Goal: Task Accomplishment & Management: Use online tool/utility

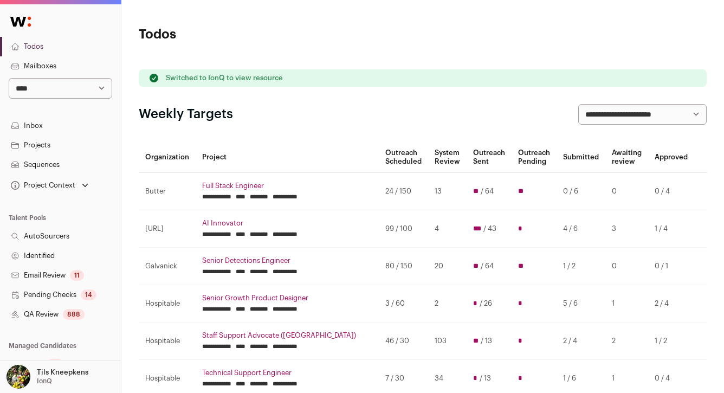
scroll to position [549, 0]
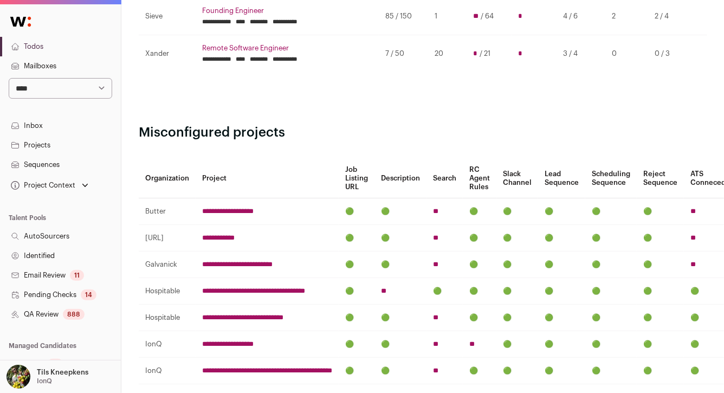
click at [66, 64] on link "Mailboxes" at bounding box center [60, 66] width 121 height 20
click at [59, 45] on link "Todos" at bounding box center [60, 47] width 121 height 20
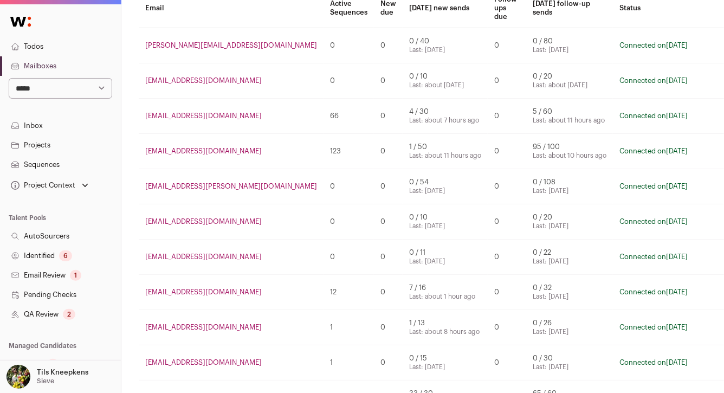
scroll to position [119, 0]
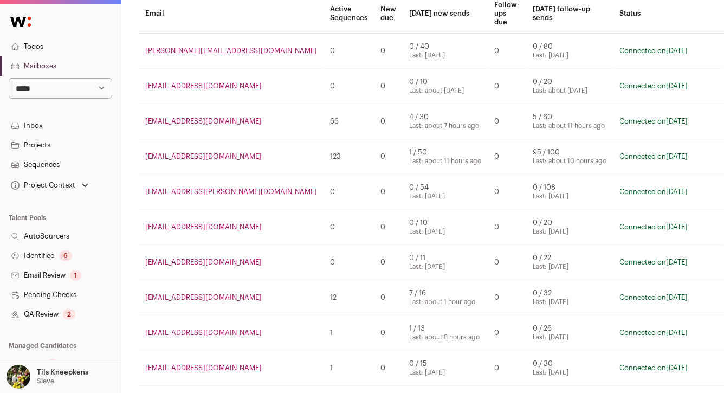
click at [66, 44] on link "Todos" at bounding box center [60, 47] width 121 height 20
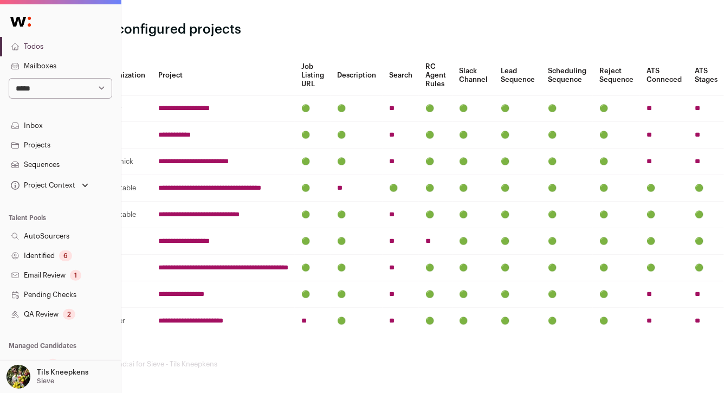
scroll to position [617, 0]
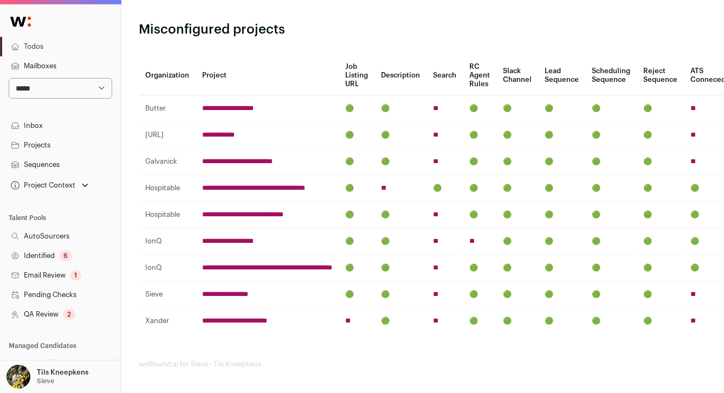
click at [243, 316] on input "**********" at bounding box center [234, 320] width 65 height 9
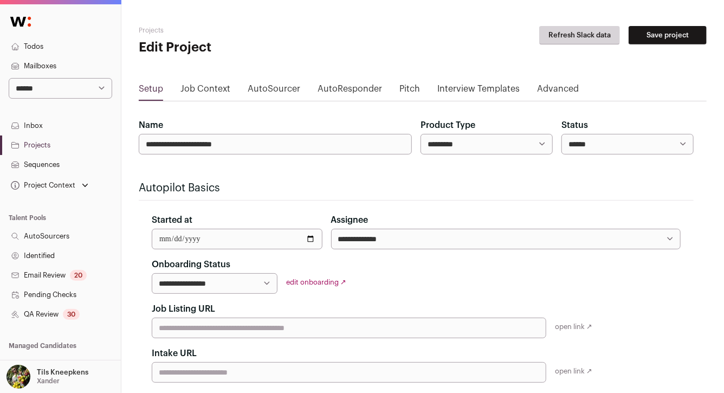
click at [87, 309] on link "QA Review 30" at bounding box center [60, 314] width 121 height 20
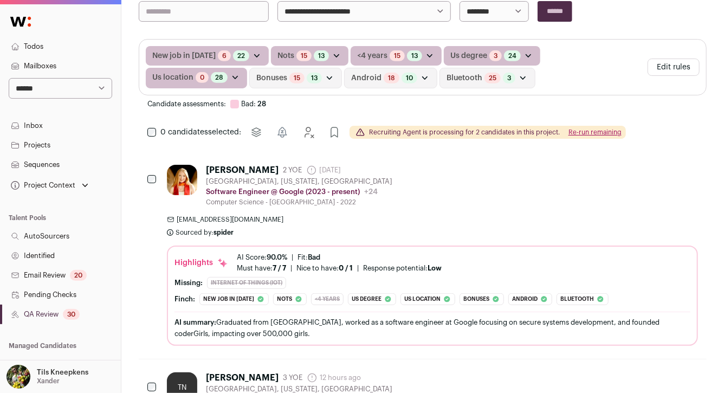
scroll to position [200, 0]
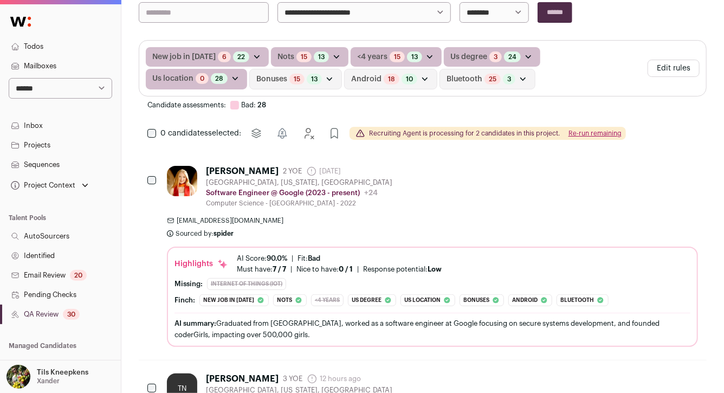
click at [582, 203] on div "Briana Berger 2 YOE 13 days ago Admin only. The last time the profile was scrap…" at bounding box center [432, 187] width 531 height 42
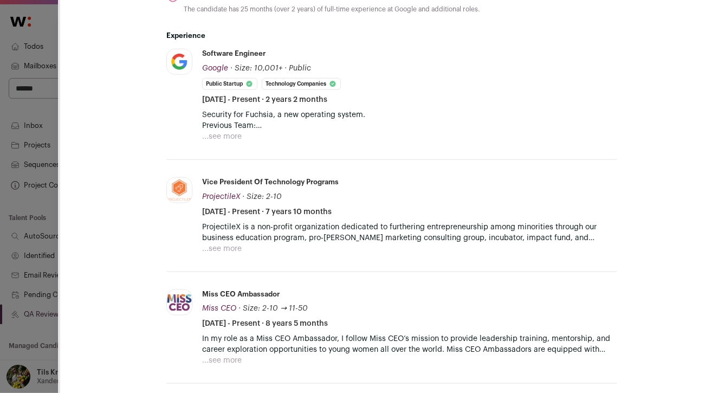
scroll to position [579, 0]
click at [225, 137] on button "...see more" at bounding box center [222, 136] width 40 height 11
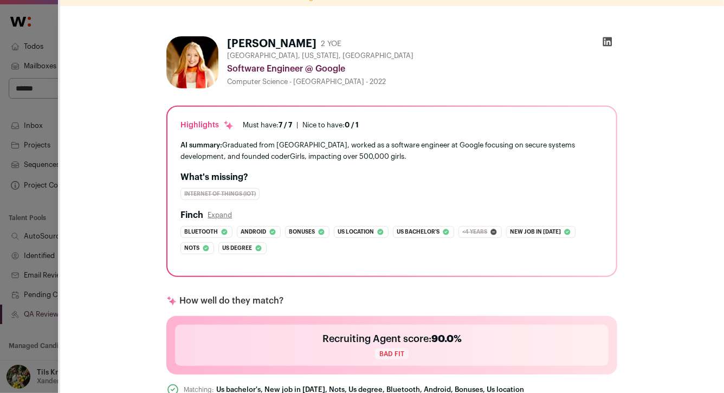
scroll to position [0, 0]
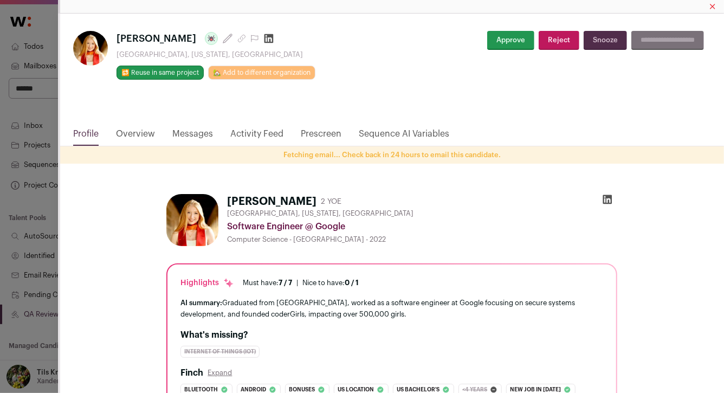
click at [149, 133] on link "Overview" at bounding box center [135, 136] width 39 height 18
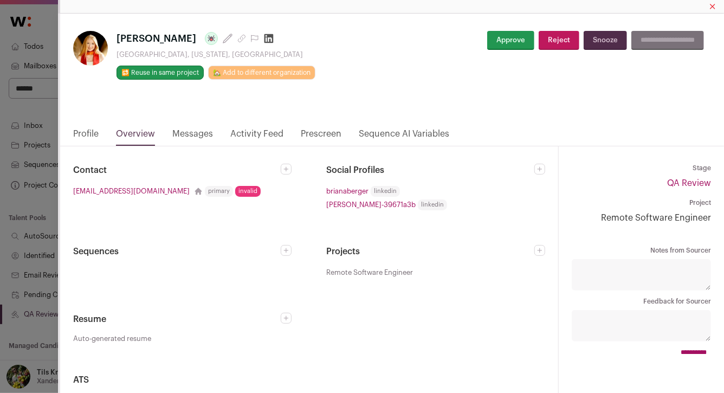
click at [489, 33] on button "Approve" at bounding box center [510, 40] width 47 height 19
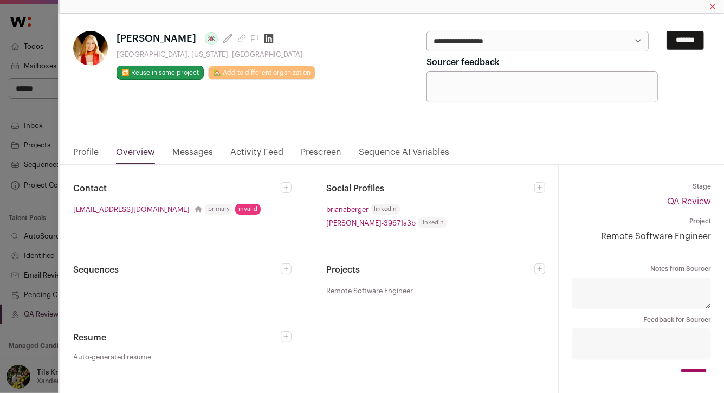
click at [487, 40] on select "**********" at bounding box center [537, 41] width 222 height 21
select select "*****"
click at [668, 41] on input "*******" at bounding box center [684, 40] width 37 height 19
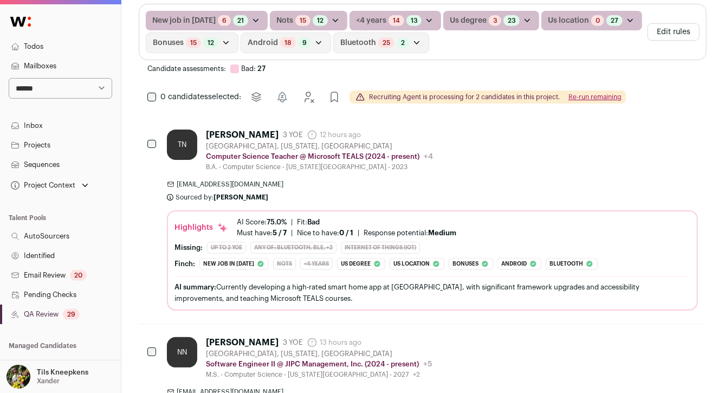
scroll to position [321, 0]
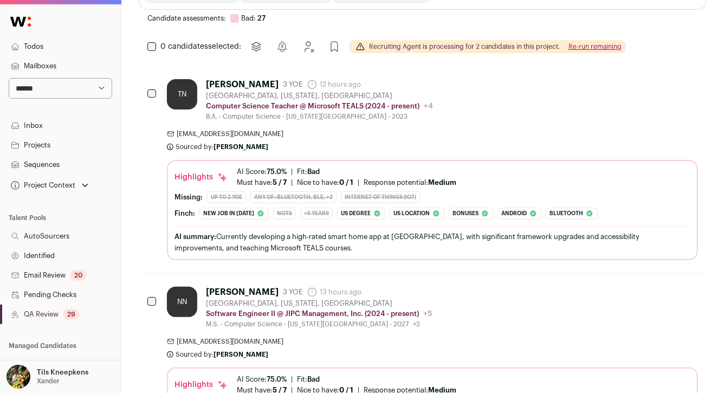
click at [285, 141] on div "thomasn2712@gmail.com Sourced by: Sarah Xue Sourced about 12 hours ago" at bounding box center [432, 140] width 531 height 22
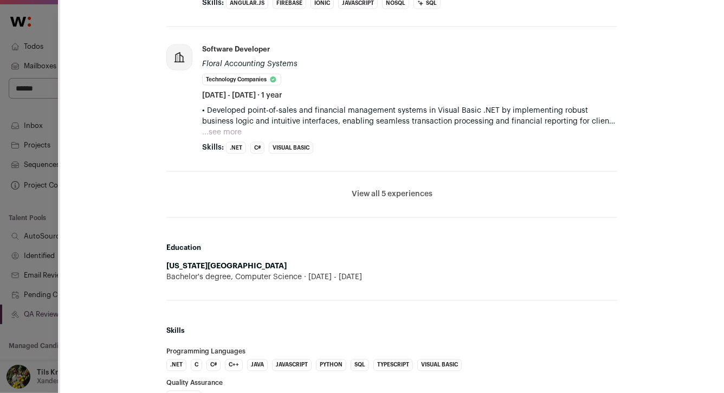
scroll to position [854, 0]
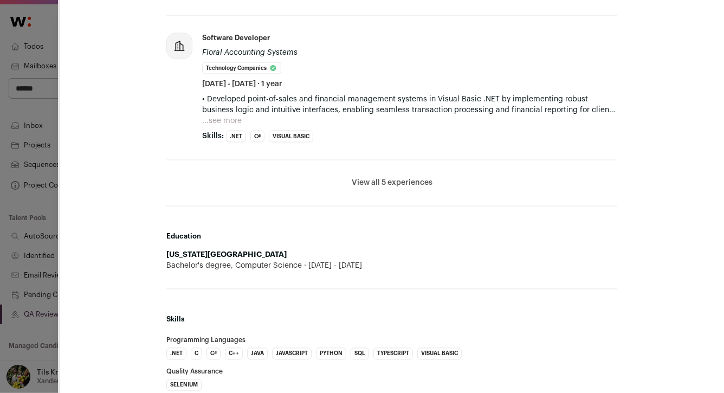
click at [365, 178] on button "View all 5 experiences" at bounding box center [392, 183] width 81 height 11
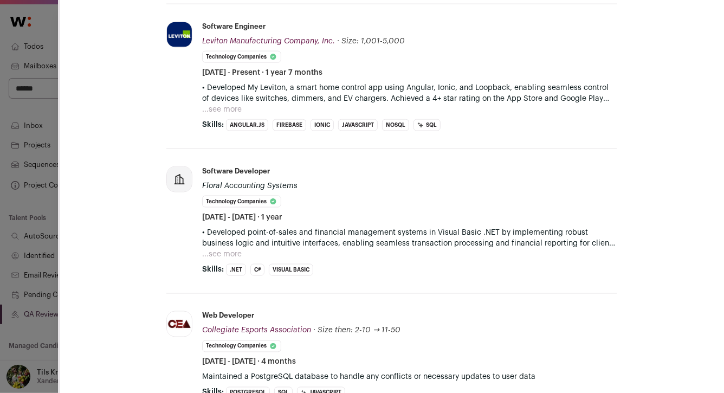
scroll to position [728, 0]
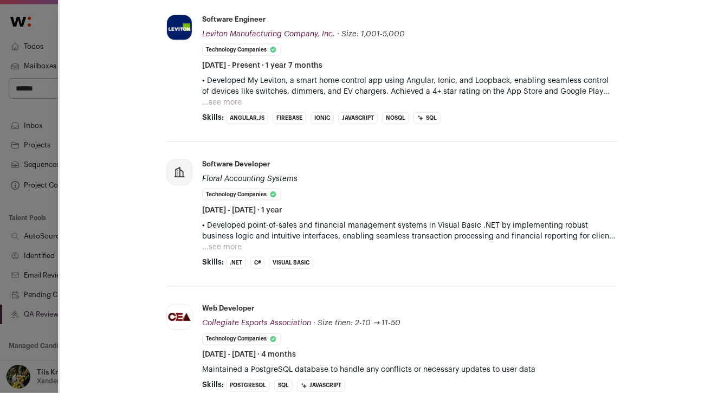
click at [232, 102] on button "...see more" at bounding box center [222, 102] width 40 height 11
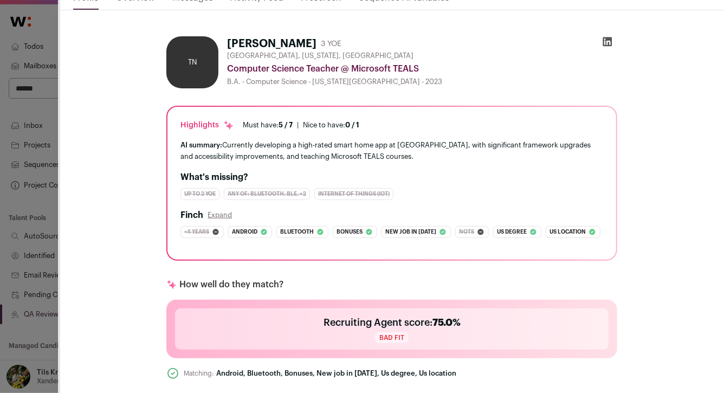
scroll to position [0, 0]
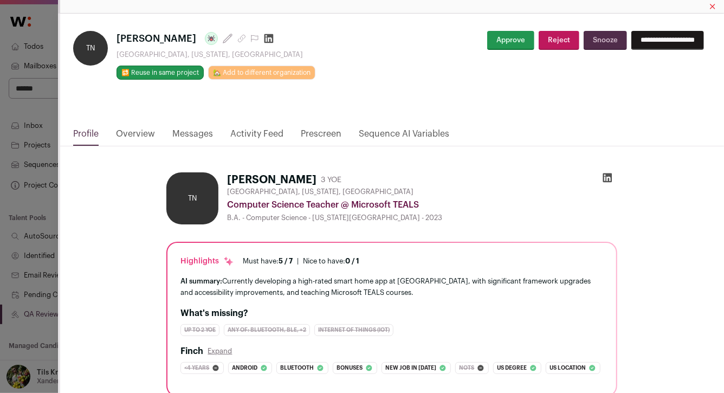
click at [585, 37] on button "Snooze" at bounding box center [604, 40] width 43 height 19
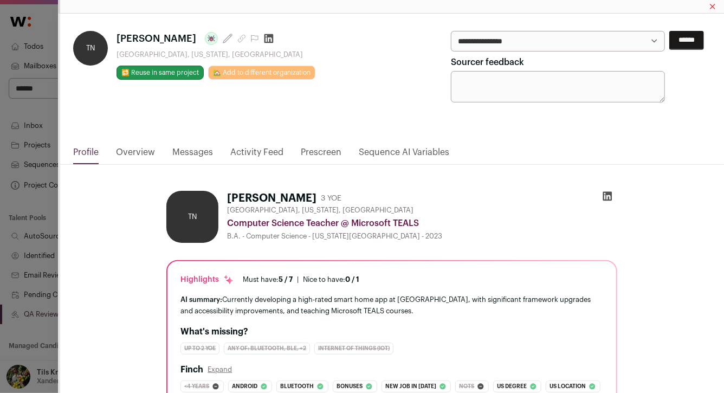
click at [583, 41] on select "**********" at bounding box center [558, 41] width 215 height 21
select select "**********"
click at [693, 36] on input "******" at bounding box center [686, 40] width 35 height 19
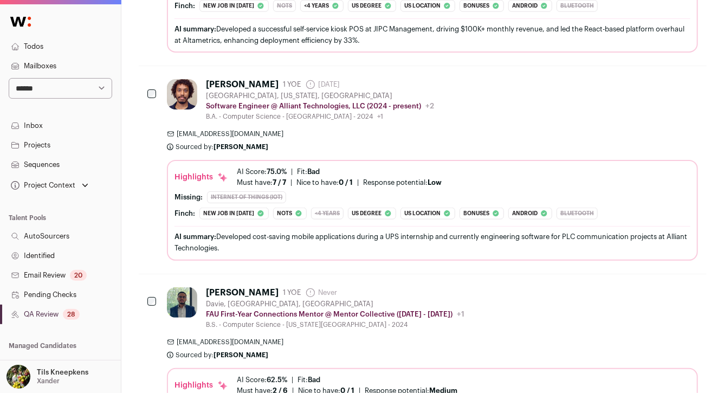
scroll to position [533, 0]
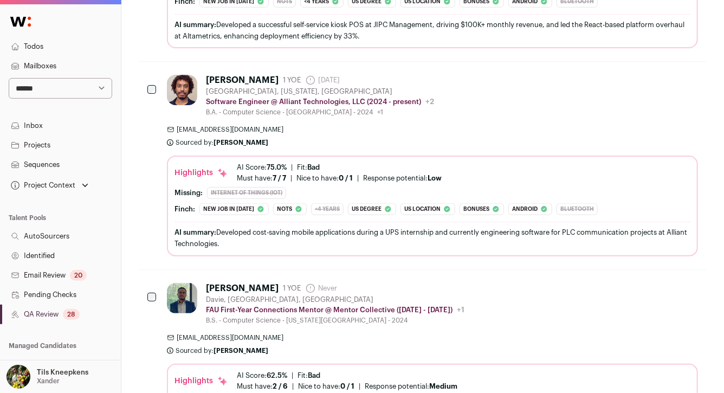
click at [566, 109] on div "Yonathen Habte 1 YOE 6 days ago Admin only. The last time the profile was scrap…" at bounding box center [432, 96] width 531 height 42
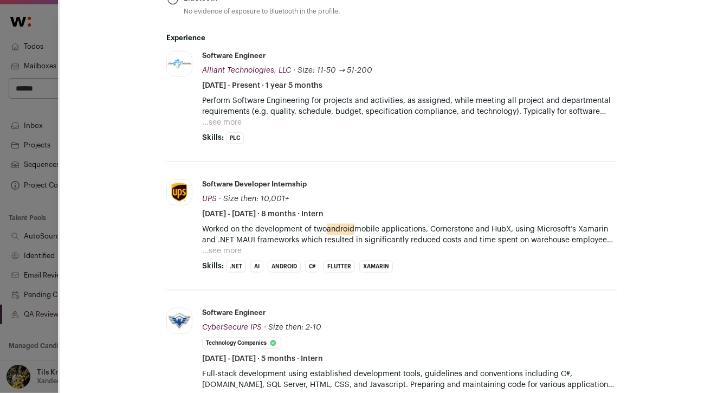
scroll to position [573, 0]
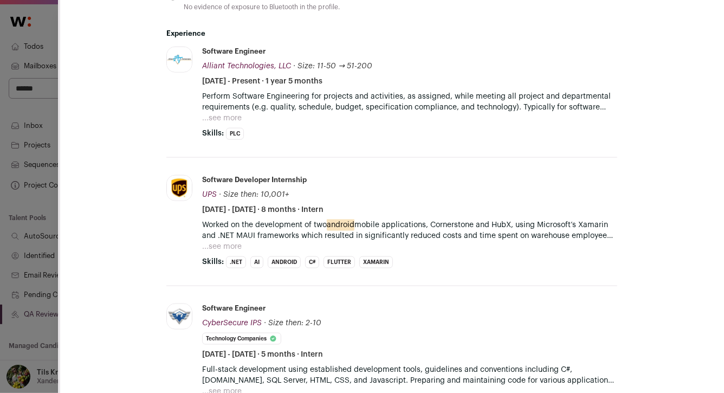
click at [233, 118] on button "...see more" at bounding box center [222, 118] width 40 height 11
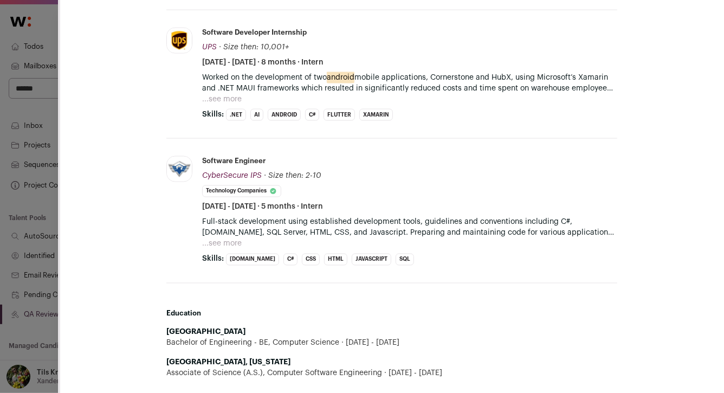
scroll to position [813, 0]
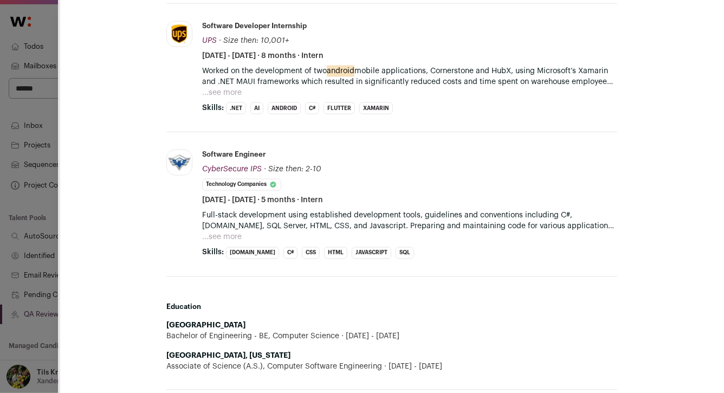
click at [222, 91] on button "...see more" at bounding box center [222, 92] width 40 height 11
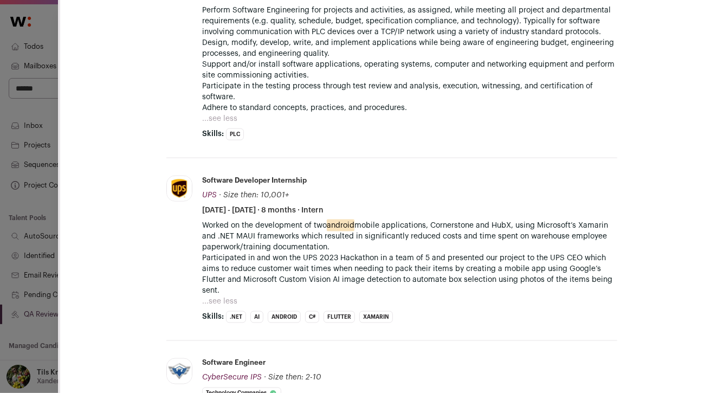
scroll to position [503, 0]
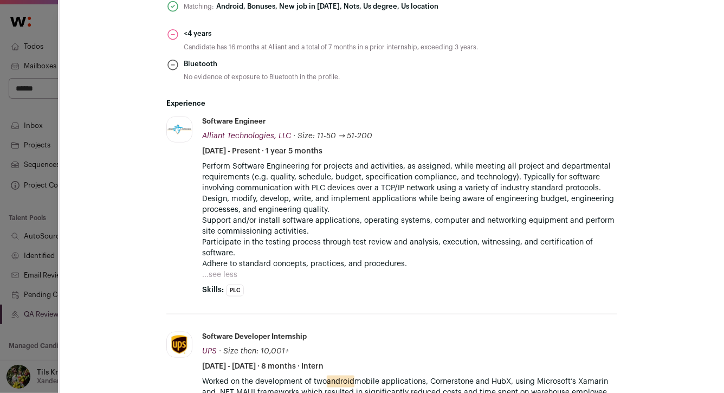
click at [191, 194] on div "Alliant Technologies, LLC alliantechnologies.com Add to company list Public / P…" at bounding box center [179, 206] width 27 height 180
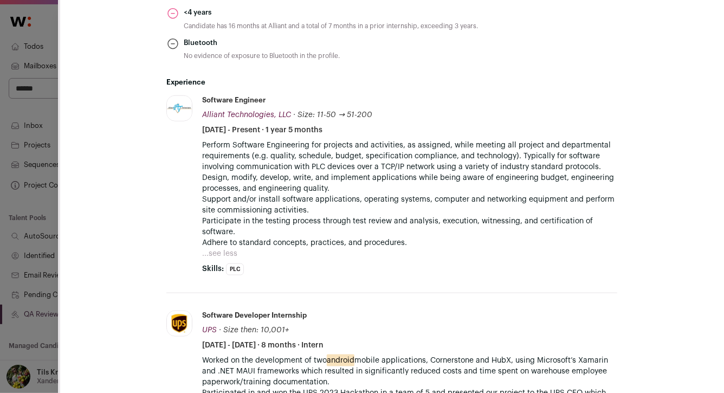
scroll to position [525, 0]
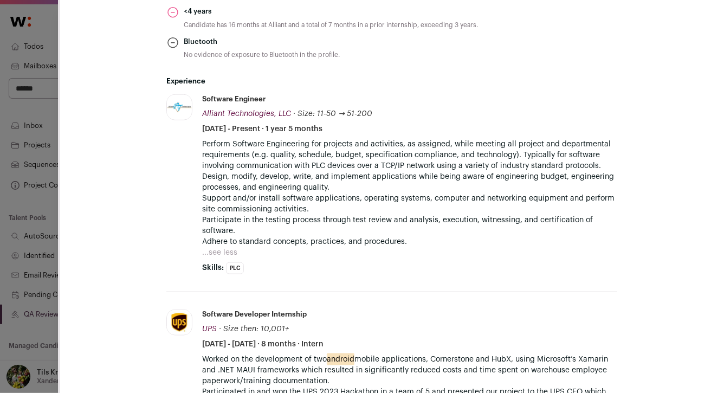
click at [38, 178] on div "**********" at bounding box center [362, 196] width 724 height 393
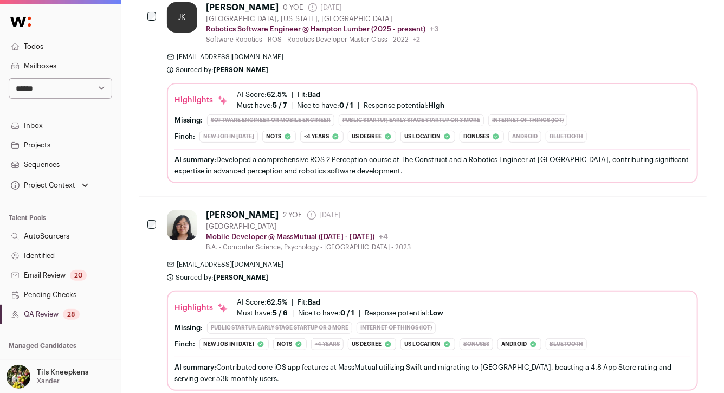
scroll to position [230, 0]
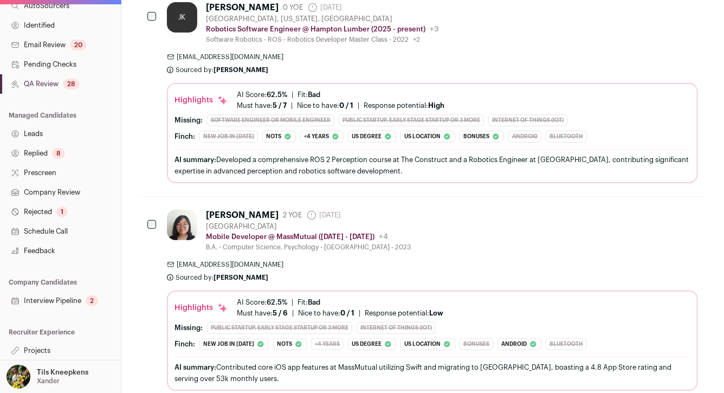
click at [42, 348] on link "Projects" at bounding box center [60, 351] width 121 height 20
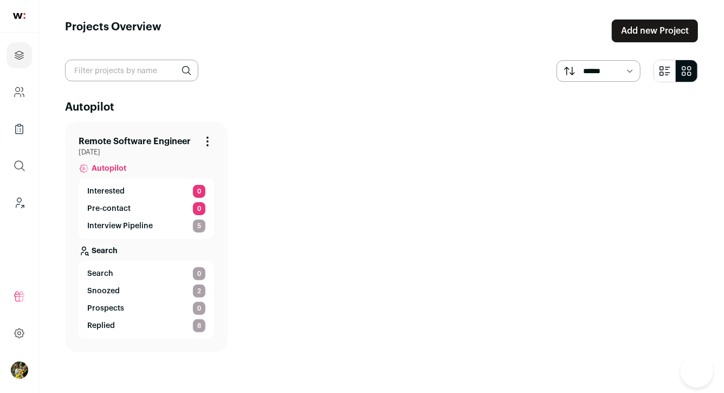
click at [146, 140] on link "Remote Software Engineer" at bounding box center [135, 141] width 112 height 13
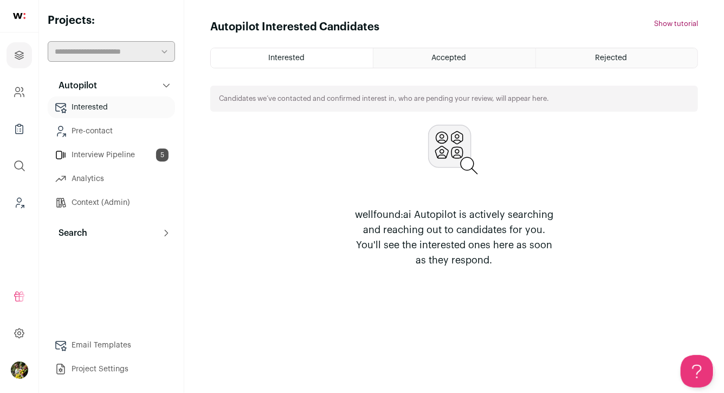
click at [86, 232] on p "Search" at bounding box center [69, 232] width 35 height 13
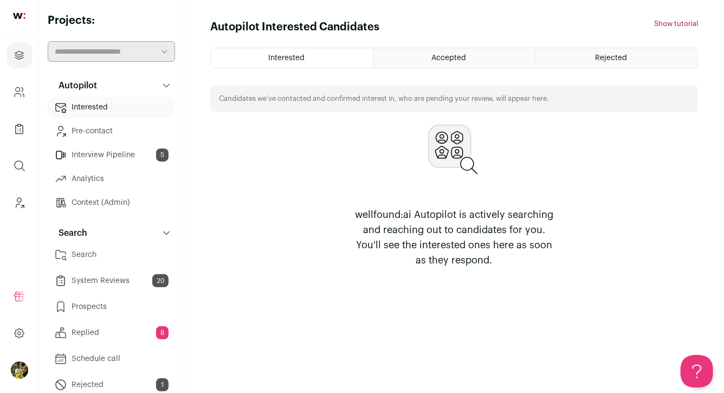
click at [95, 248] on link "Search" at bounding box center [111, 255] width 127 height 22
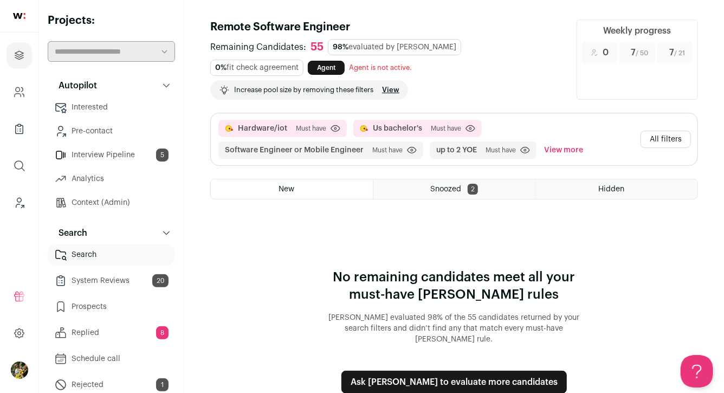
scroll to position [78, 0]
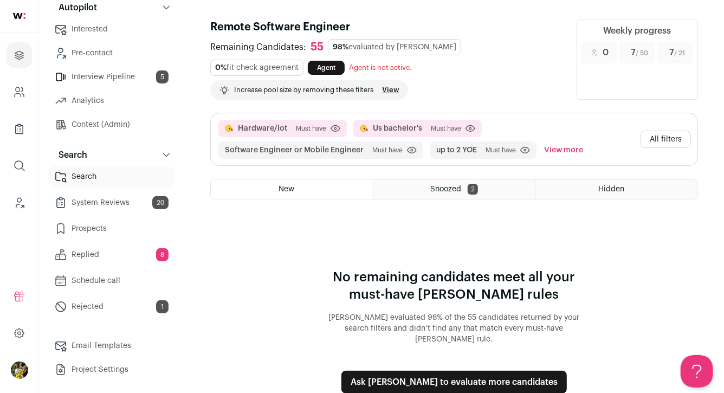
click at [663, 134] on button "All filters" at bounding box center [665, 139] width 50 height 17
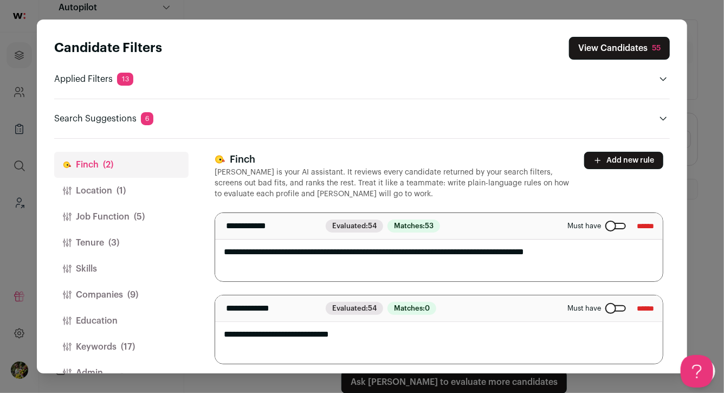
scroll to position [3, 0]
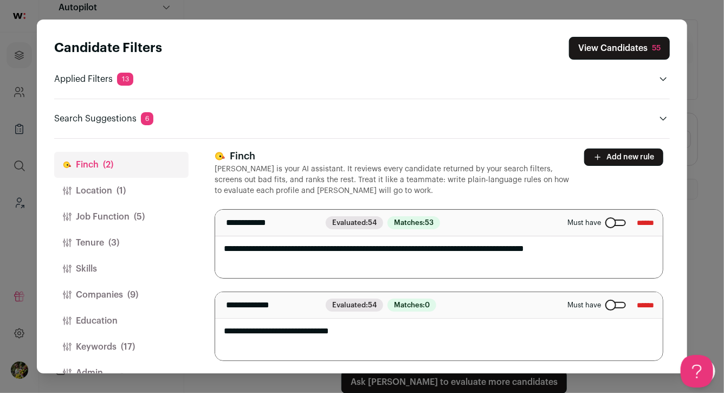
click at [135, 340] on span "(17)" at bounding box center [128, 346] width 14 height 13
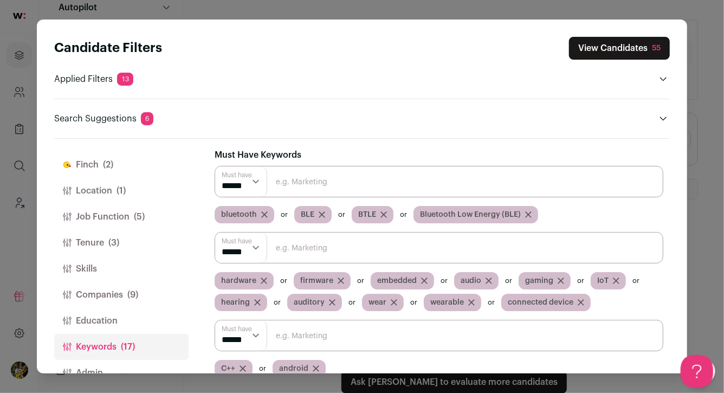
scroll to position [25, 0]
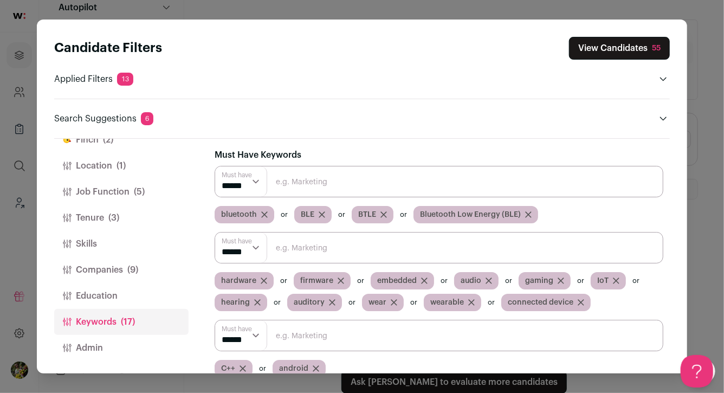
click at [135, 340] on button "Admin" at bounding box center [121, 348] width 134 height 26
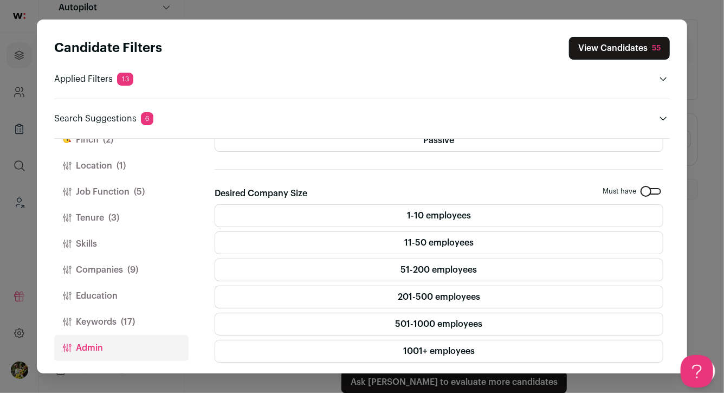
scroll to position [0, 0]
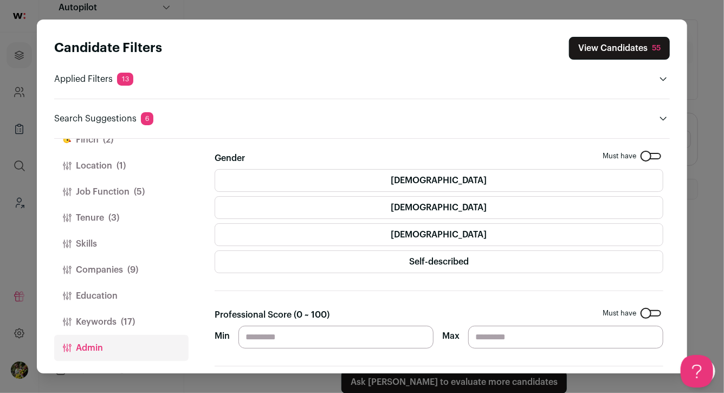
click at [140, 313] on button "Keywords (17)" at bounding box center [121, 322] width 134 height 26
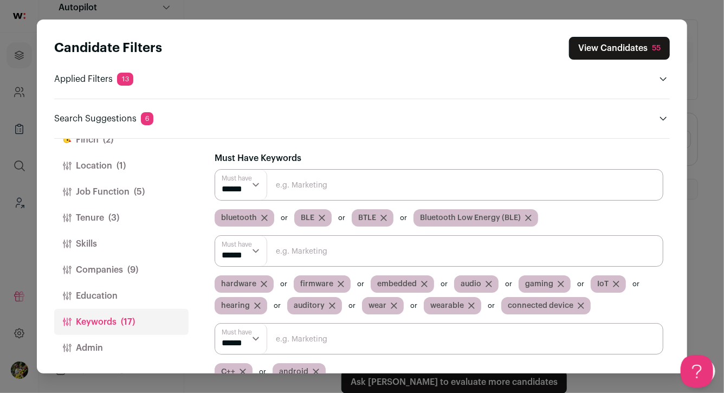
click at [261, 216] on icon "Close modal via background" at bounding box center [264, 218] width 7 height 7
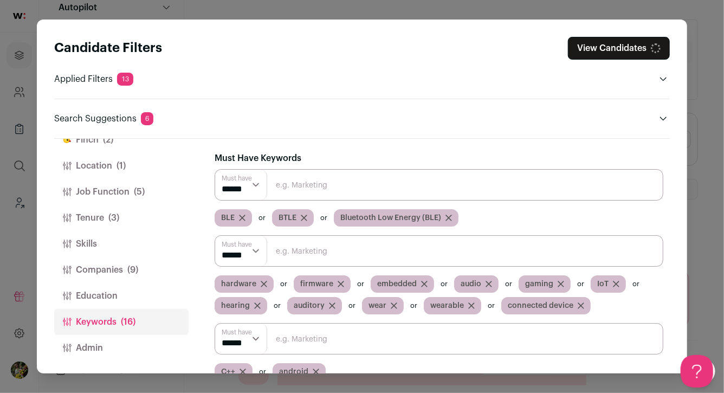
click at [239, 217] on icon "Close modal via background" at bounding box center [242, 218] width 7 height 7
click at [245, 217] on icon "Close modal via background" at bounding box center [246, 217] width 5 height 5
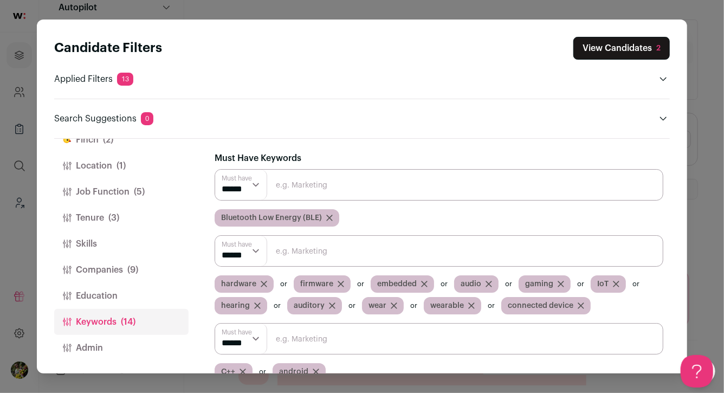
click at [331, 216] on icon "Close modal via background" at bounding box center [329, 218] width 7 height 7
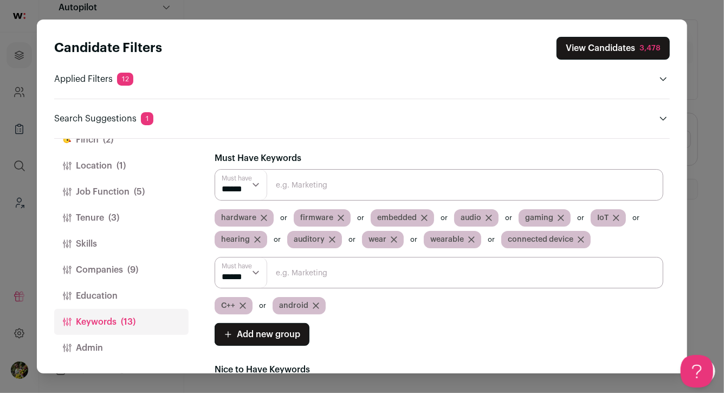
click at [141, 290] on button "Education" at bounding box center [121, 296] width 134 height 26
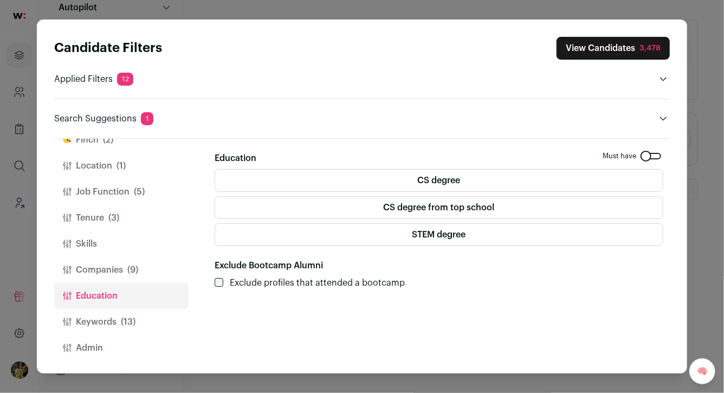
click at [338, 204] on label "CS degree from top school" at bounding box center [439, 207] width 449 height 23
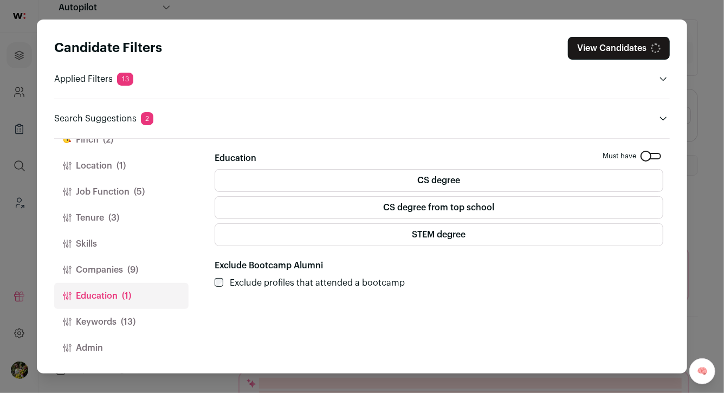
click at [153, 273] on button "Companies (9)" at bounding box center [121, 270] width 134 height 26
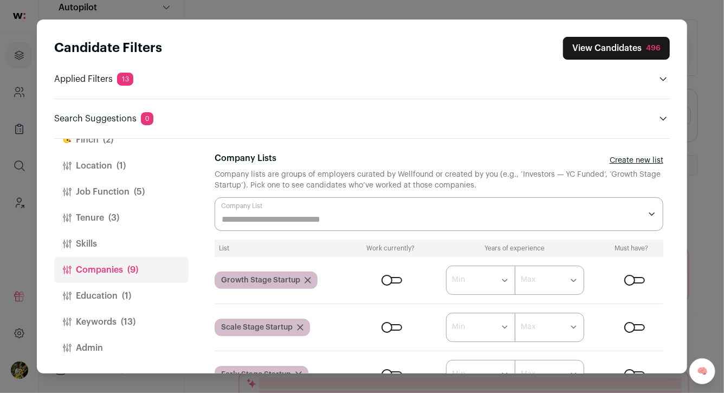
click at [140, 325] on button "Keywords (13)" at bounding box center [121, 322] width 134 height 26
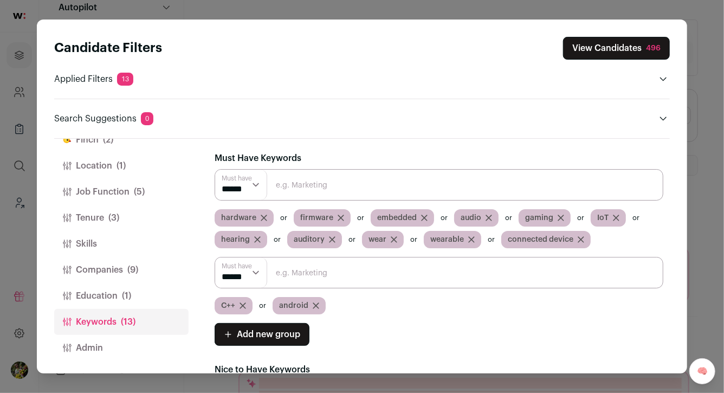
scroll to position [9, 0]
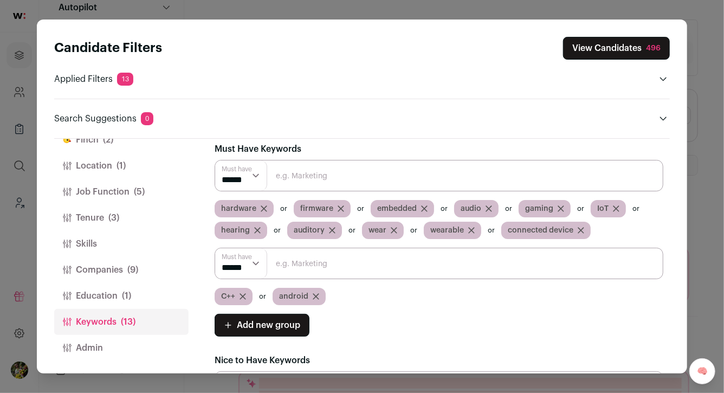
click at [285, 294] on span "android" at bounding box center [293, 296] width 29 height 11
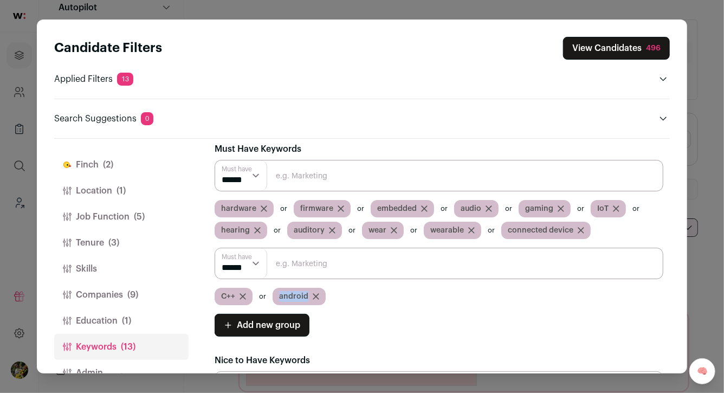
scroll to position [0, 0]
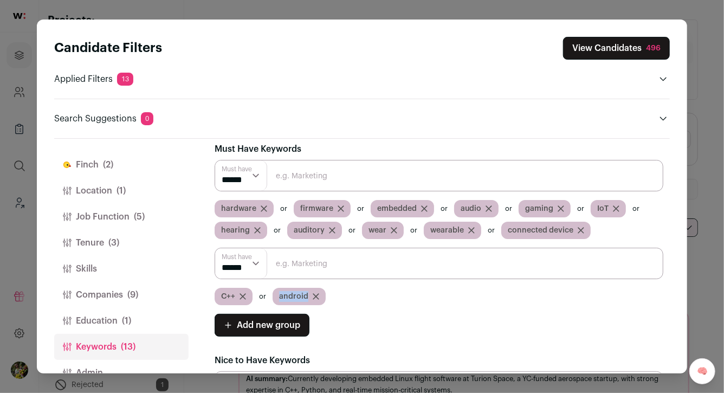
click at [133, 210] on button "Job Function (5)" at bounding box center [121, 217] width 134 height 26
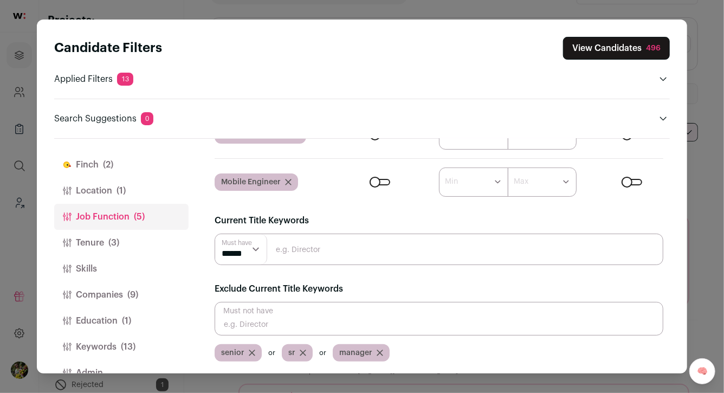
scroll to position [112, 0]
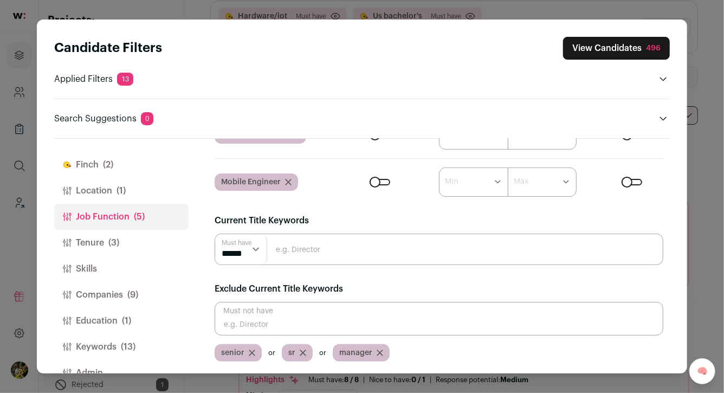
click at [128, 296] on span "(9)" at bounding box center [132, 294] width 11 height 13
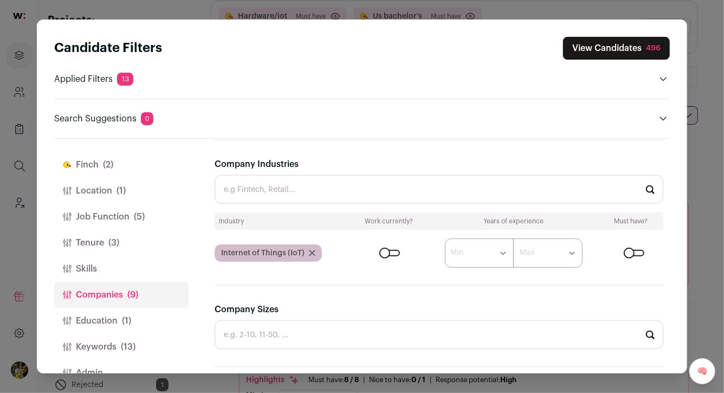
scroll to position [387, 0]
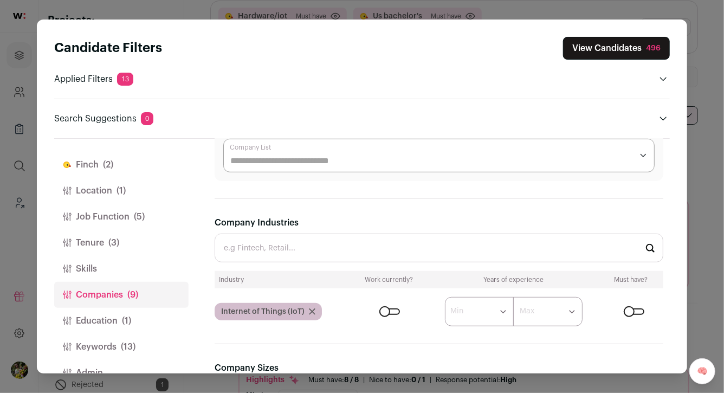
click at [391, 311] on div "Close modal via background" at bounding box center [389, 311] width 21 height 7
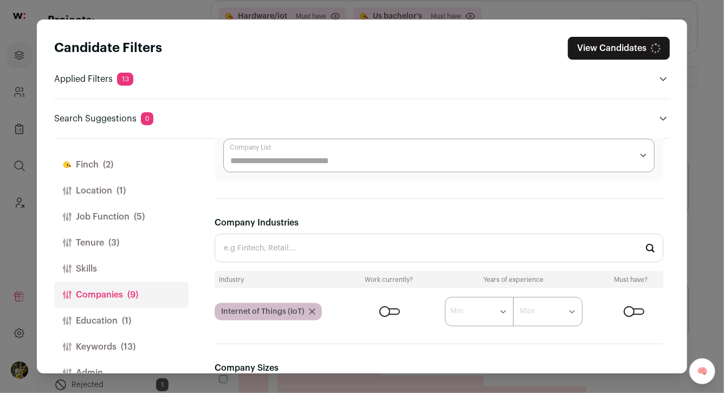
click at [641, 311] on div "Close modal via background" at bounding box center [634, 311] width 21 height 7
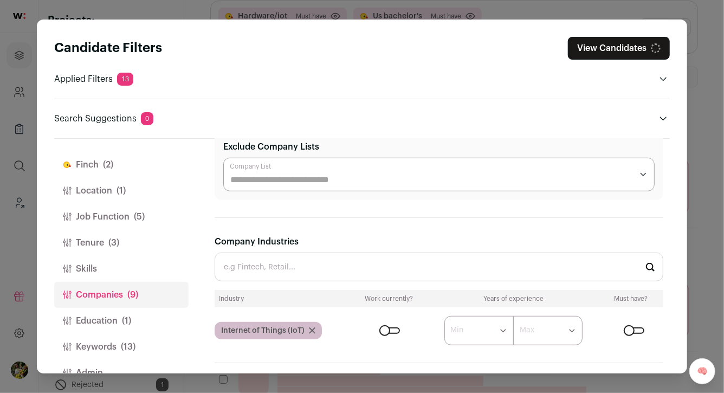
scroll to position [356, 0]
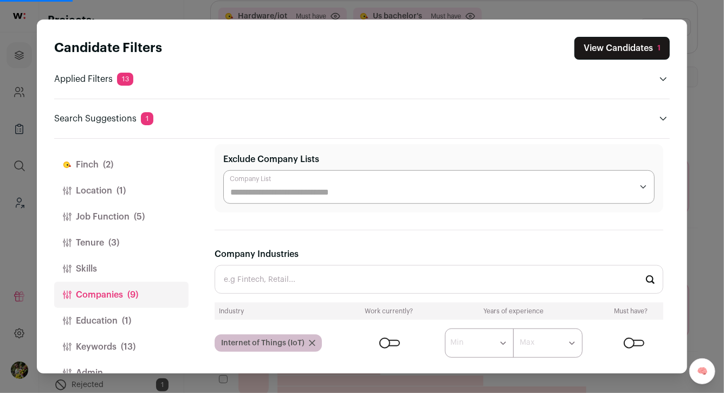
click at [620, 55] on button "View Candidates 1" at bounding box center [621, 48] width 95 height 23
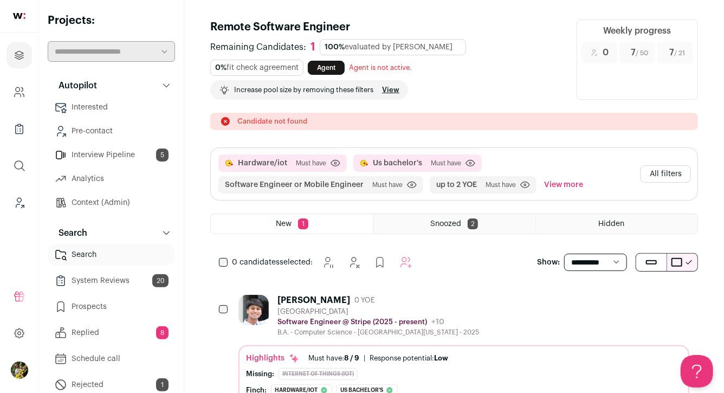
click at [499, 301] on div "Aarin Salot 0 YOE San Francisco Bay Area Software Engineer @ Stripe (2025 - pre…" at bounding box center [463, 316] width 451 height 42
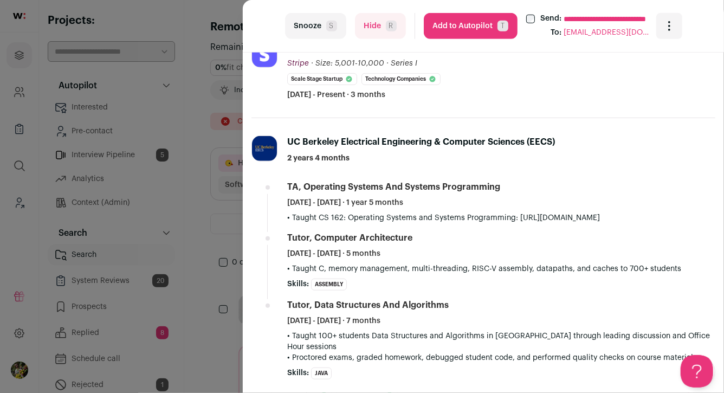
scroll to position [331, 0]
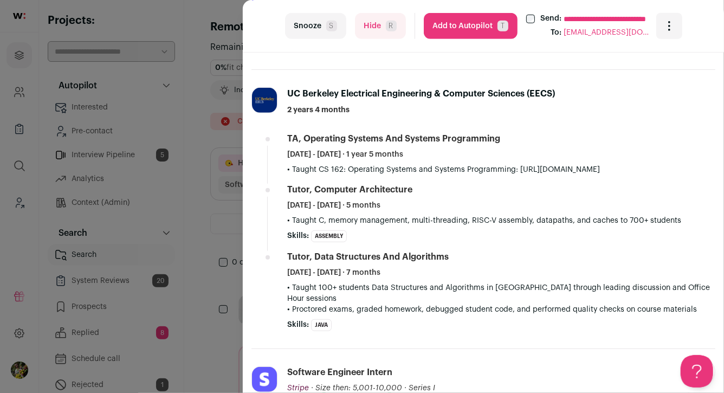
click at [383, 30] on button "Hide R" at bounding box center [380, 26] width 51 height 26
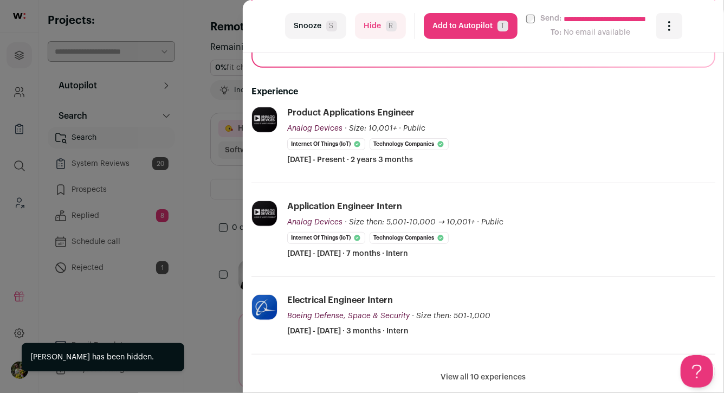
scroll to position [200, 0]
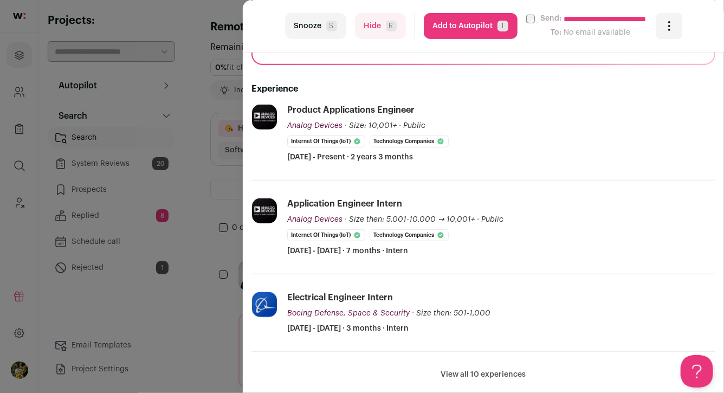
click at [490, 24] on button "Add to Autopilot T" at bounding box center [471, 26] width 94 height 26
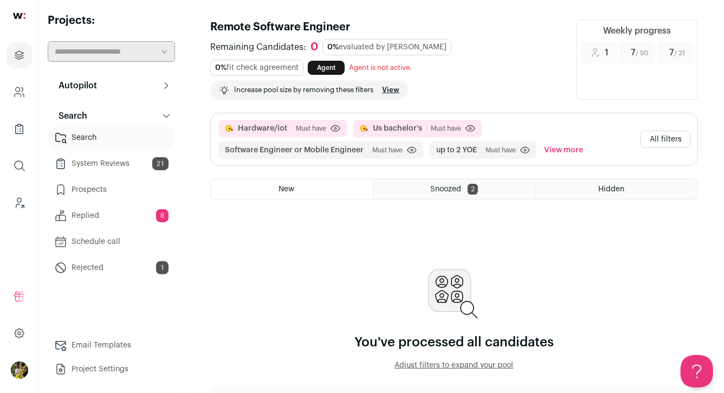
click at [555, 145] on button "View more" at bounding box center [563, 149] width 43 height 17
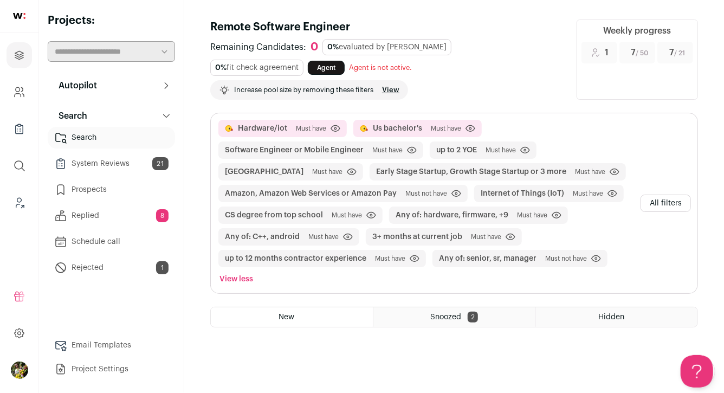
click at [391, 90] on link "View" at bounding box center [390, 90] width 17 height 9
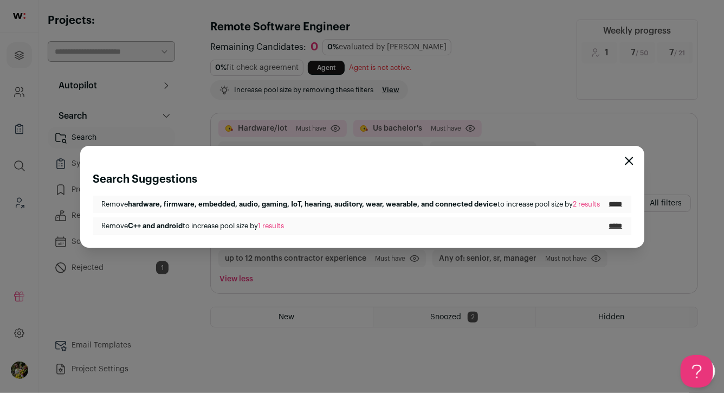
click at [619, 204] on input "*****" at bounding box center [616, 204] width 14 height 9
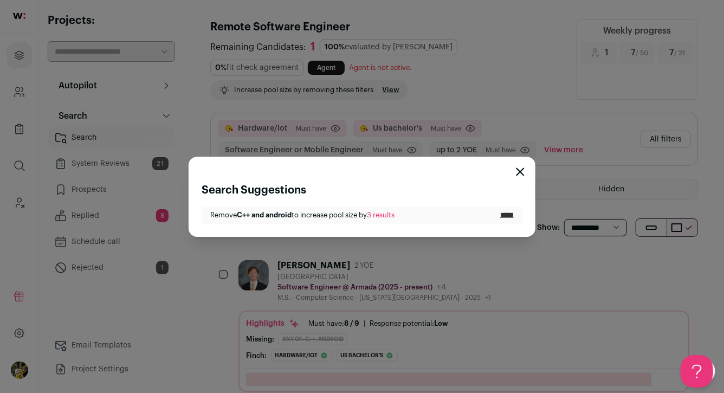
click at [638, 159] on div "Search Suggestions Remove C++ and android to increase pool size by 3 results **…" at bounding box center [362, 196] width 724 height 393
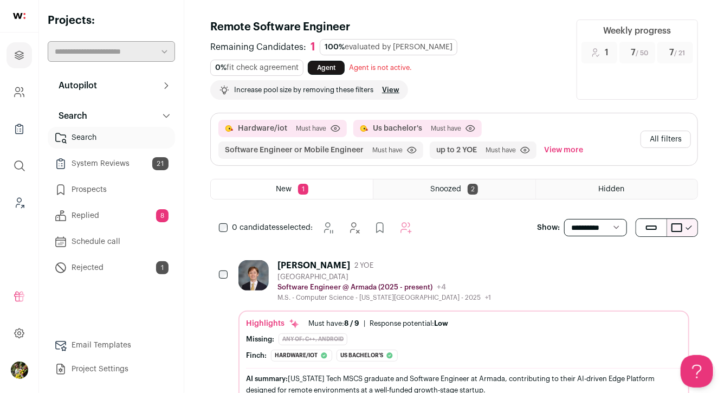
scroll to position [41, 0]
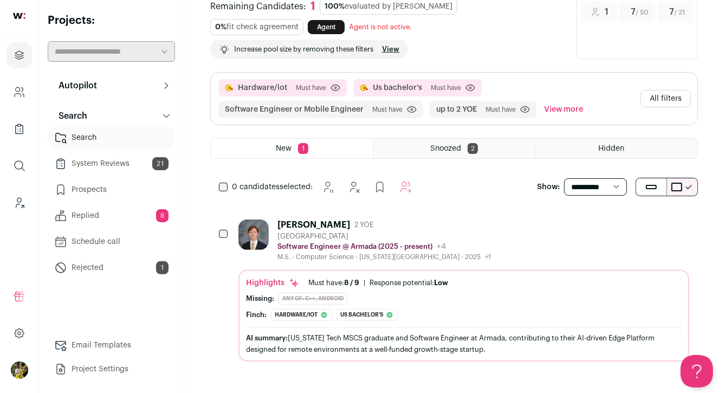
click at [562, 245] on div "[PERSON_NAME] 2 YOE [GEOGRAPHIC_DATA] Software Engineer @ Armada (2025 - presen…" at bounding box center [463, 240] width 451 height 42
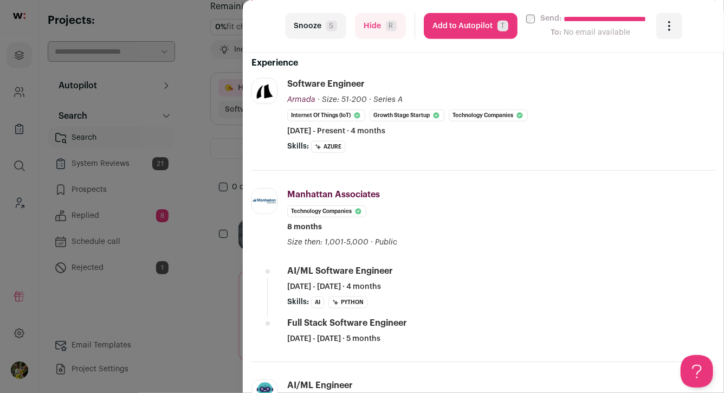
scroll to position [299, 0]
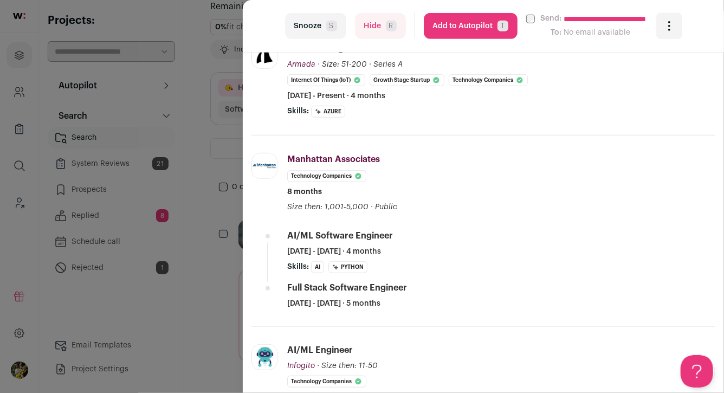
click at [379, 30] on button "Hide R" at bounding box center [380, 26] width 51 height 26
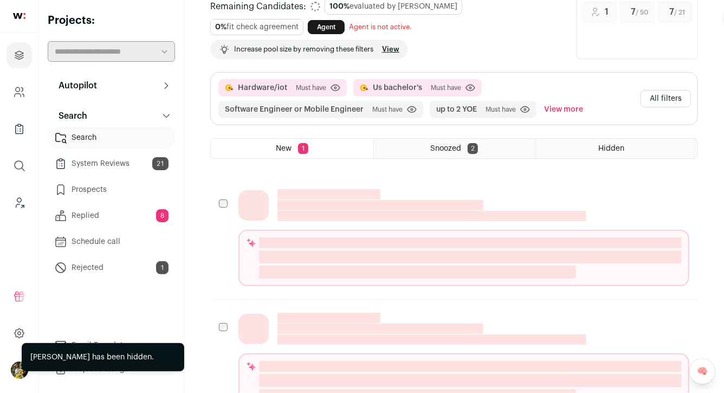
click at [212, 177] on div "Name Headline Location Highlights Candidate Highlight Candidate Custom Highlight" at bounding box center [454, 237] width 488 height 123
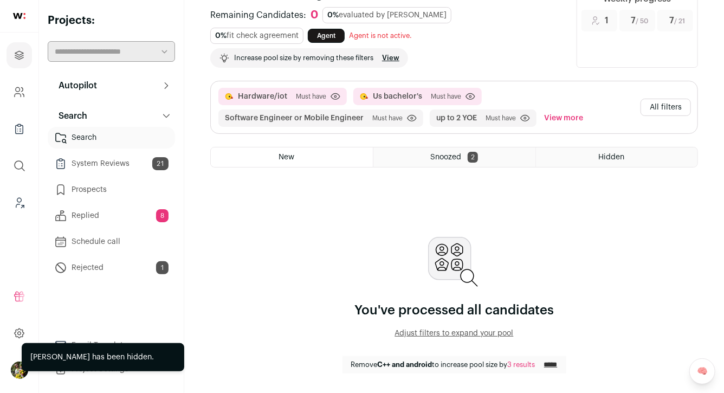
scroll to position [31, 0]
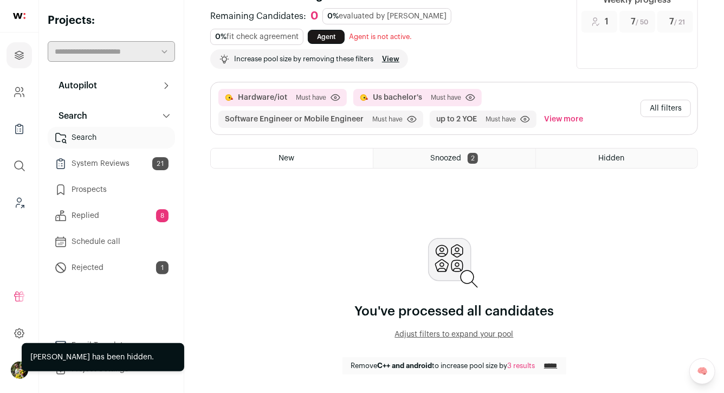
click at [654, 100] on button "All filters" at bounding box center [665, 108] width 50 height 17
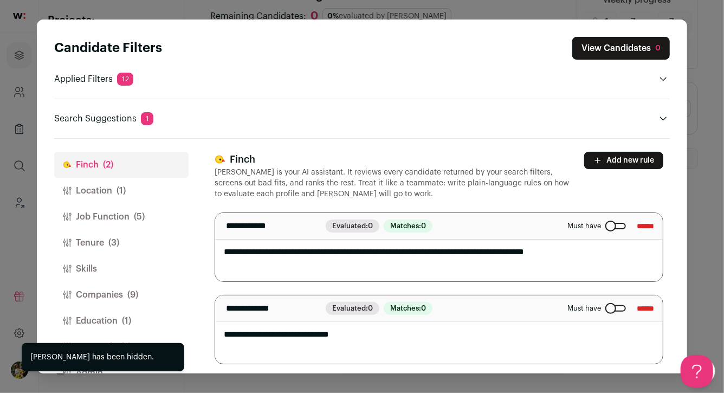
scroll to position [25, 0]
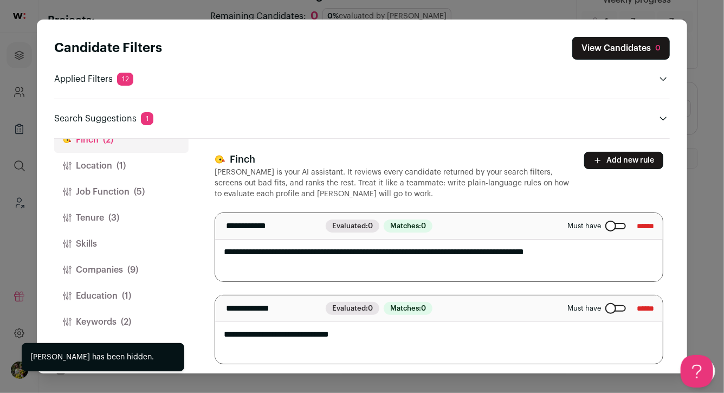
click at [131, 296] on span "(1)" at bounding box center [126, 295] width 9 height 13
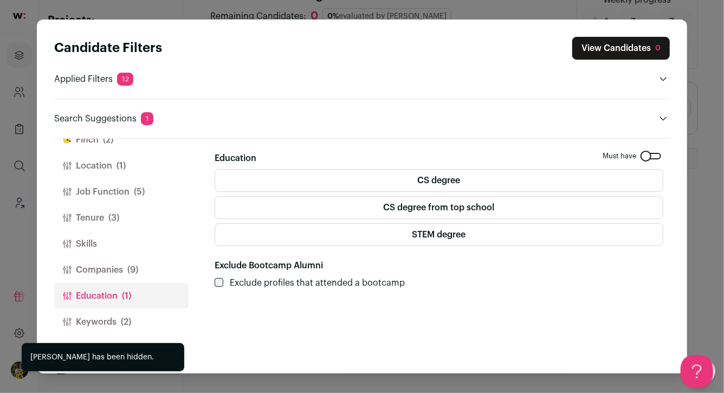
click at [124, 323] on span "(2)" at bounding box center [126, 321] width 10 height 13
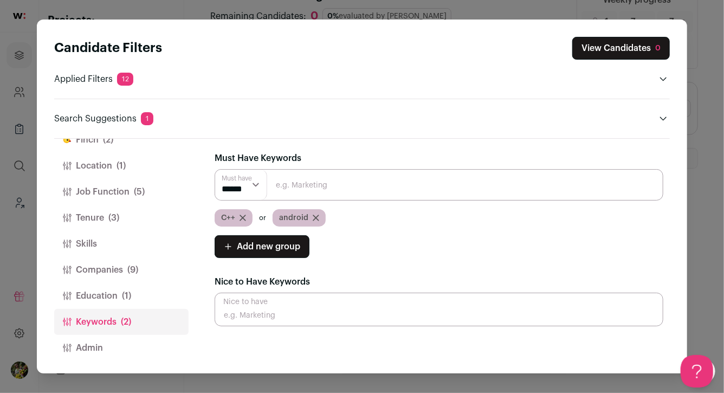
click at [149, 288] on button "Education (1)" at bounding box center [121, 296] width 134 height 26
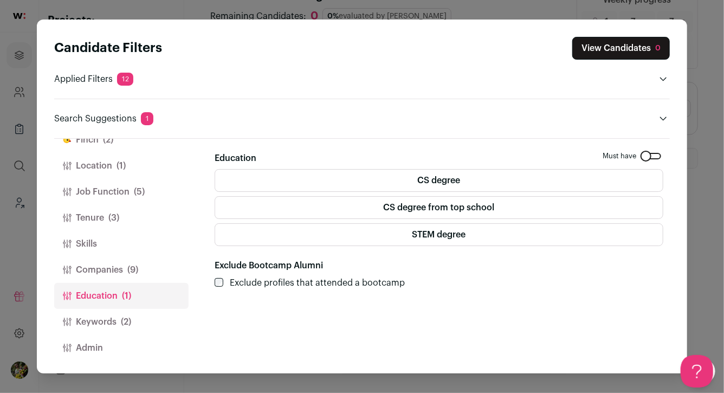
click at [359, 192] on div "CS degree CS degree from top school STEM degree" at bounding box center [439, 207] width 449 height 77
click at [357, 179] on label "CS degree" at bounding box center [439, 180] width 449 height 23
click at [172, 272] on button "Companies (9)" at bounding box center [121, 270] width 134 height 26
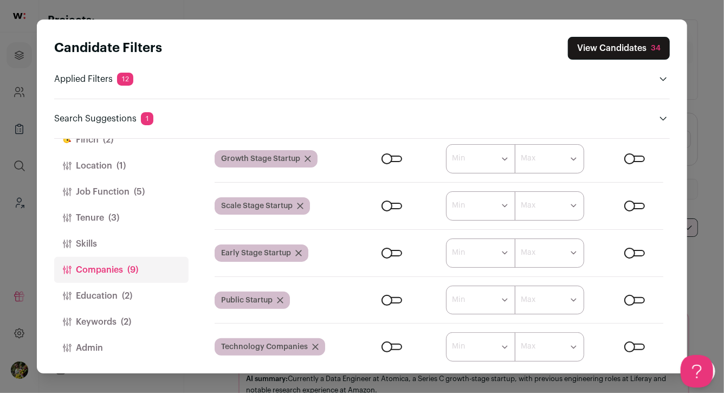
scroll to position [74, 0]
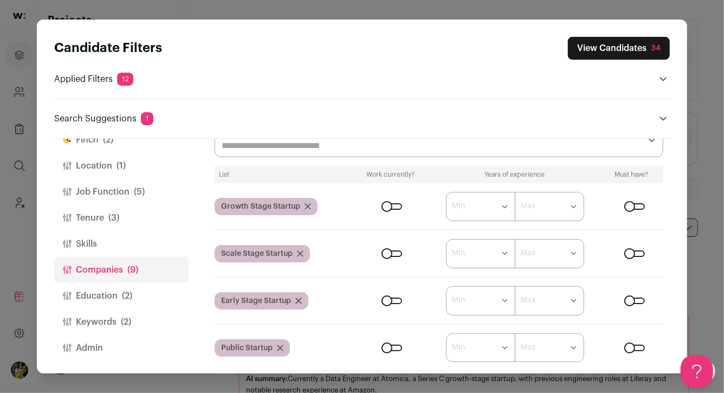
click at [308, 201] on div "Growth Stage Startup" at bounding box center [266, 206] width 103 height 17
click at [308, 203] on icon "Close modal via background" at bounding box center [307, 206] width 7 height 7
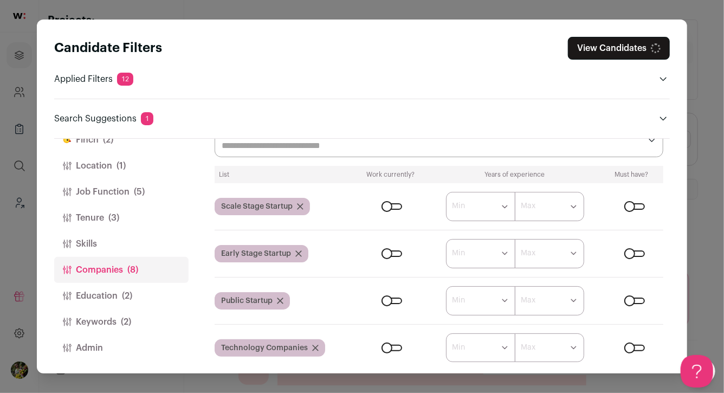
click at [301, 206] on icon "Close modal via background" at bounding box center [299, 206] width 5 height 5
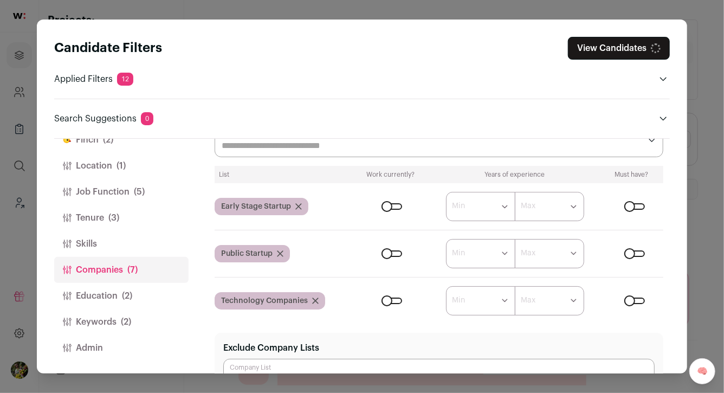
click at [300, 206] on icon "Close modal via background" at bounding box center [298, 206] width 7 height 7
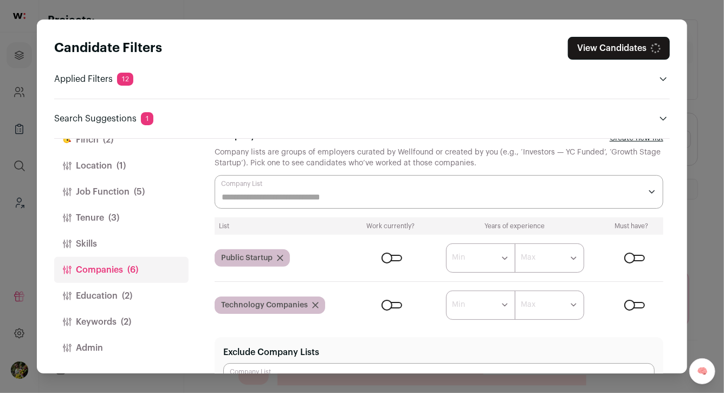
click at [278, 255] on icon "Close modal via background" at bounding box center [280, 258] width 7 height 7
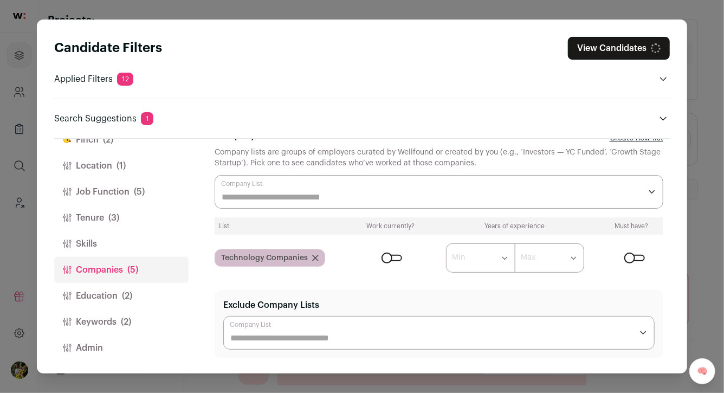
scroll to position [0, 0]
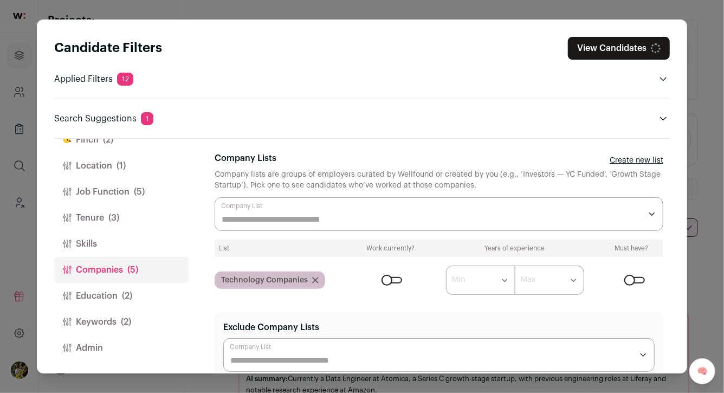
click at [313, 278] on icon "Close modal via background" at bounding box center [315, 279] width 5 height 5
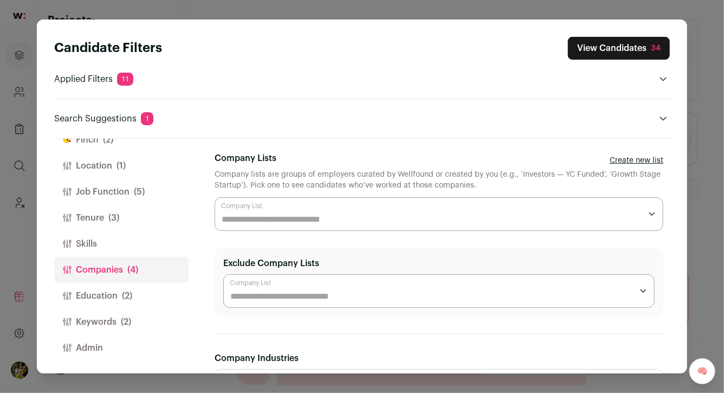
click at [134, 295] on button "Education (2)" at bounding box center [121, 296] width 134 height 26
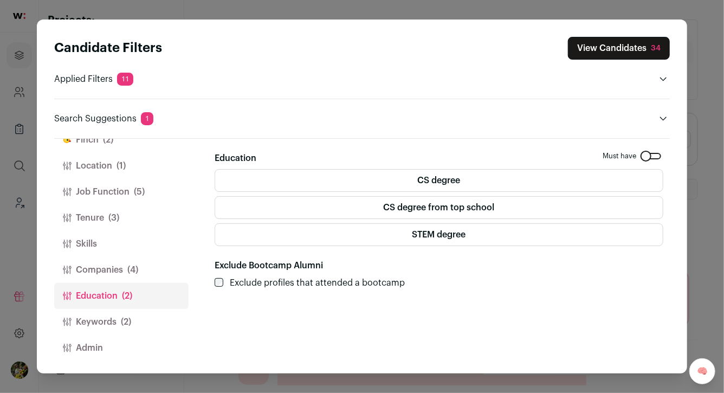
click at [137, 316] on button "Keywords (2)" at bounding box center [121, 322] width 134 height 26
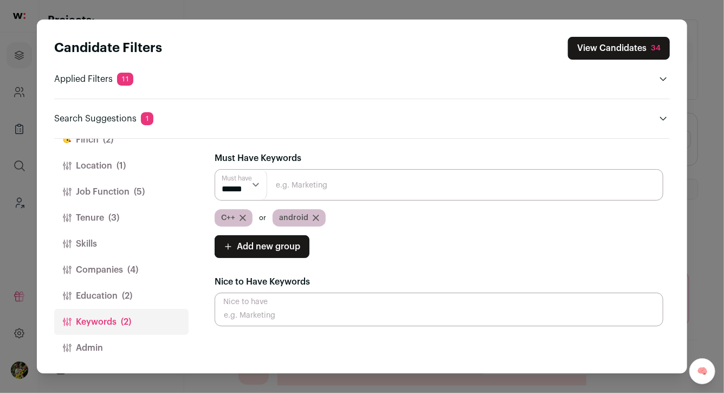
click at [598, 52] on button "View Candidates 34" at bounding box center [619, 48] width 102 height 23
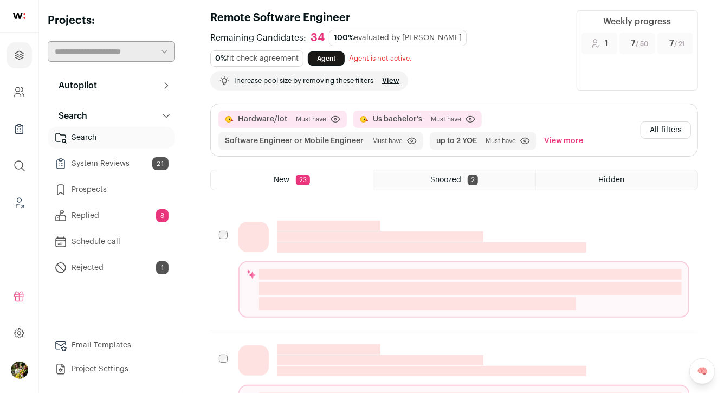
scroll to position [11, 0]
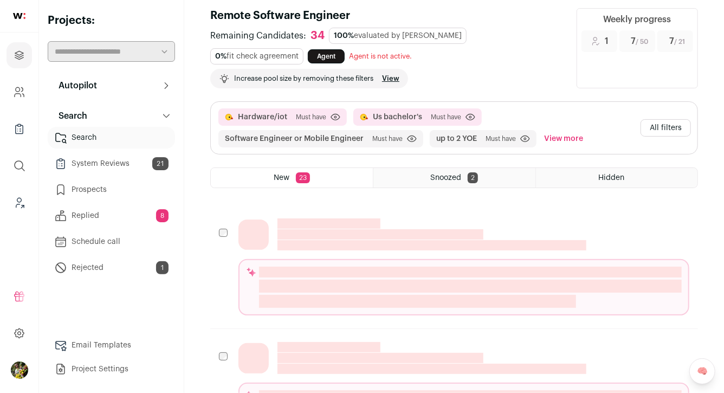
click at [653, 126] on button "All filters" at bounding box center [665, 127] width 50 height 17
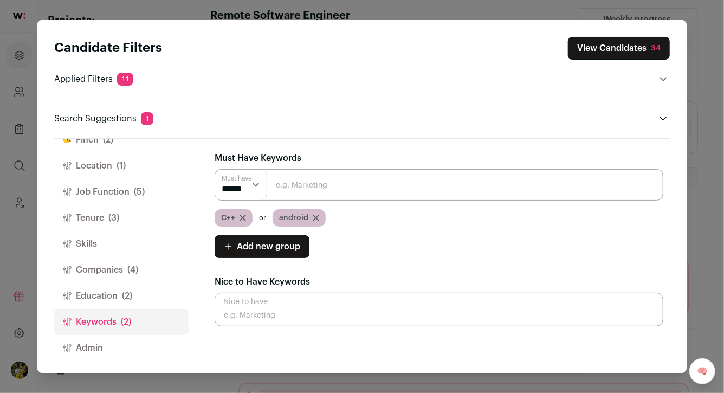
scroll to position [0, 0]
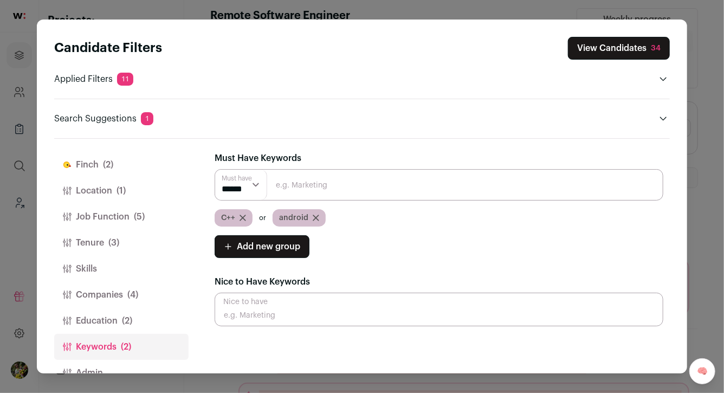
click at [141, 158] on button "[PERSON_NAME] (2)" at bounding box center [121, 165] width 134 height 26
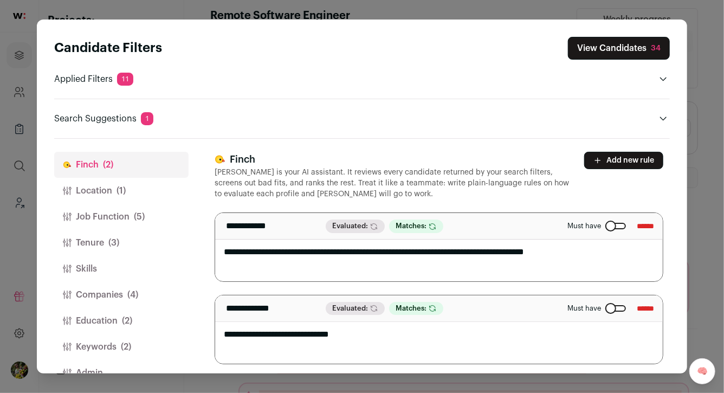
scroll to position [3, 0]
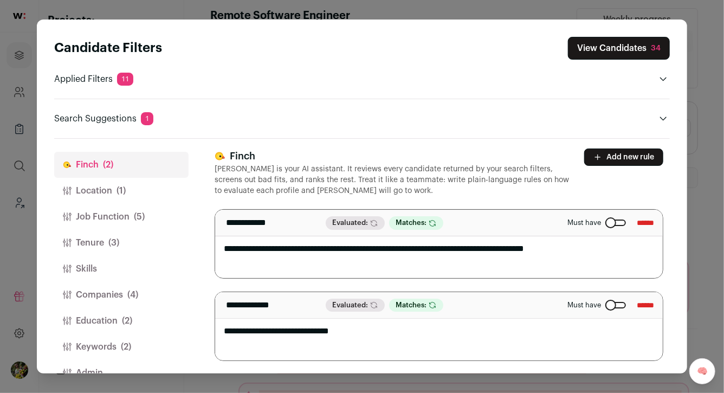
click at [615, 157] on button "Add new rule" at bounding box center [623, 156] width 79 height 17
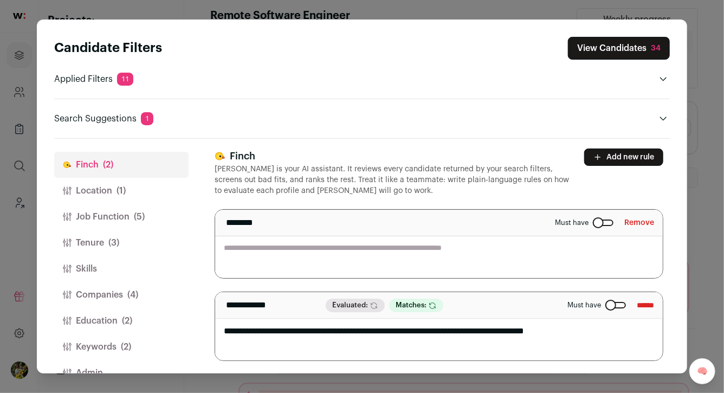
click at [536, 242] on textarea "Close modal via background" at bounding box center [438, 244] width 447 height 68
click at [328, 250] on textarea "**********" at bounding box center [438, 244] width 447 height 68
type textarea "**********"
click at [468, 193] on p "[PERSON_NAME] is your AI assistant. It reviews every candidate returned by your…" at bounding box center [393, 180] width 356 height 33
click at [617, 50] on button "View Candidates 34" at bounding box center [619, 48] width 102 height 23
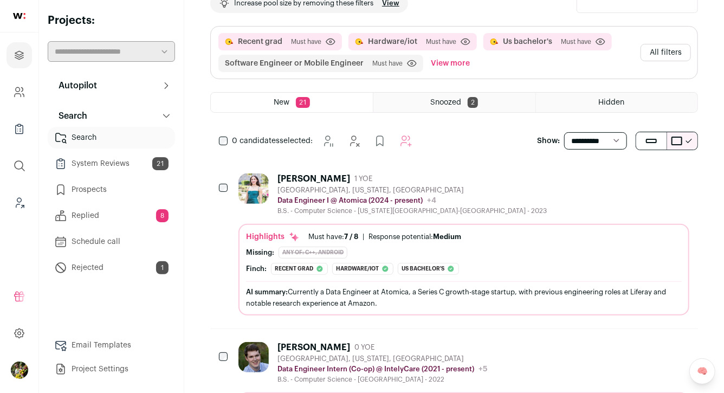
scroll to position [43, 0]
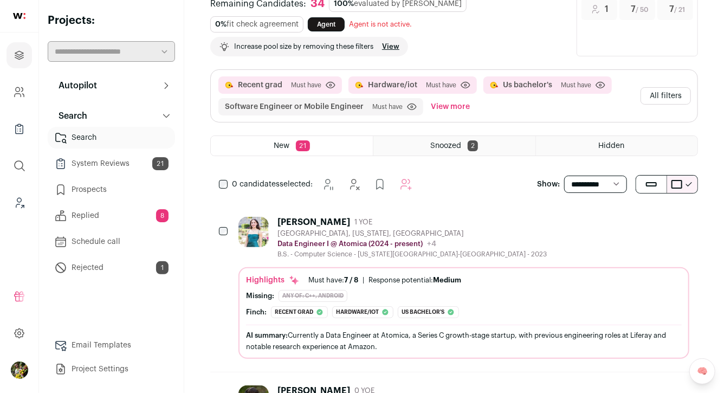
click at [683, 98] on button "All filters" at bounding box center [665, 95] width 50 height 17
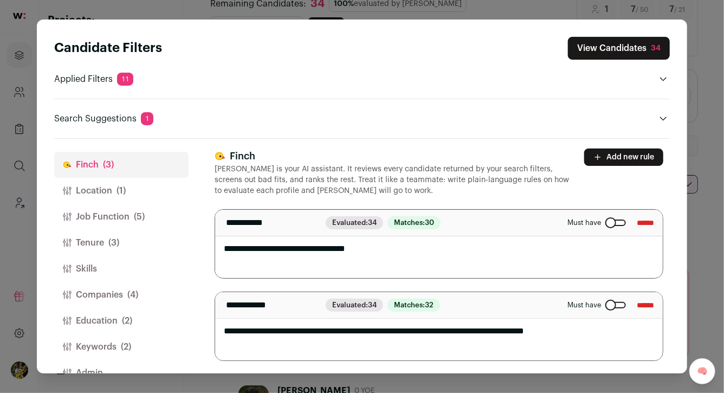
click at [128, 212] on button "Job Function (5)" at bounding box center [121, 217] width 134 height 26
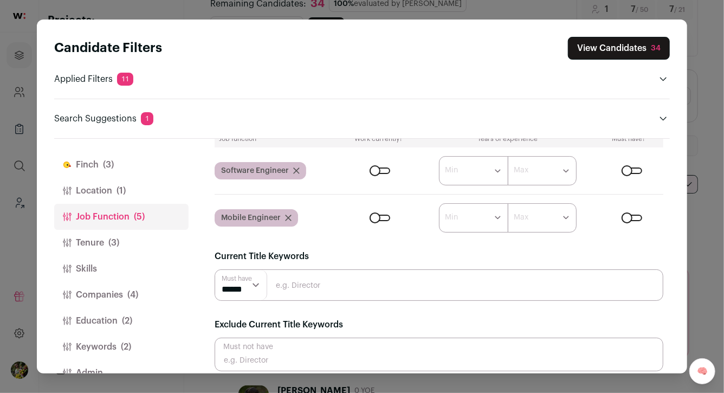
scroll to position [112, 0]
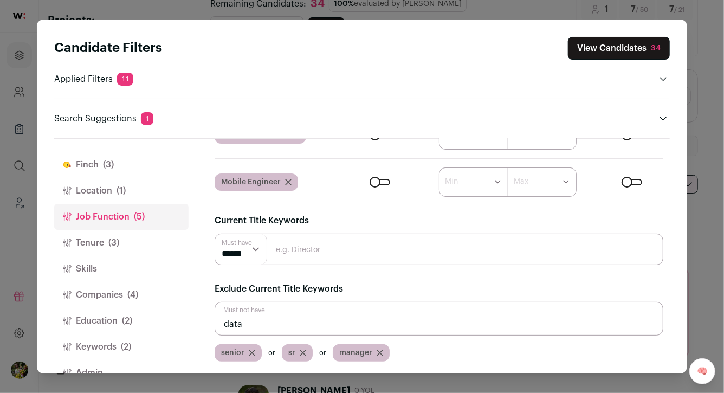
type input "data"
click at [310, 319] on input "data" at bounding box center [439, 319] width 449 height 34
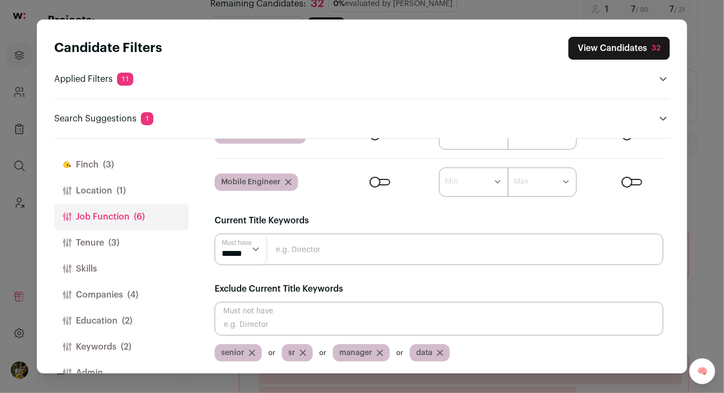
click at [638, 46] on button "View Candidates 32" at bounding box center [618, 48] width 101 height 23
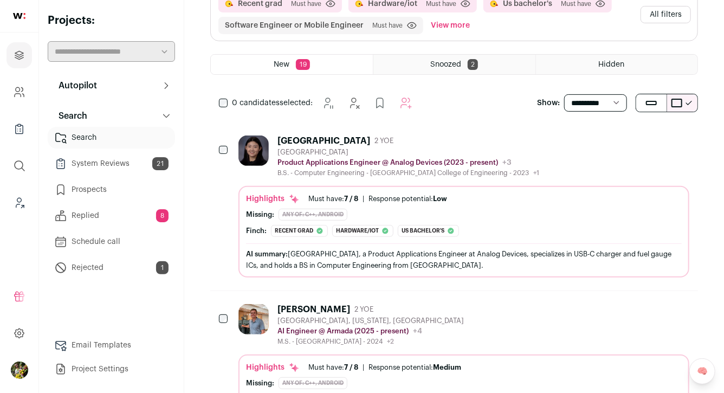
scroll to position [181, 0]
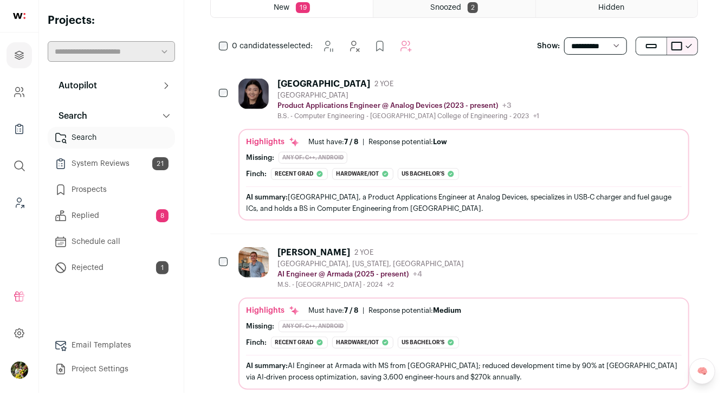
click at [537, 86] on div "[GEOGRAPHIC_DATA] 2 YOE [GEOGRAPHIC_DATA] Product Applications Engineer @ Analo…" at bounding box center [463, 100] width 451 height 42
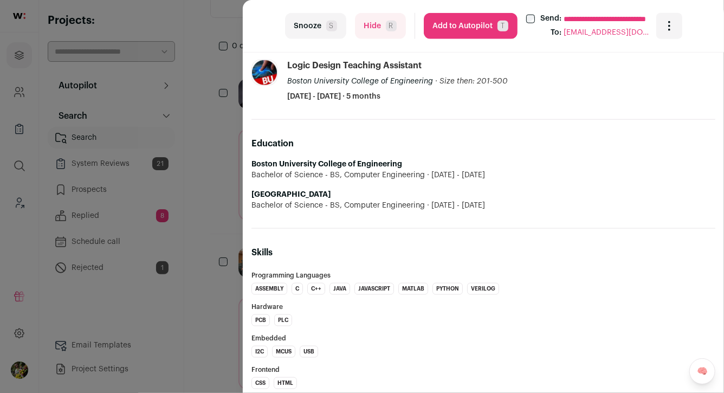
scroll to position [616, 0]
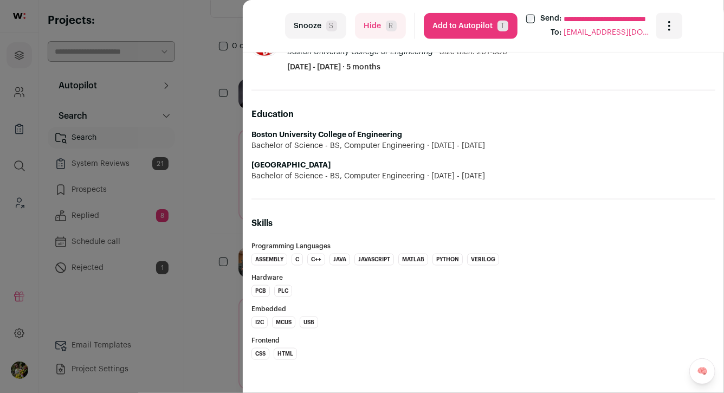
click at [469, 36] on button "Add to Autopilot T" at bounding box center [471, 26] width 94 height 26
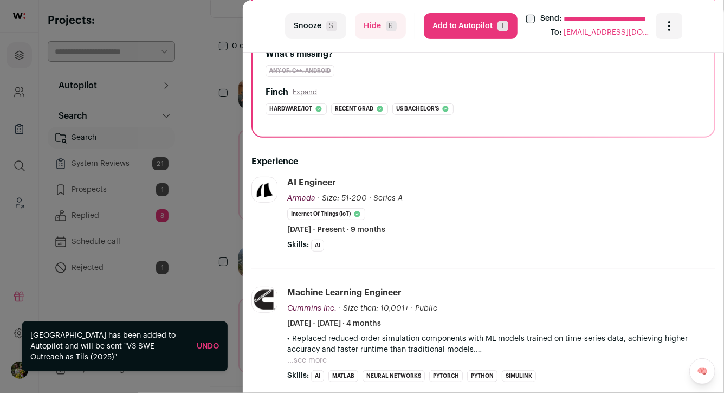
scroll to position [192, 0]
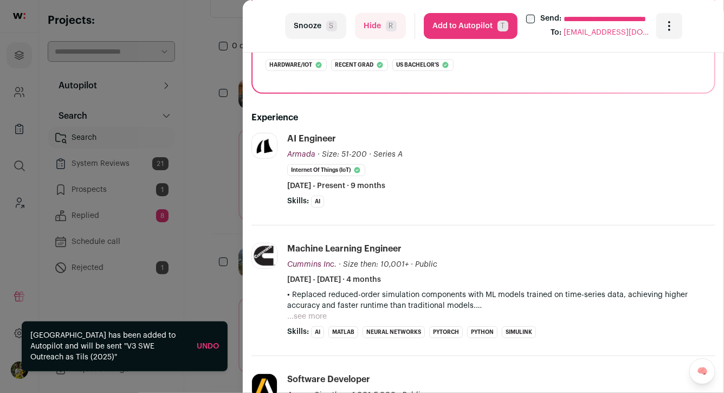
click at [392, 27] on span "R" at bounding box center [391, 26] width 11 height 11
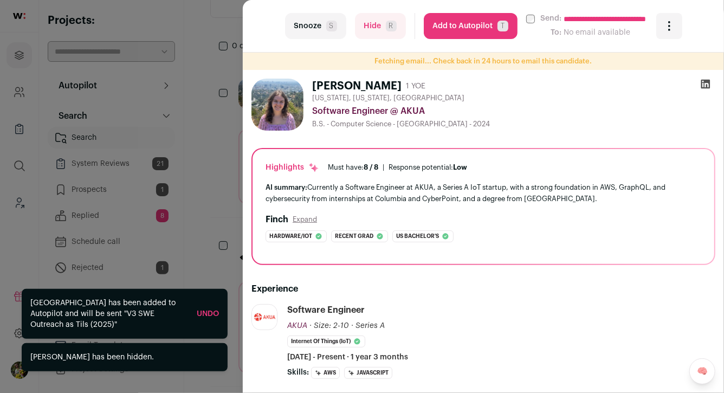
click at [212, 140] on div "**********" at bounding box center [362, 196] width 724 height 393
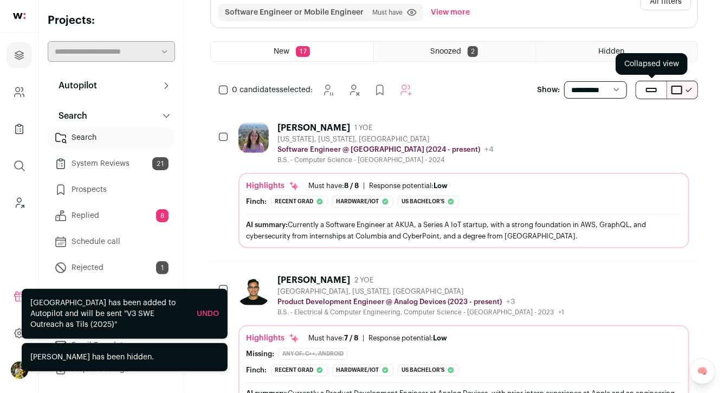
scroll to position [79, 0]
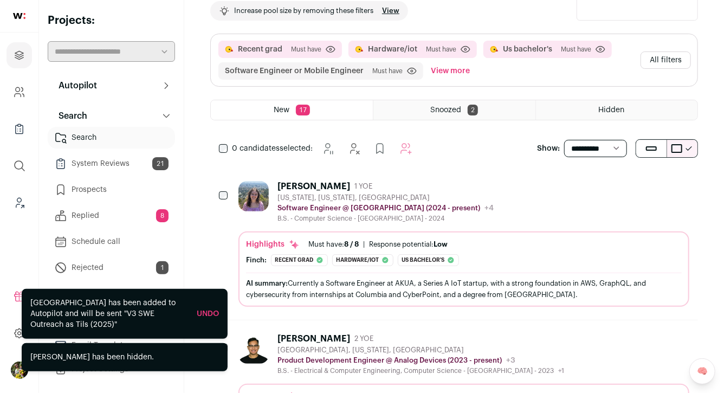
click at [660, 60] on button "All filters" at bounding box center [665, 59] width 50 height 17
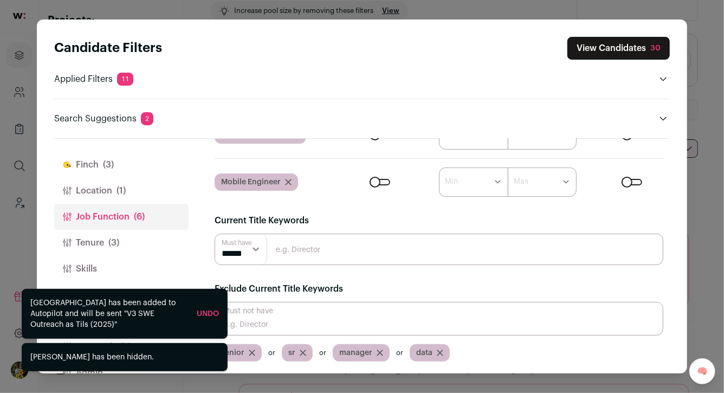
click at [311, 320] on input "Close modal via background" at bounding box center [439, 319] width 449 height 34
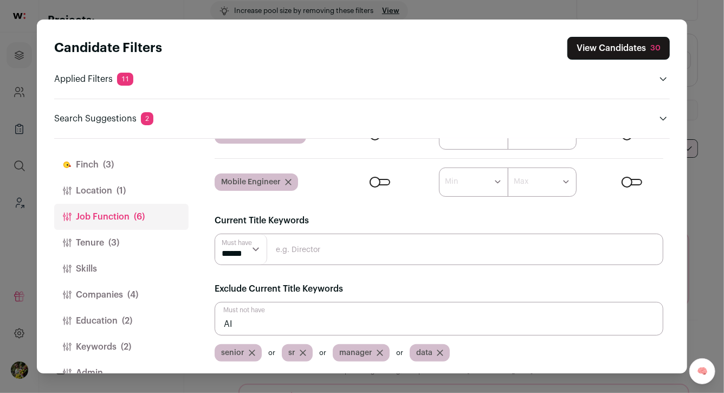
type input "AI"
click at [622, 45] on button "View Candidates 30" at bounding box center [618, 48] width 102 height 23
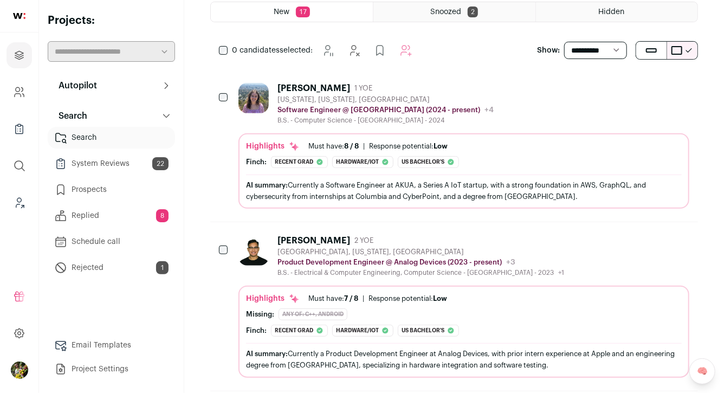
scroll to position [229, 0]
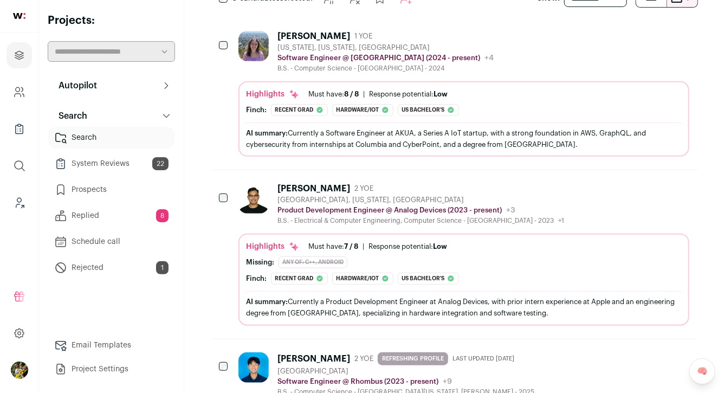
click at [538, 62] on div "[PERSON_NAME] 1 YOE [US_STATE], [US_STATE], [GEOGRAPHIC_DATA] Software Engineer…" at bounding box center [463, 52] width 451 height 42
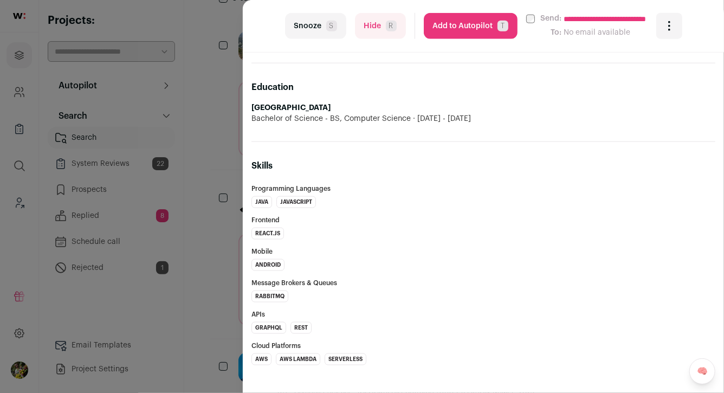
scroll to position [624, 0]
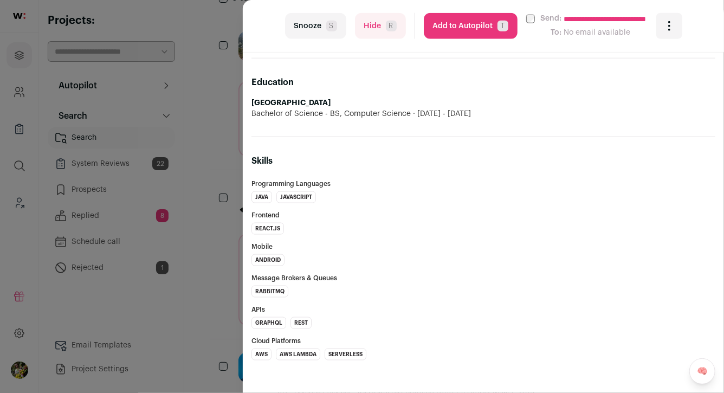
click at [460, 29] on button "Add to Autopilot T" at bounding box center [471, 26] width 94 height 26
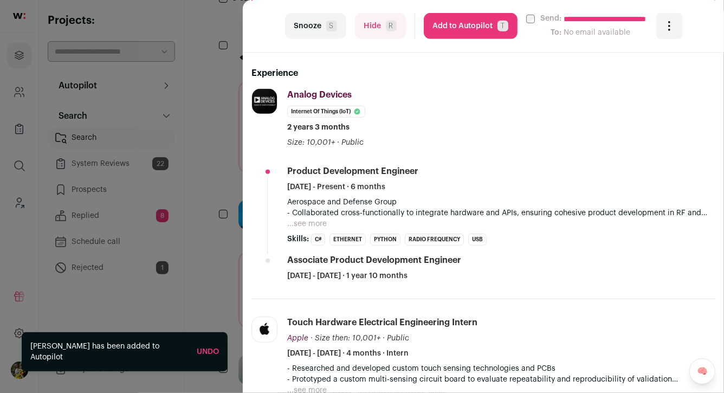
scroll to position [241, 0]
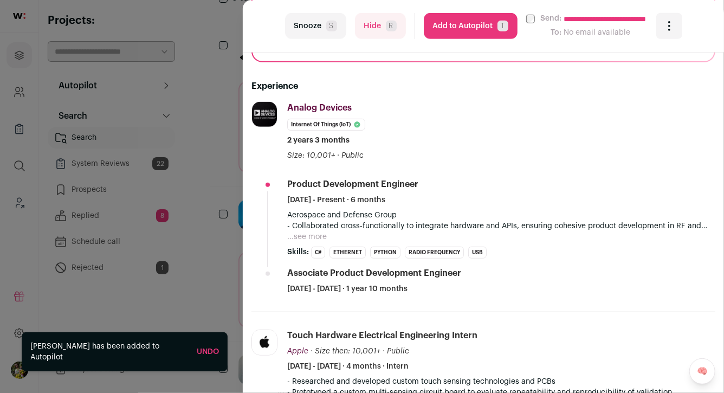
click at [471, 21] on button "Add to Autopilot T" at bounding box center [471, 26] width 94 height 26
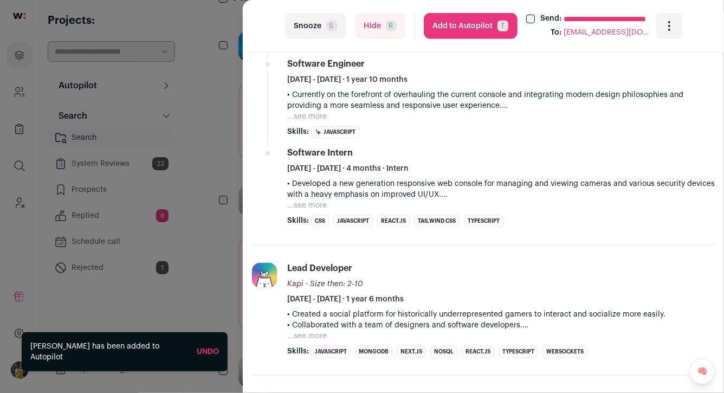
scroll to position [366, 0]
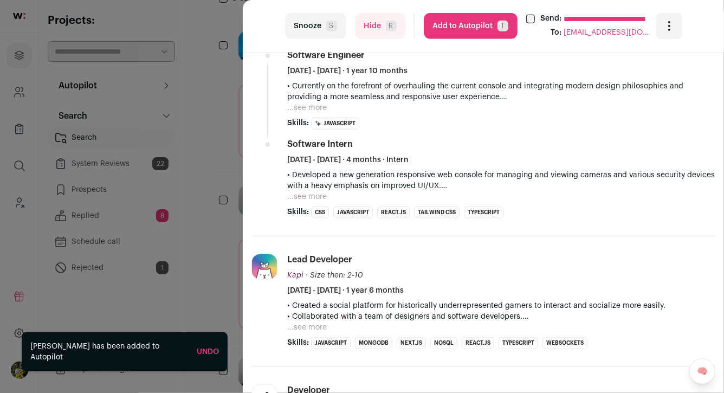
click at [313, 105] on button "...see more" at bounding box center [307, 107] width 40 height 11
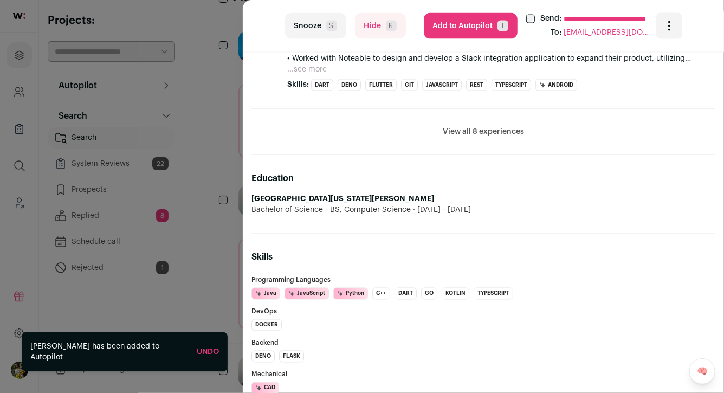
scroll to position [871, 0]
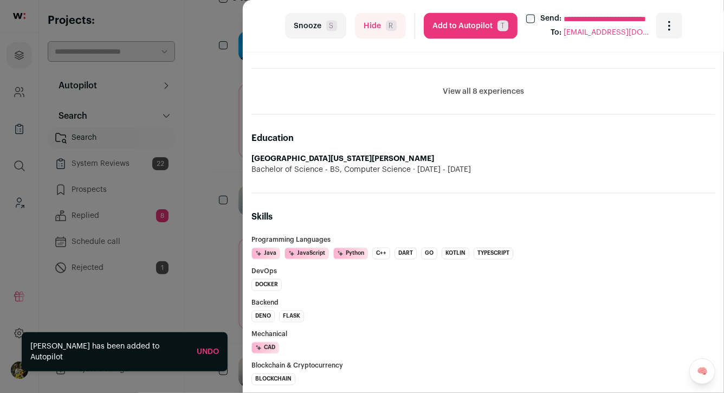
click at [467, 29] on button "Add to Autopilot T" at bounding box center [471, 26] width 94 height 26
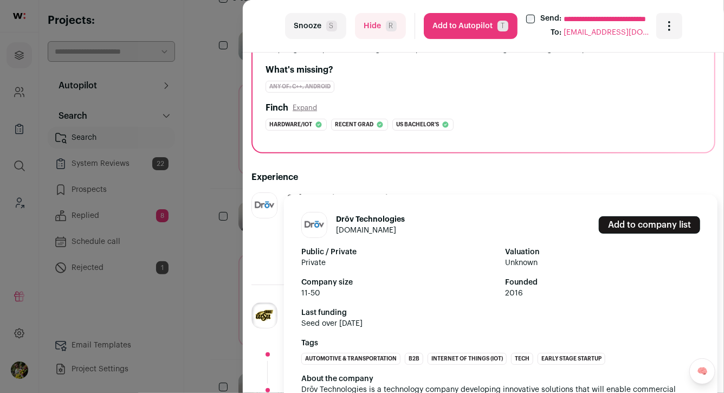
scroll to position [133, 0]
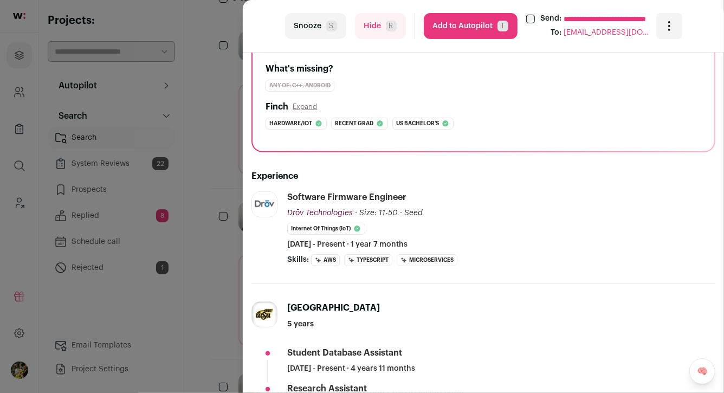
click at [488, 36] on button "Add to Autopilot T" at bounding box center [471, 26] width 94 height 26
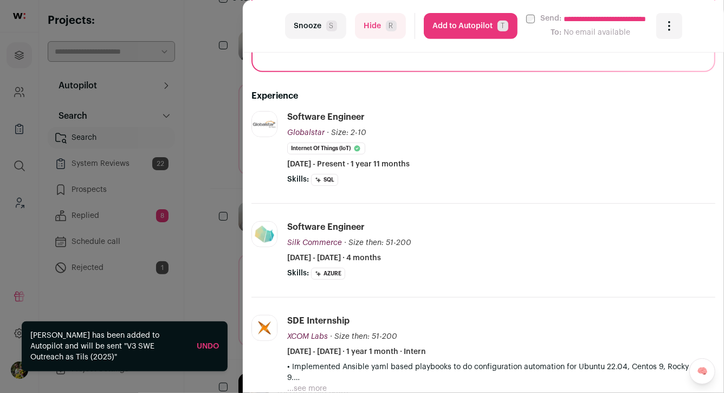
scroll to position [245, 0]
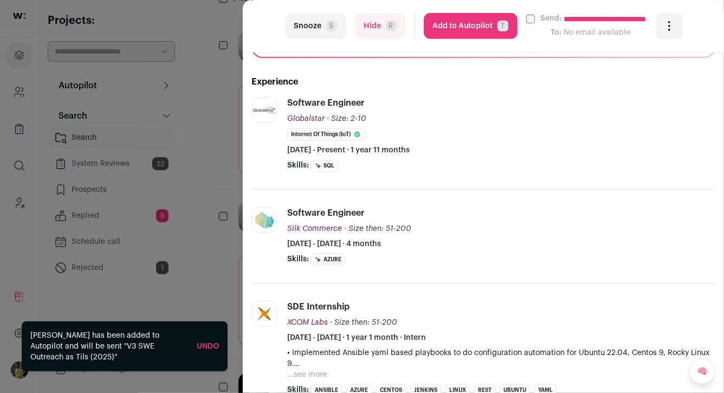
click at [468, 28] on button "Add to Autopilot T" at bounding box center [471, 26] width 94 height 26
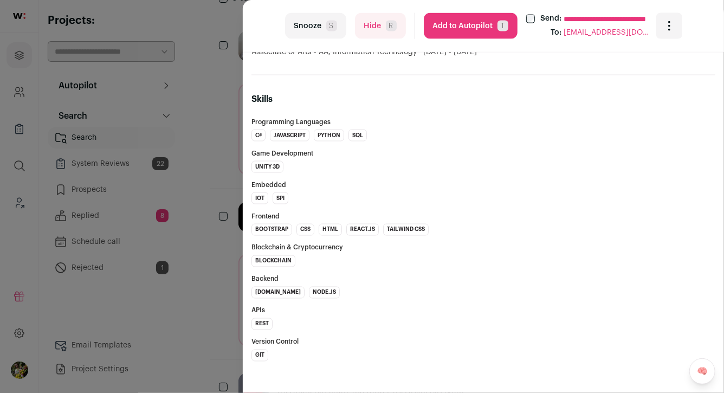
scroll to position [775, 0]
click at [380, 25] on button "Hide R" at bounding box center [380, 26] width 51 height 26
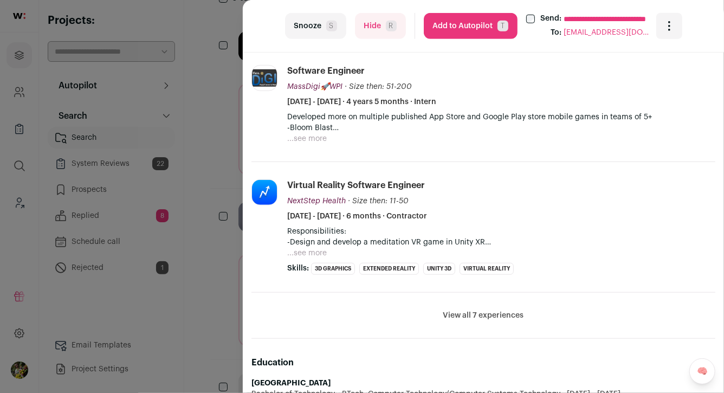
scroll to position [357, 0]
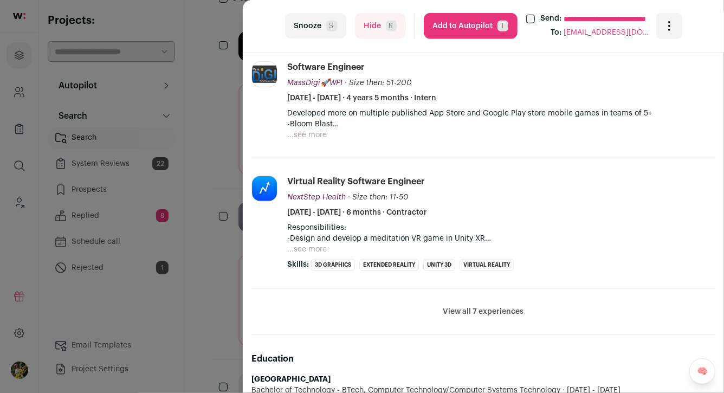
click at [296, 133] on button "...see more" at bounding box center [307, 134] width 40 height 11
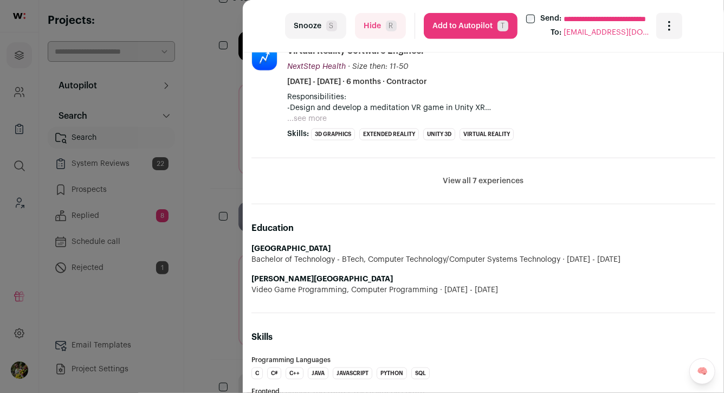
scroll to position [524, 0]
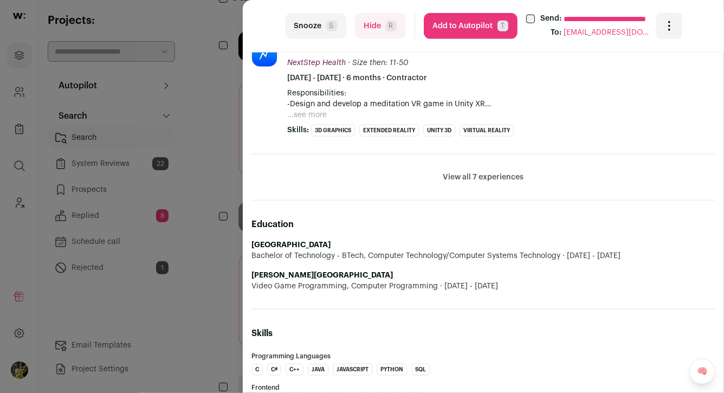
click at [446, 29] on button "Add to Autopilot T" at bounding box center [471, 26] width 94 height 26
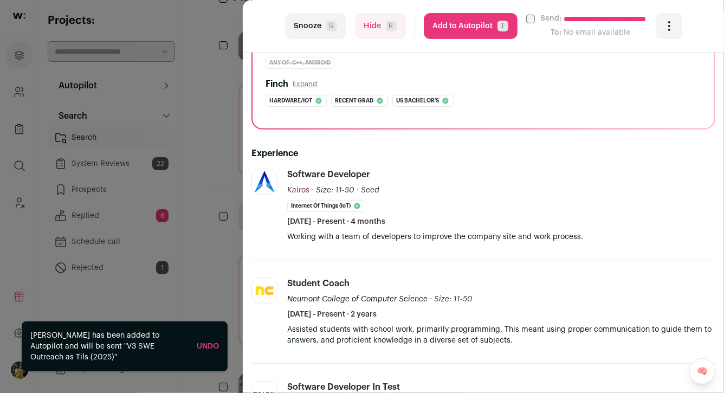
scroll to position [177, 0]
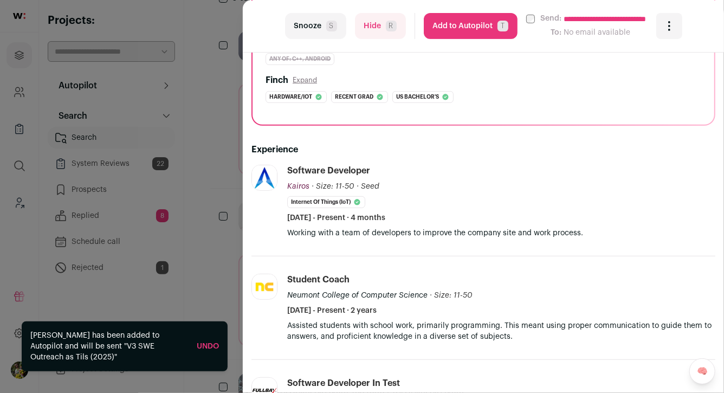
click at [401, 28] on button "Hide R" at bounding box center [380, 26] width 51 height 26
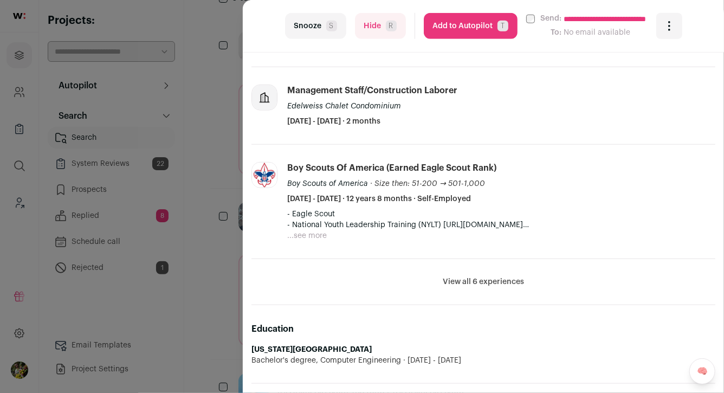
scroll to position [477, 0]
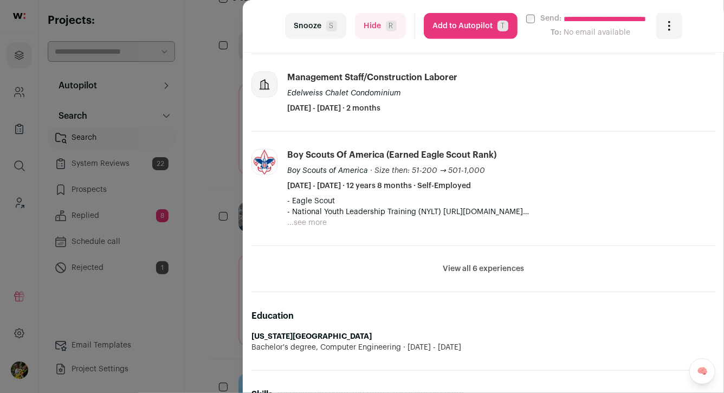
click at [216, 40] on div "**********" at bounding box center [362, 196] width 724 height 393
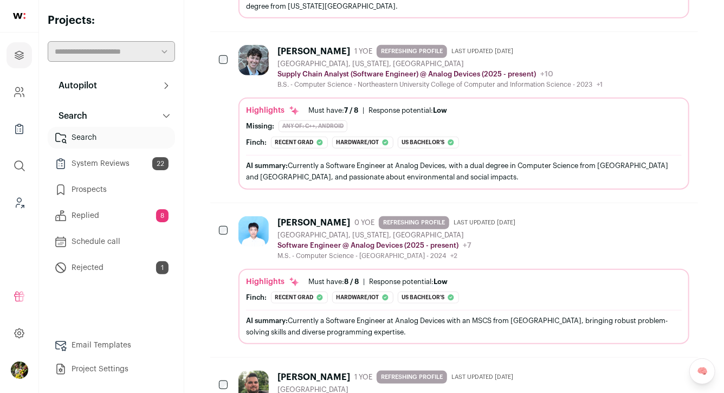
scroll to position [0, 0]
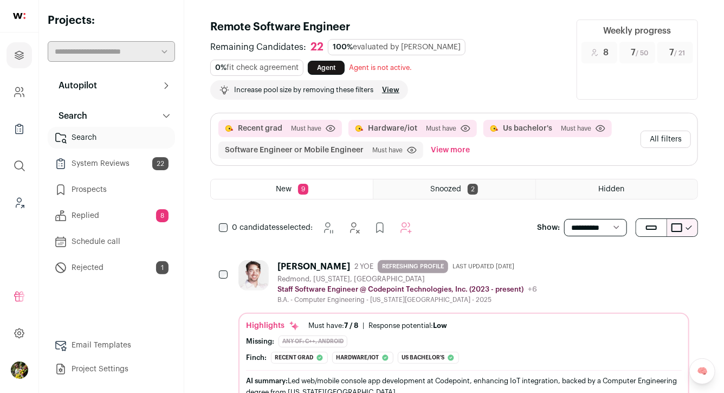
click at [656, 138] on button "All filters" at bounding box center [665, 139] width 50 height 17
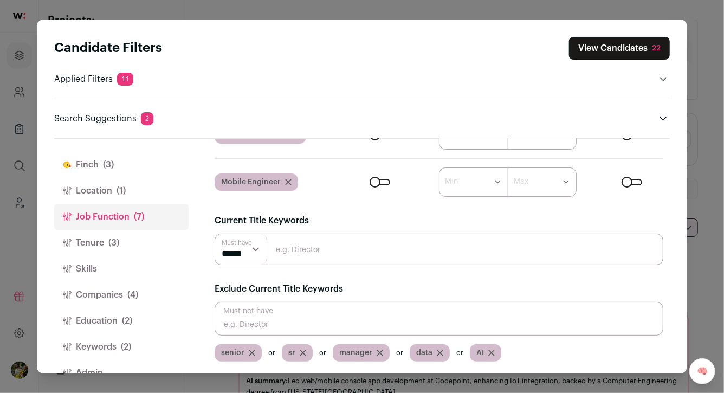
click at [263, 317] on input "Close modal via background" at bounding box center [439, 319] width 449 height 34
click at [263, 317] on input "ANALYST" at bounding box center [439, 319] width 449 height 34
type input "analyst"
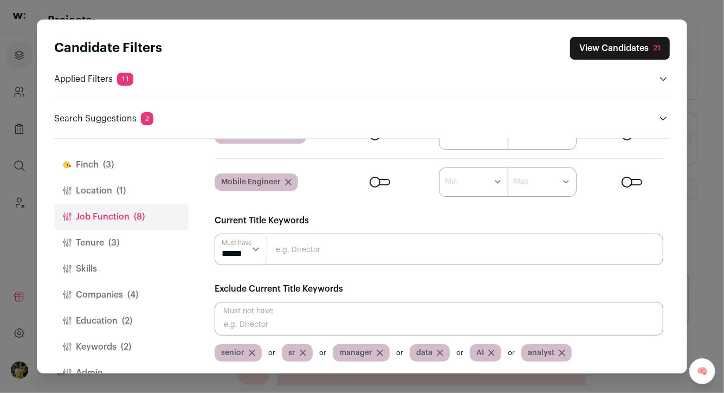
click at [619, 54] on button "View Candidates 21" at bounding box center [620, 48] width 100 height 23
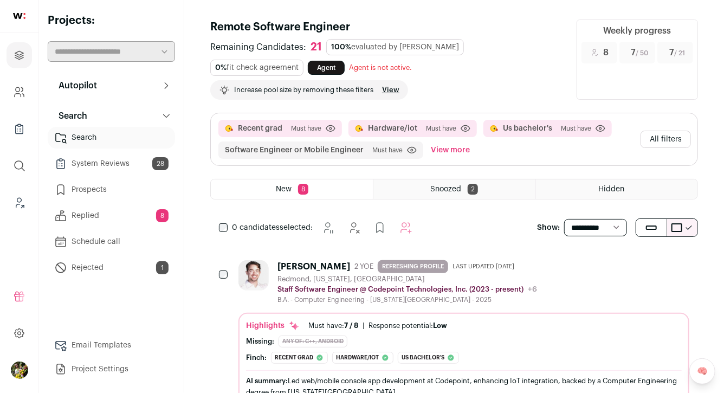
click at [682, 133] on button "All filters" at bounding box center [665, 139] width 50 height 17
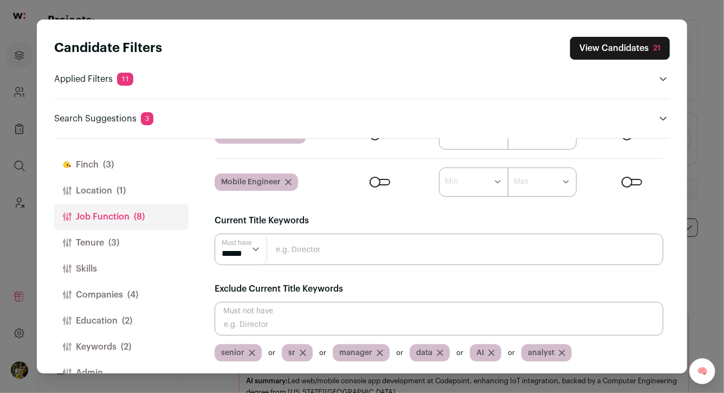
click at [291, 316] on input "Close modal via background" at bounding box center [439, 319] width 449 height 34
type input "staff"
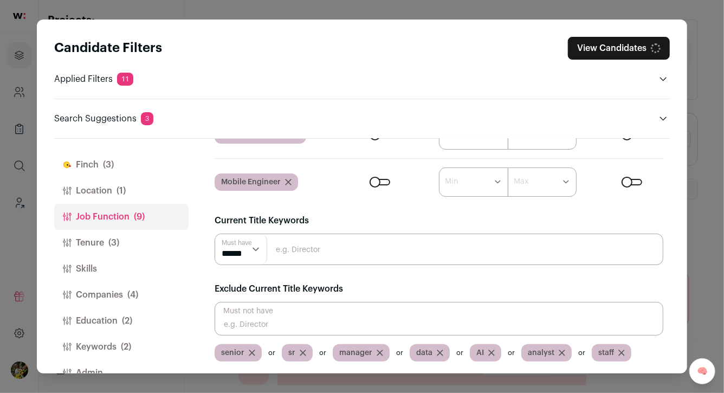
click at [586, 49] on button "View Candidates" at bounding box center [619, 48] width 102 height 23
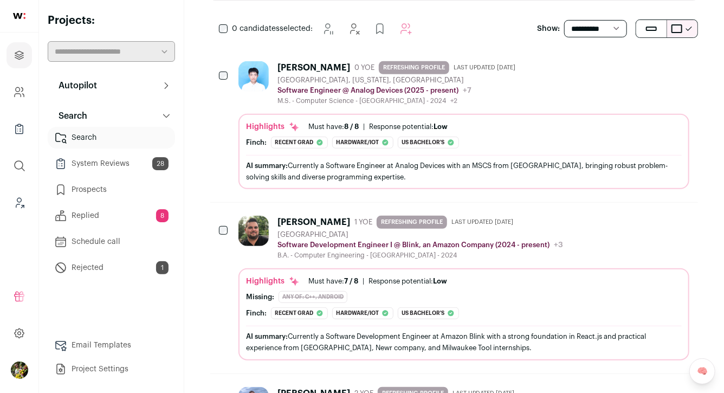
scroll to position [200, 0]
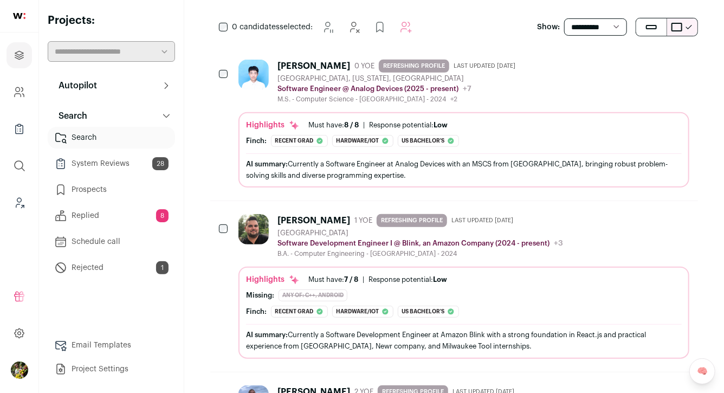
click at [577, 115] on div "Highlights Must have: 8 / 8 How many must haves have been fulfilled? | Response…" at bounding box center [463, 149] width 451 height 75
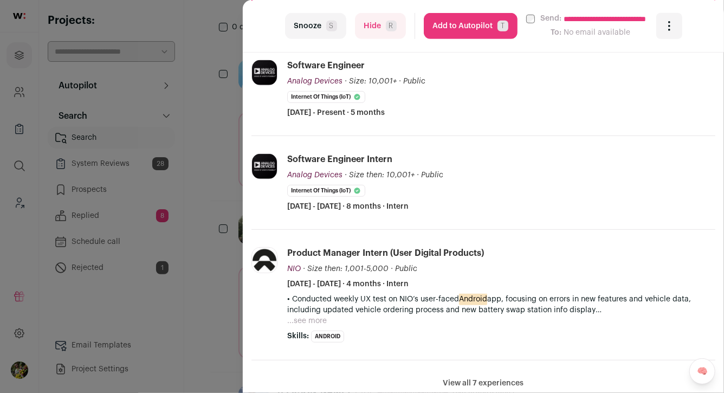
scroll to position [289, 0]
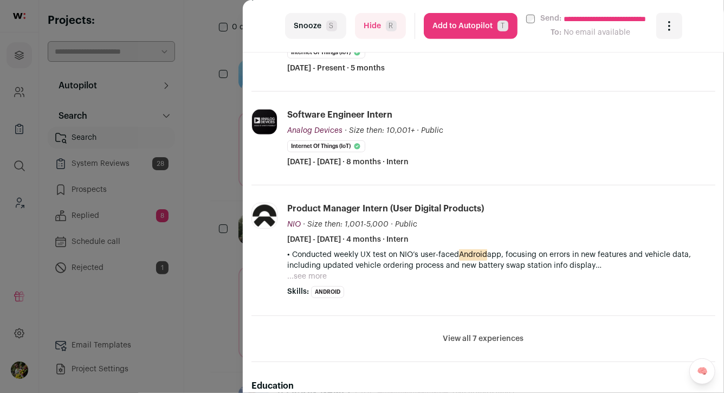
click at [474, 27] on button "Add to Autopilot T" at bounding box center [471, 26] width 94 height 26
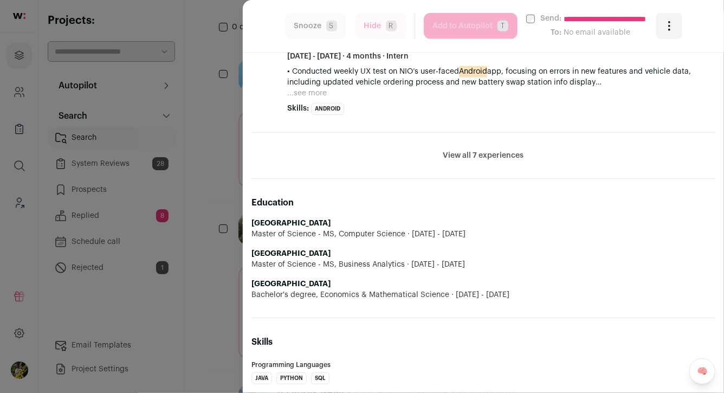
scroll to position [507, 0]
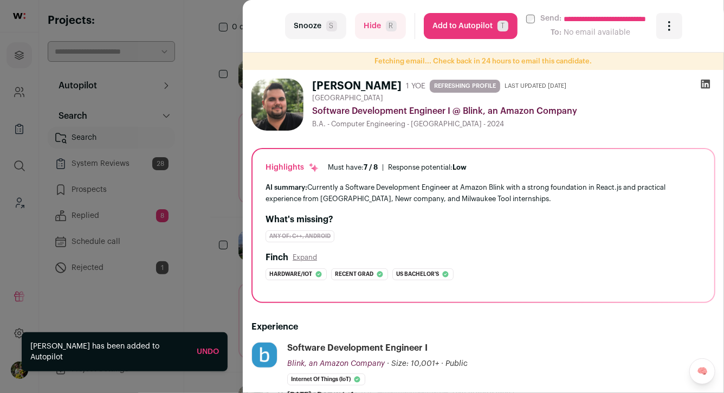
click at [212, 153] on div "**********" at bounding box center [362, 196] width 724 height 393
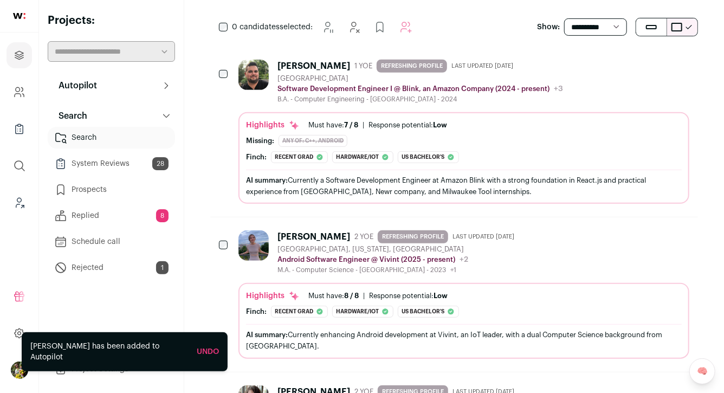
click at [283, 182] on div "AI summary: Currently a Software Development Engineer at Amazon Blink with a st…" at bounding box center [464, 185] width 436 height 23
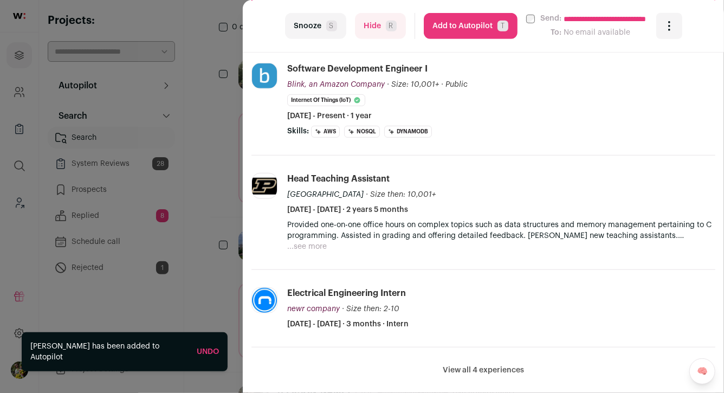
scroll to position [277, 0]
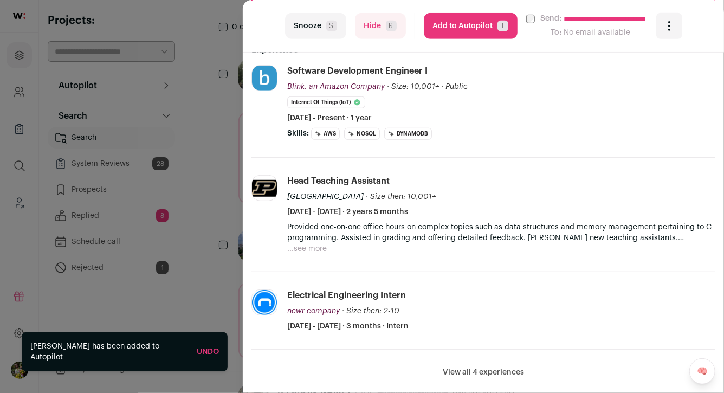
click at [483, 30] on button "Add to Autopilot T" at bounding box center [471, 26] width 94 height 26
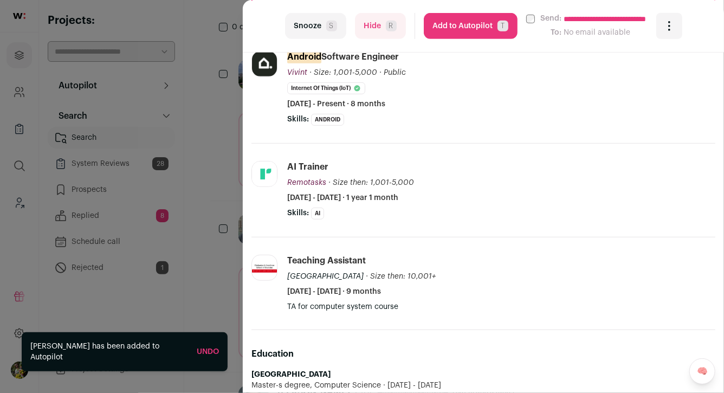
scroll to position [251, 0]
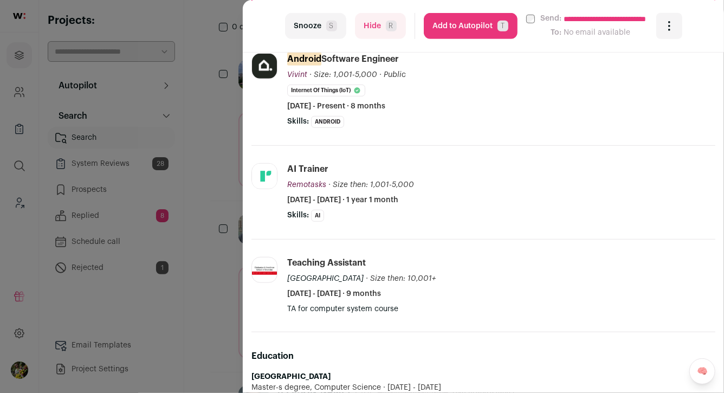
click at [395, 29] on span "R" at bounding box center [391, 26] width 11 height 11
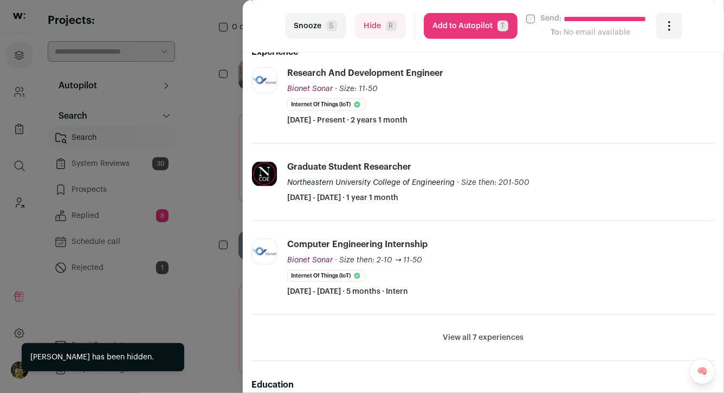
scroll to position [276, 0]
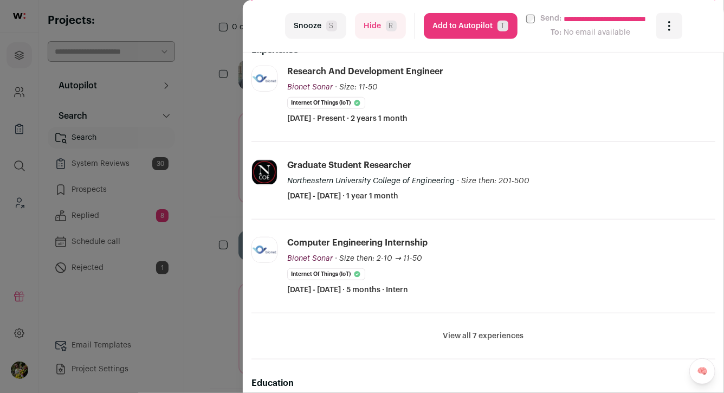
click at [451, 23] on button "Add to Autopilot T" at bounding box center [471, 26] width 94 height 26
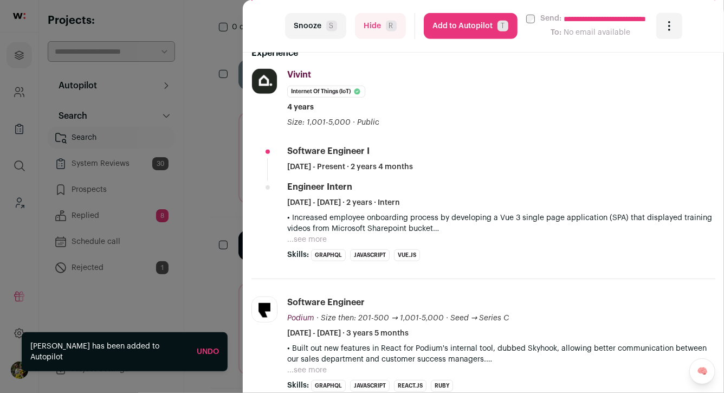
scroll to position [287, 0]
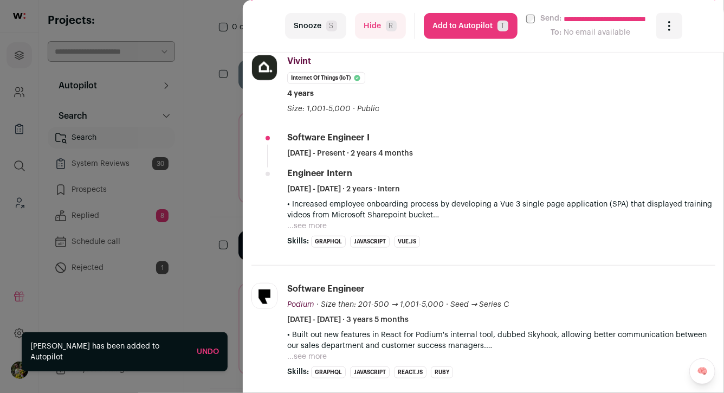
click at [314, 225] on button "...see more" at bounding box center [307, 225] width 40 height 11
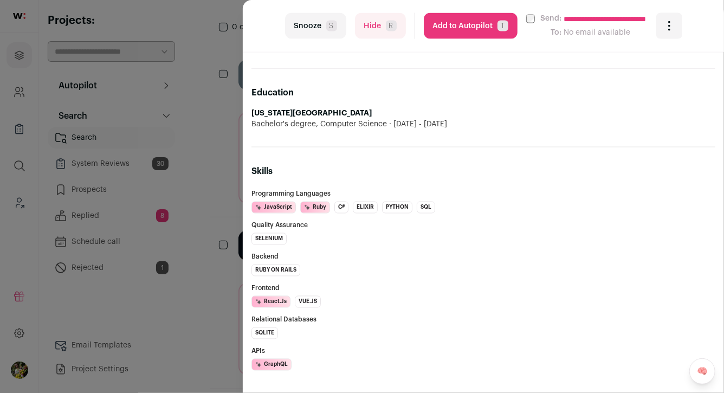
scroll to position [834, 0]
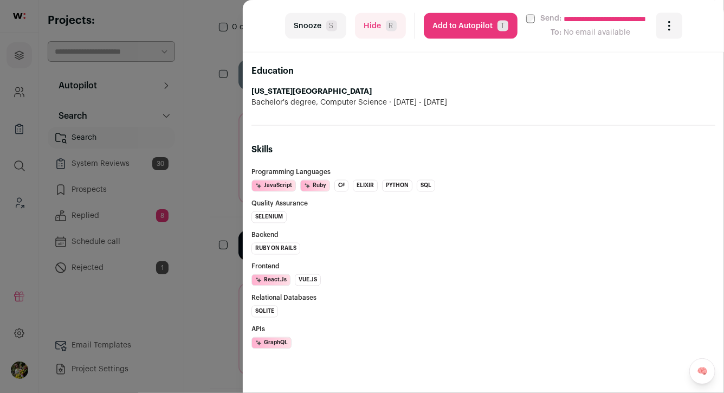
click at [397, 22] on button "Hide R" at bounding box center [380, 26] width 51 height 26
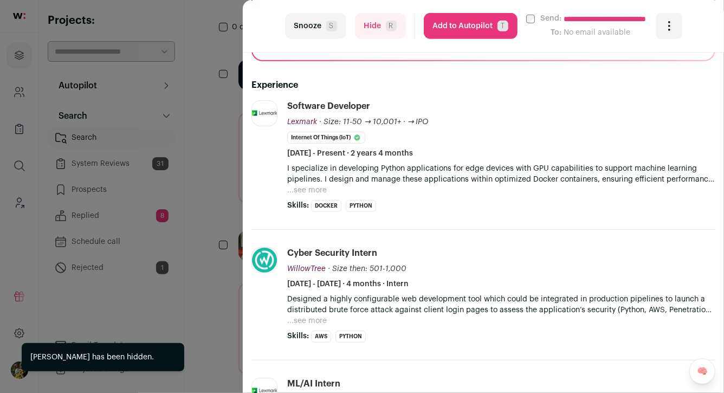
scroll to position [246, 0]
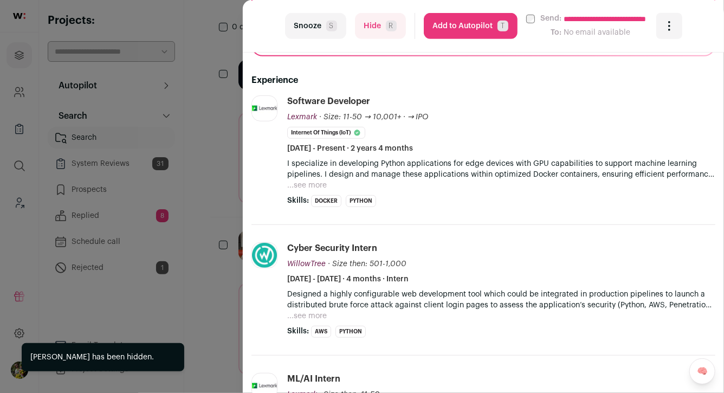
click at [321, 187] on button "...see more" at bounding box center [307, 185] width 40 height 11
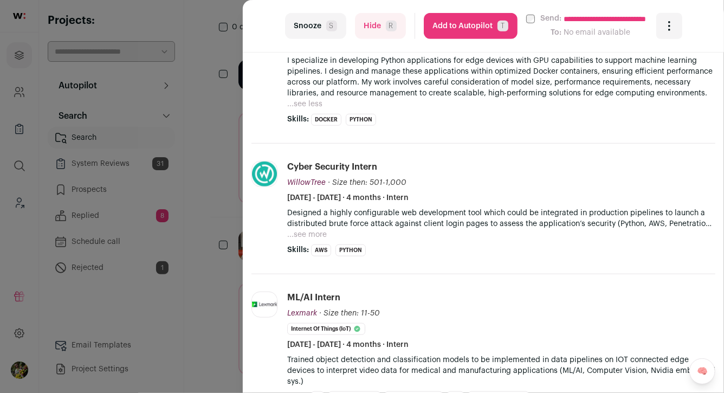
scroll to position [302, 0]
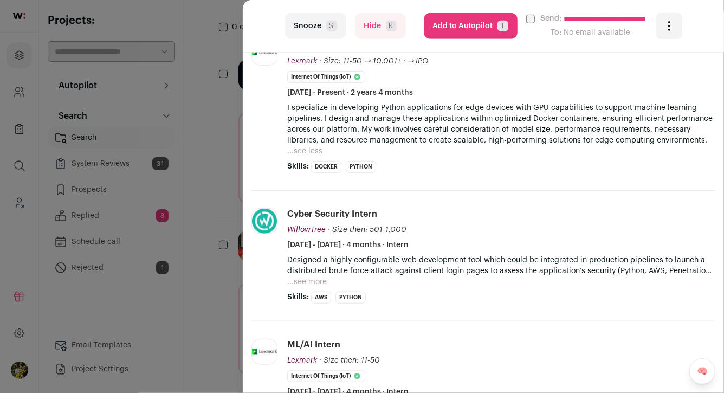
click at [214, 114] on div "**********" at bounding box center [362, 196] width 724 height 393
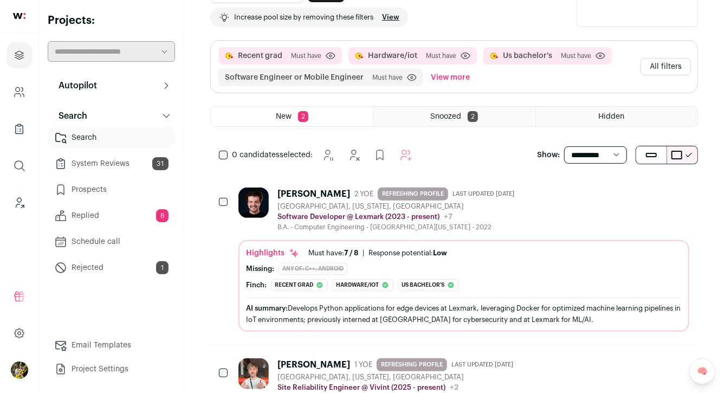
scroll to position [213, 0]
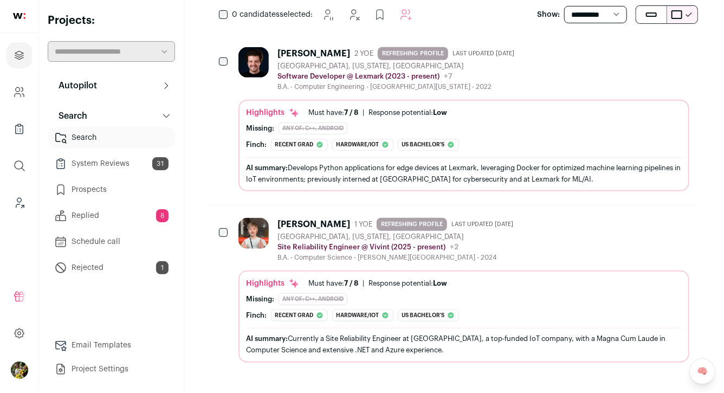
click at [615, 217] on icon "Hide" at bounding box center [621, 222] width 13 height 13
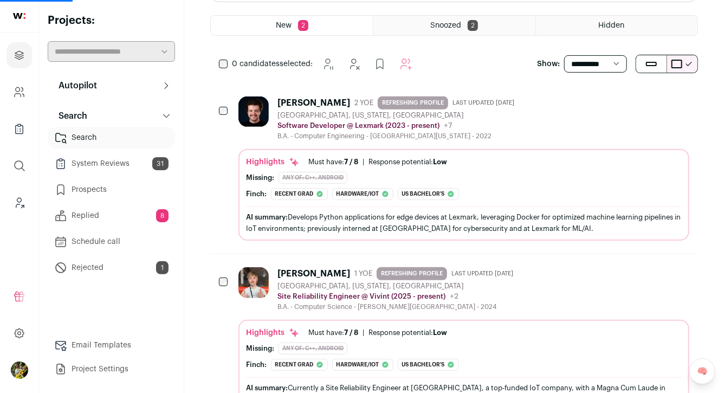
scroll to position [31, 0]
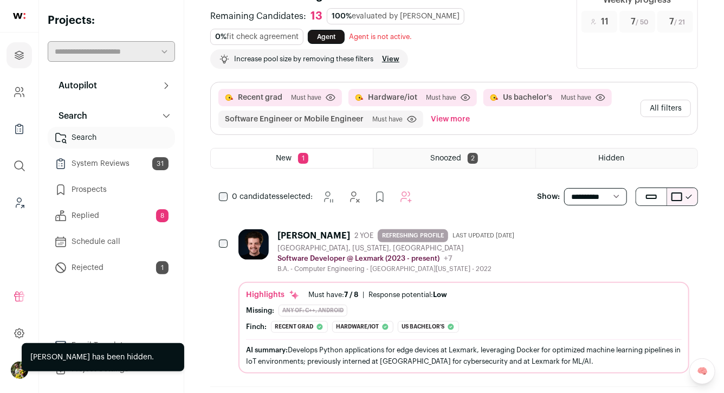
click at [656, 115] on button "All filters" at bounding box center [665, 108] width 50 height 17
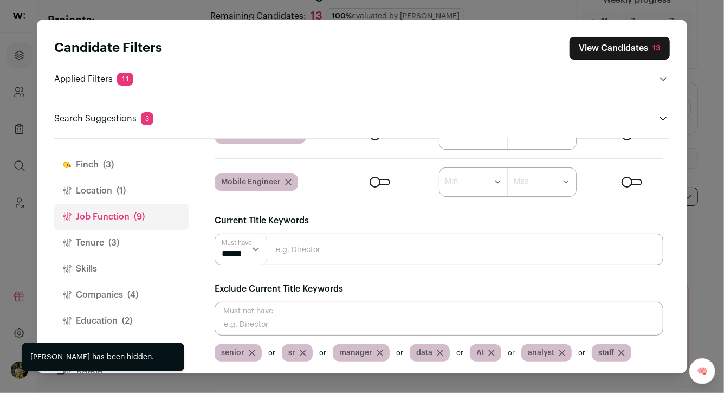
click at [398, 327] on input "Close modal via background" at bounding box center [439, 319] width 449 height 34
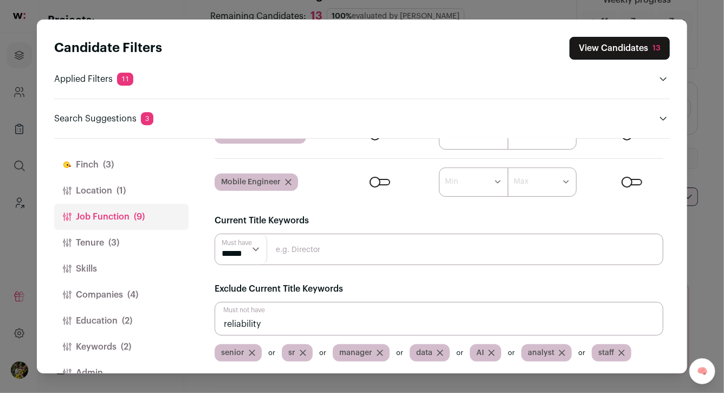
type input "reliability"
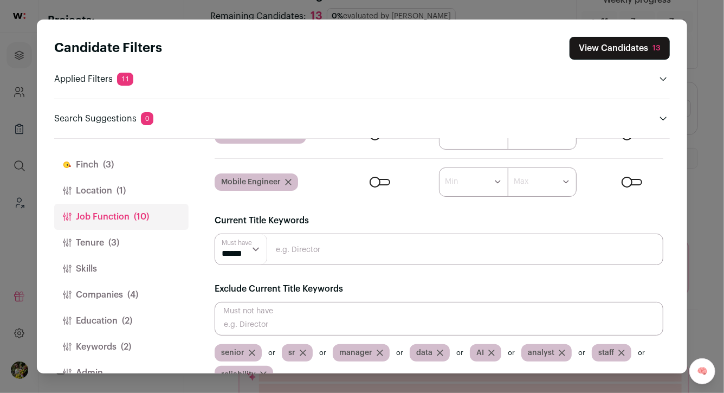
click at [629, 50] on button "View Candidates 13" at bounding box center [619, 48] width 100 height 23
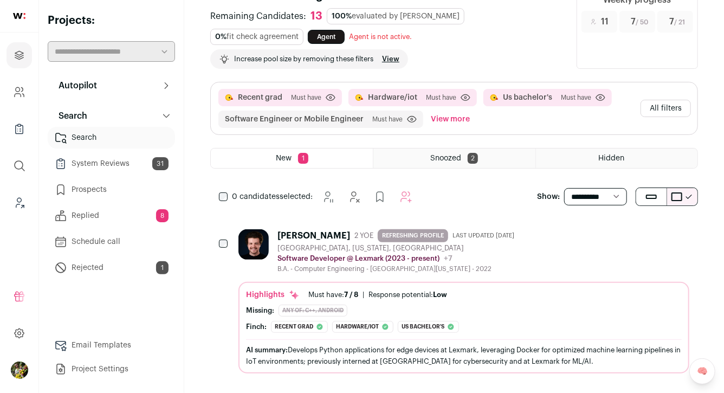
scroll to position [43, 0]
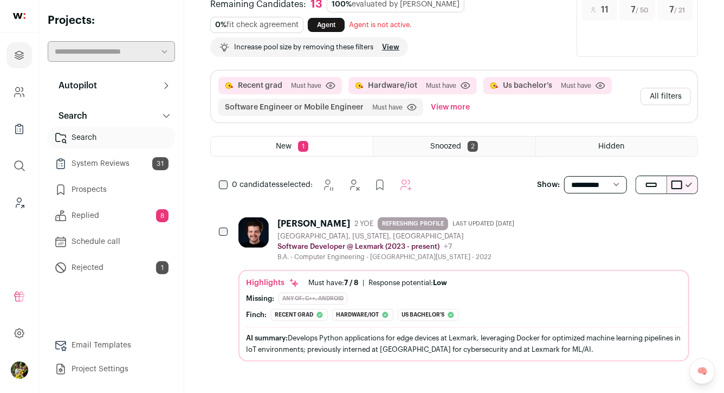
click at [475, 232] on div "[GEOGRAPHIC_DATA], [US_STATE], [GEOGRAPHIC_DATA]" at bounding box center [397, 236] width 241 height 9
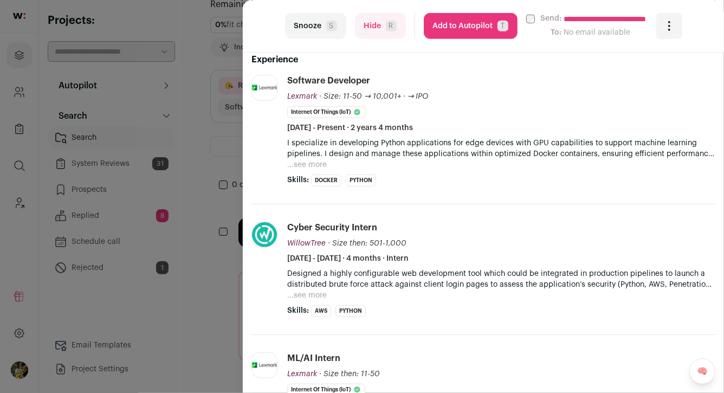
scroll to position [269, 0]
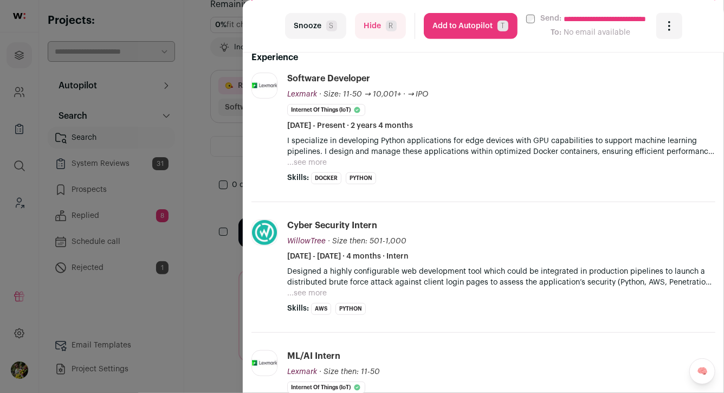
click at [315, 161] on button "...see more" at bounding box center [307, 162] width 40 height 11
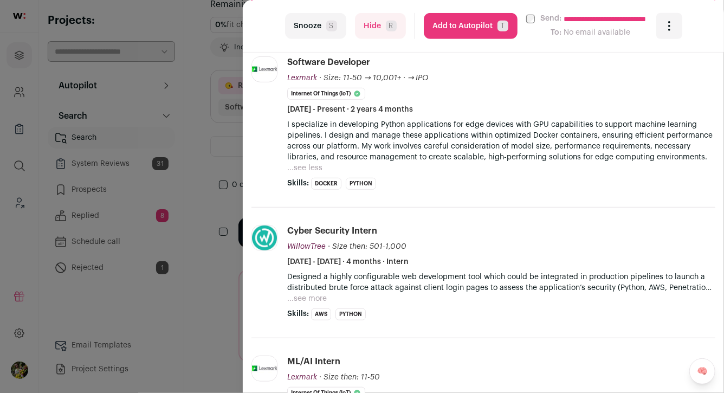
scroll to position [292, 0]
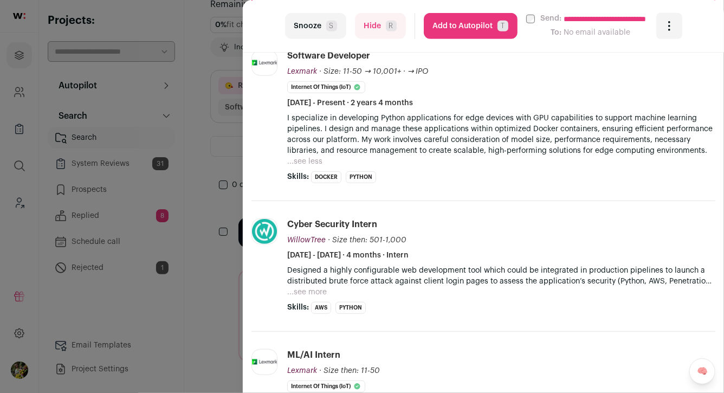
click at [378, 35] on button "Hide R" at bounding box center [380, 26] width 51 height 26
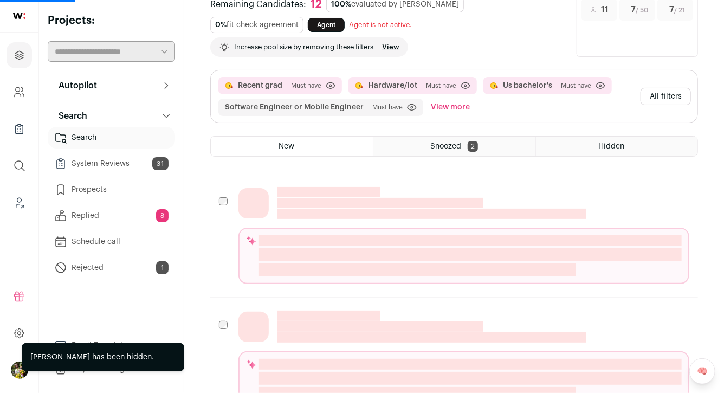
scroll to position [0, 0]
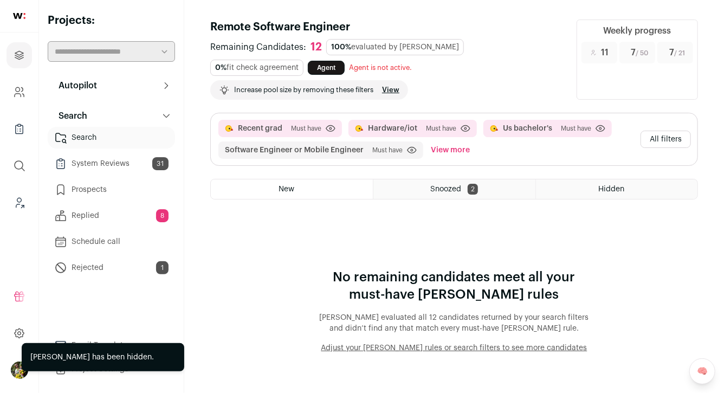
click at [658, 144] on button "All filters" at bounding box center [665, 139] width 50 height 17
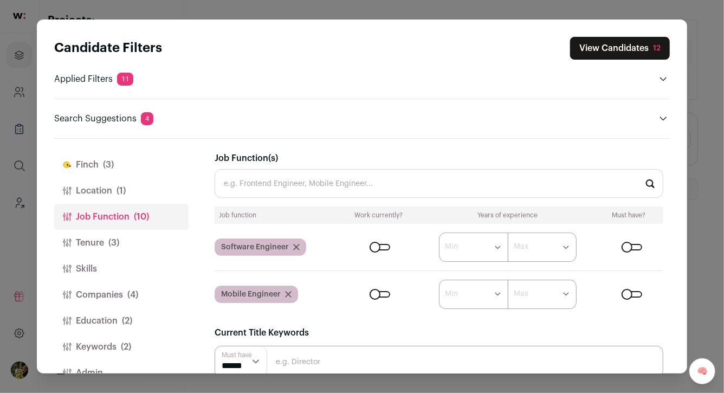
scroll to position [25, 0]
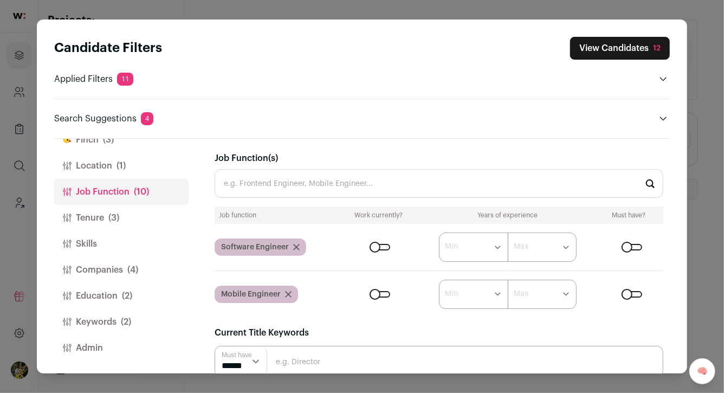
click at [248, 191] on input "Job Function(s)" at bounding box center [439, 183] width 449 height 29
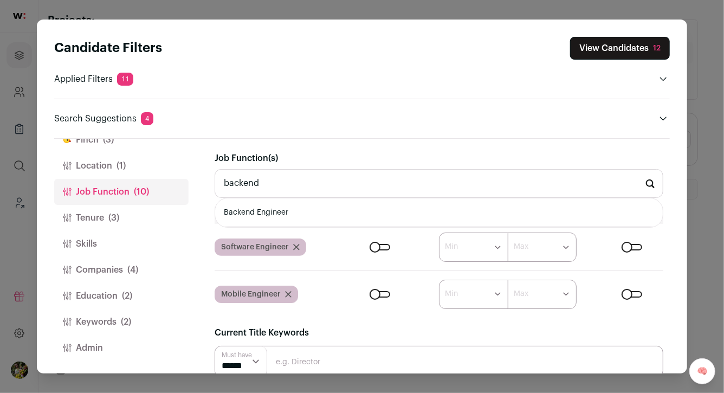
click at [249, 209] on li "Backend Engineer" at bounding box center [438, 212] width 447 height 29
type input "Backend Engineer"
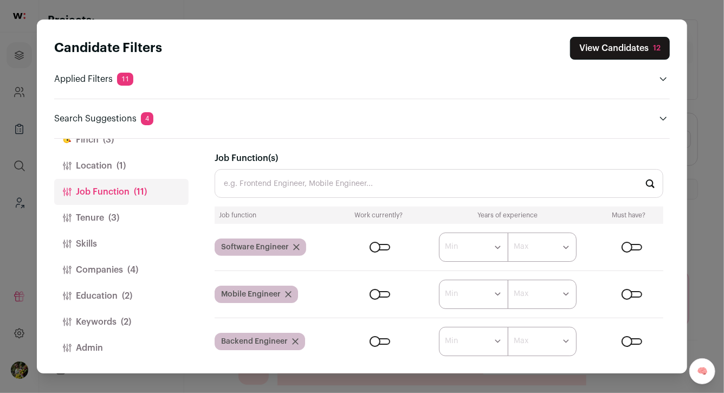
click at [139, 313] on button "Keywords (2)" at bounding box center [121, 322] width 134 height 26
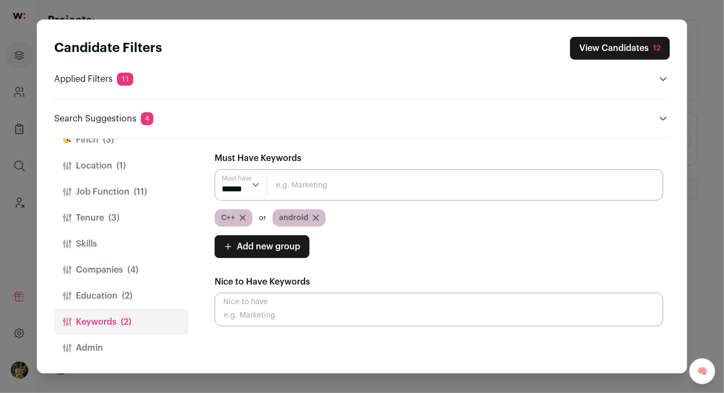
click at [590, 53] on button "View Candidates 12" at bounding box center [620, 48] width 100 height 23
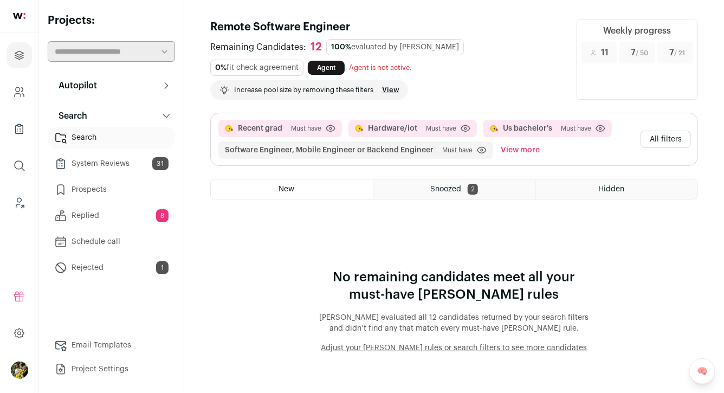
click at [676, 139] on button "All filters" at bounding box center [665, 139] width 50 height 17
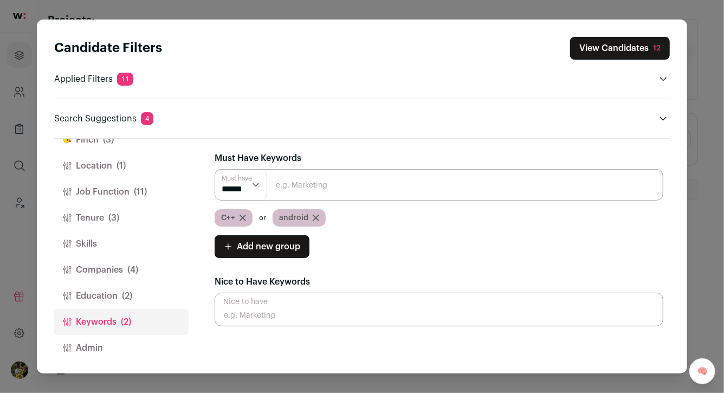
click at [316, 219] on icon "Close modal via background" at bounding box center [315, 217] width 5 height 5
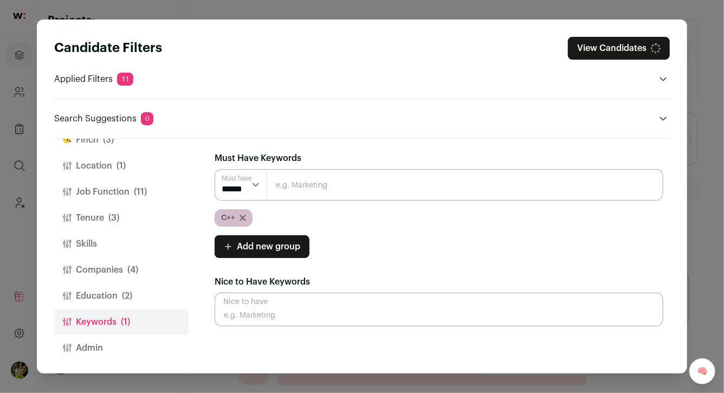
click at [242, 216] on icon "Close modal via background" at bounding box center [242, 217] width 5 height 5
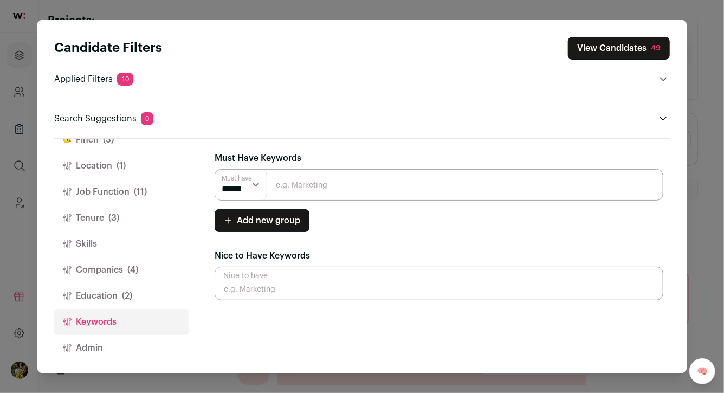
click at [627, 43] on button "View Candidates 49" at bounding box center [619, 48] width 102 height 23
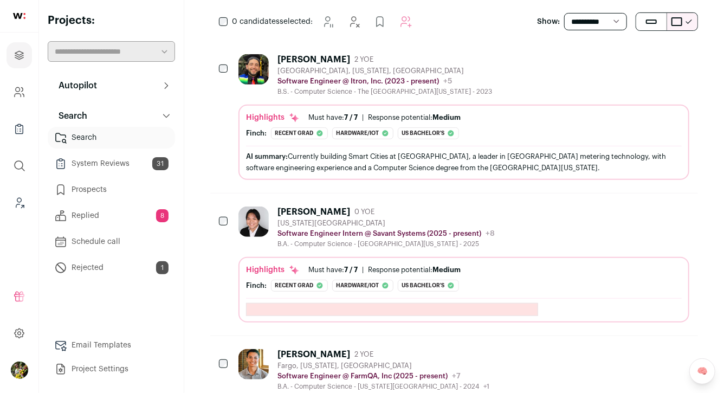
scroll to position [209, 0]
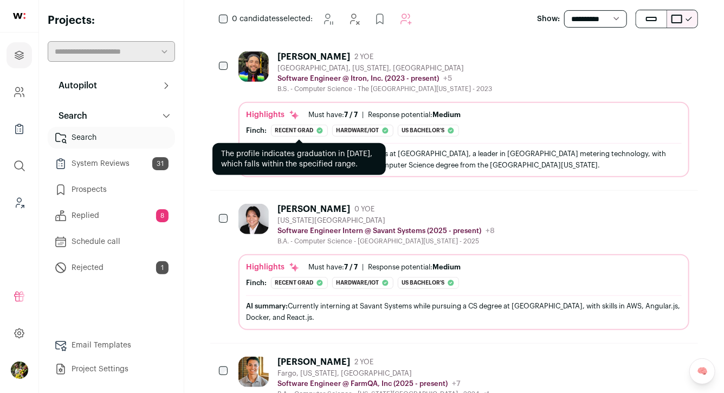
click at [289, 130] on div "Recent grad" at bounding box center [299, 131] width 57 height 12
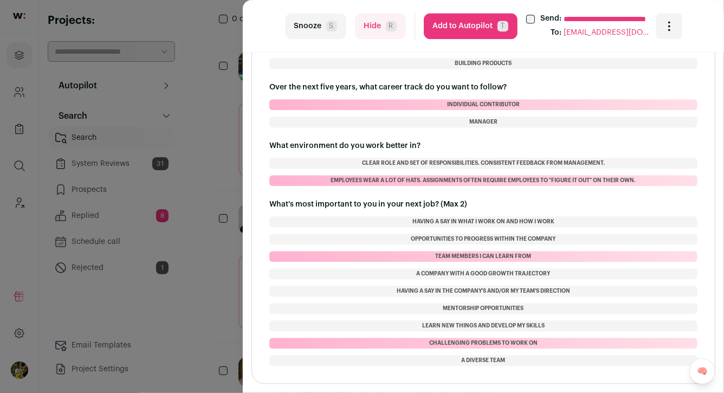
scroll to position [1219, 0]
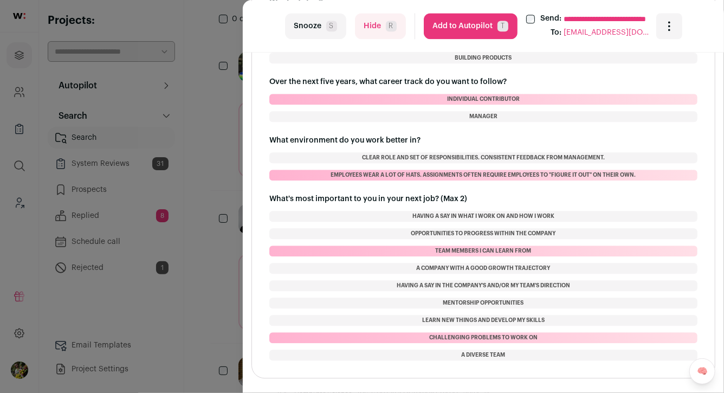
click at [466, 27] on button "Add to Autopilot T" at bounding box center [471, 26] width 94 height 26
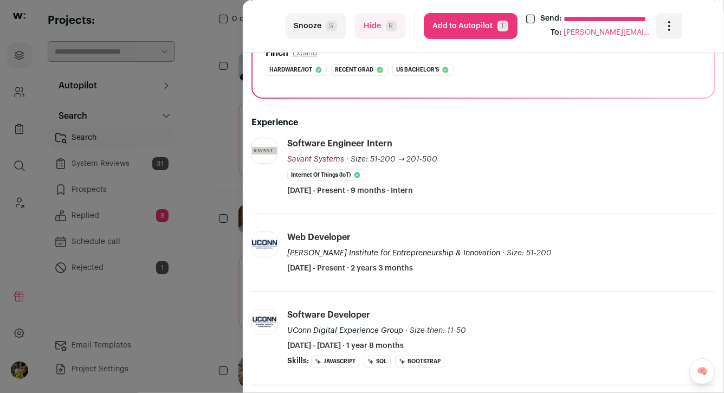
scroll to position [125, 0]
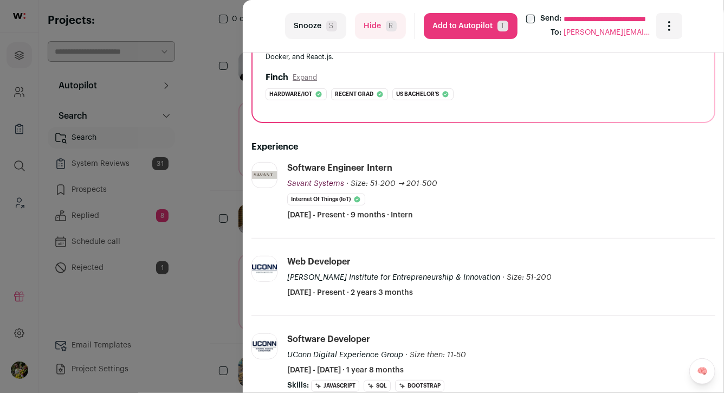
click at [368, 34] on button "Hide R" at bounding box center [380, 26] width 51 height 26
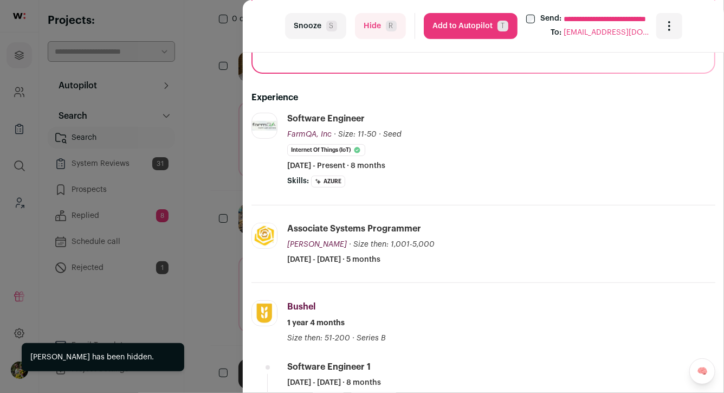
scroll to position [176, 0]
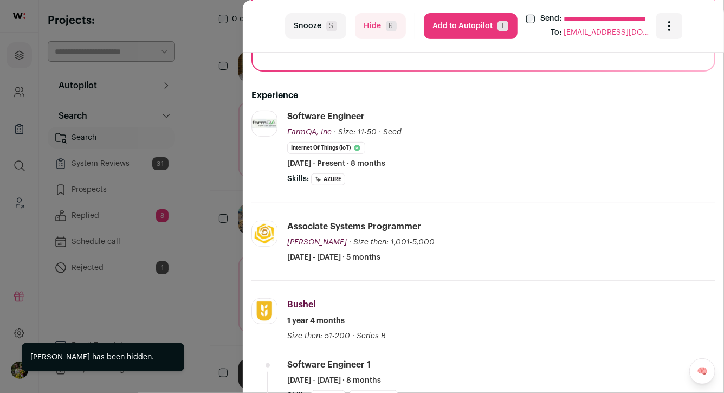
click at [368, 33] on button "Hide R" at bounding box center [380, 26] width 51 height 26
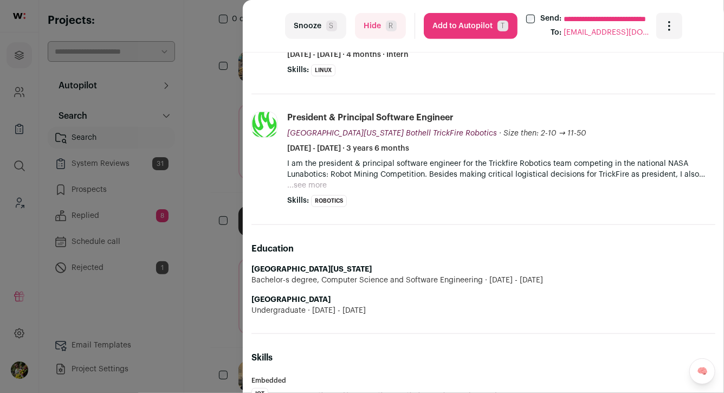
scroll to position [349, 0]
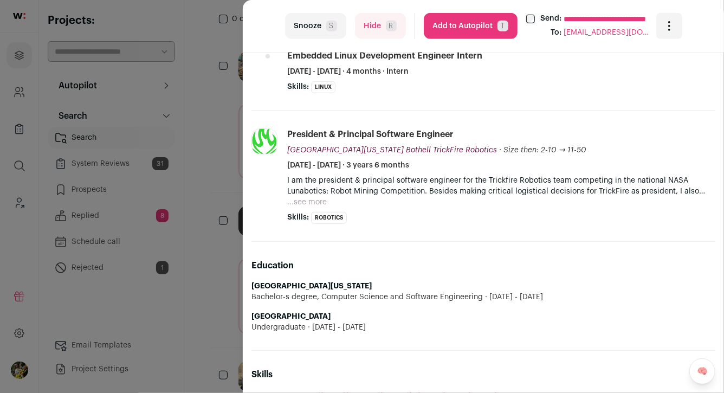
click at [308, 206] on button "...see more" at bounding box center [307, 202] width 40 height 11
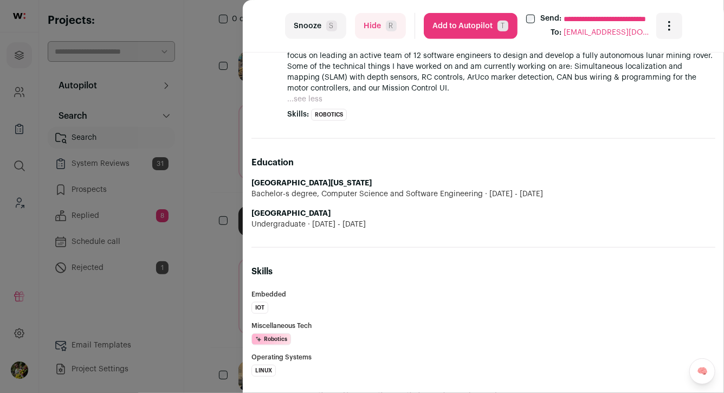
scroll to position [512, 0]
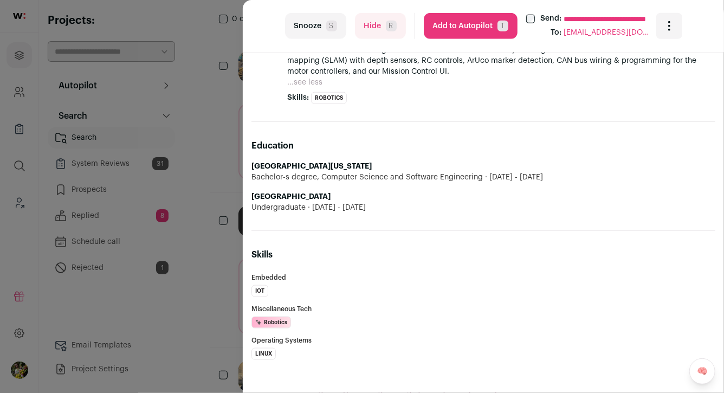
click at [465, 35] on button "Add to Autopilot T" at bounding box center [471, 26] width 94 height 26
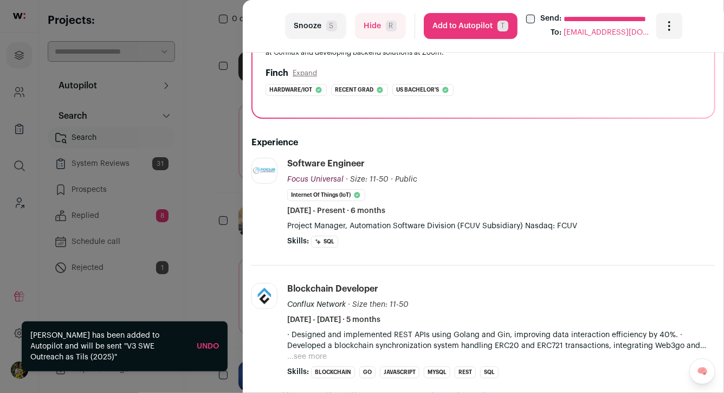
scroll to position [131, 0]
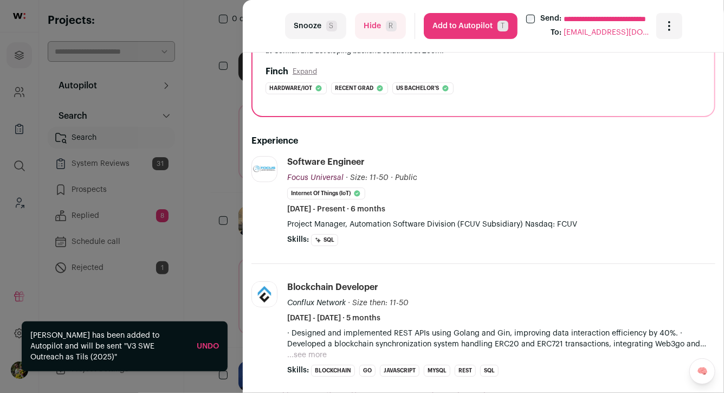
click at [382, 35] on button "Hide R" at bounding box center [380, 26] width 51 height 26
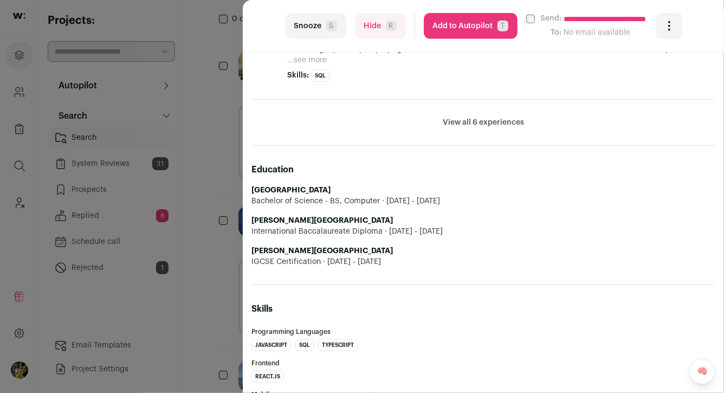
scroll to position [520, 0]
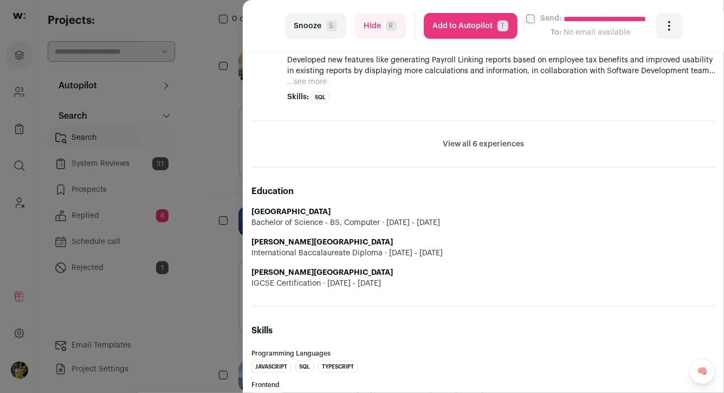
click at [463, 143] on button "View all 6 experiences" at bounding box center [483, 144] width 81 height 11
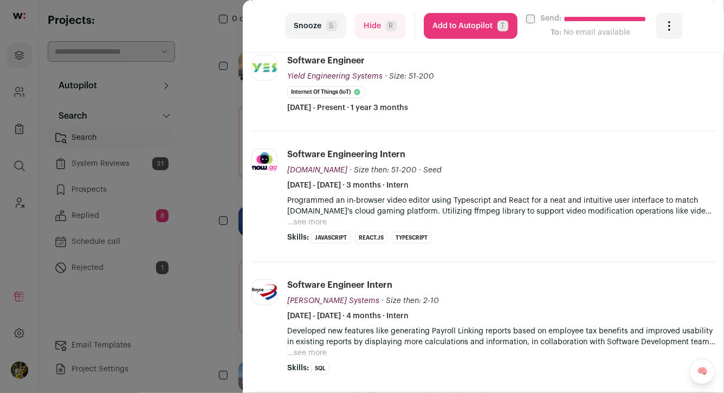
scroll to position [239, 0]
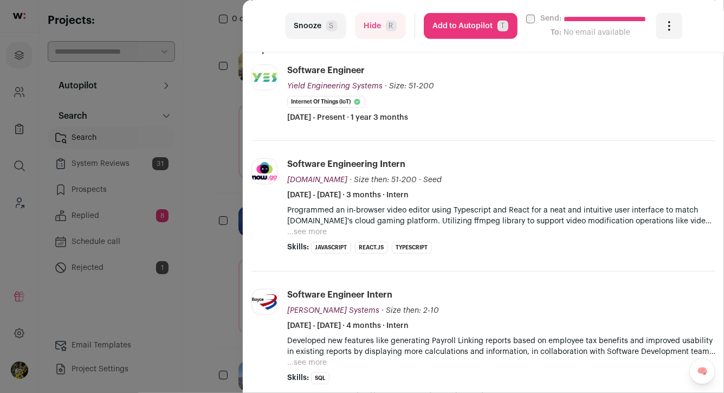
click at [317, 226] on button "...see more" at bounding box center [307, 231] width 40 height 11
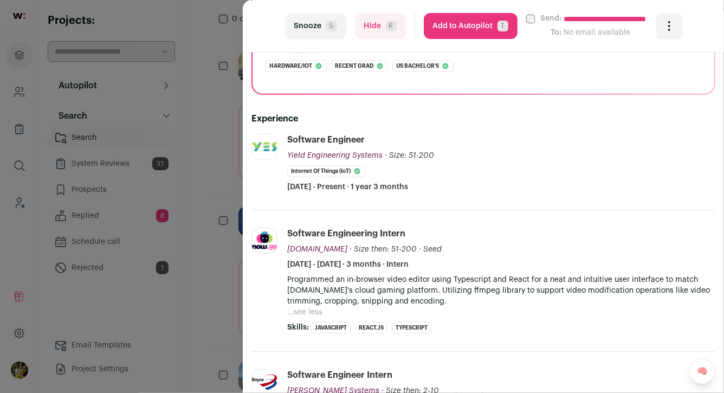
scroll to position [160, 0]
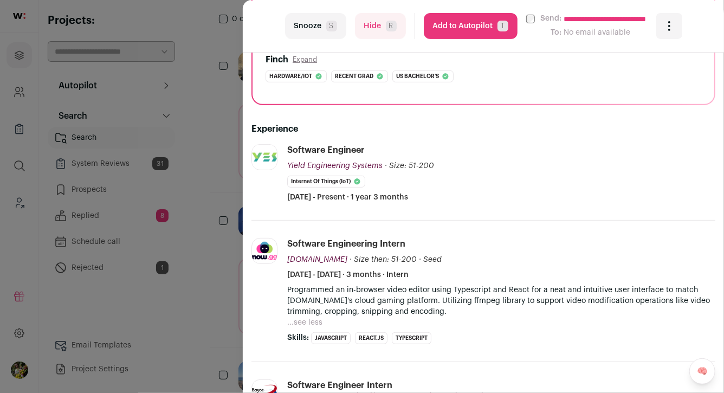
click at [453, 28] on button "Add to Autopilot T" at bounding box center [471, 26] width 94 height 26
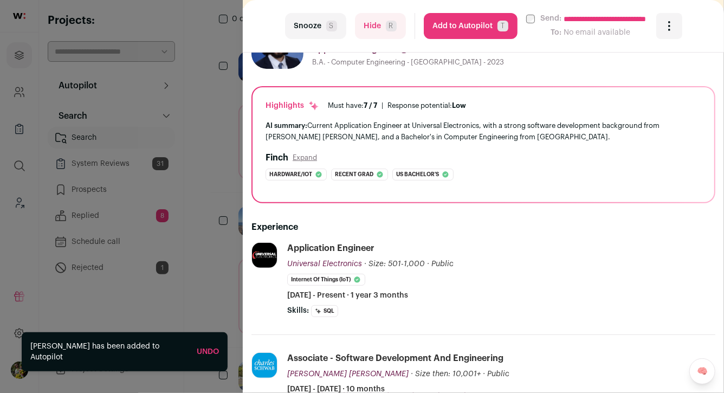
scroll to position [0, 0]
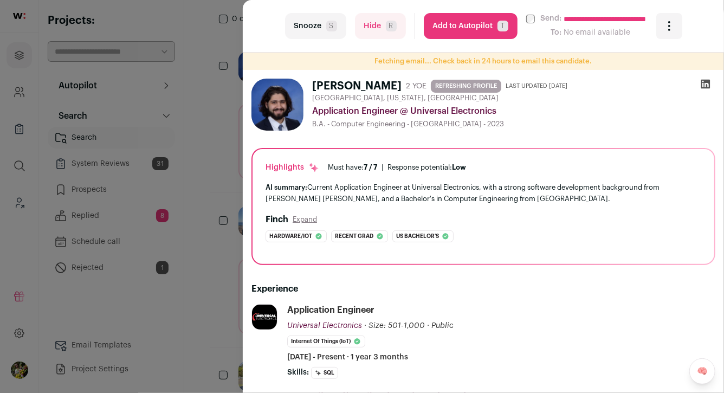
click at [502, 26] on span "T" at bounding box center [502, 26] width 11 height 11
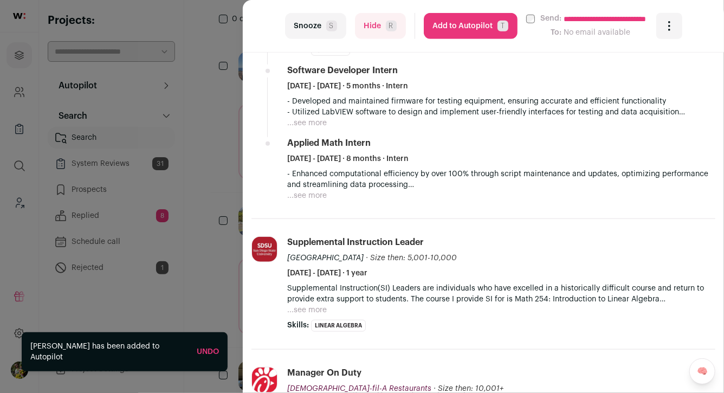
scroll to position [379, 0]
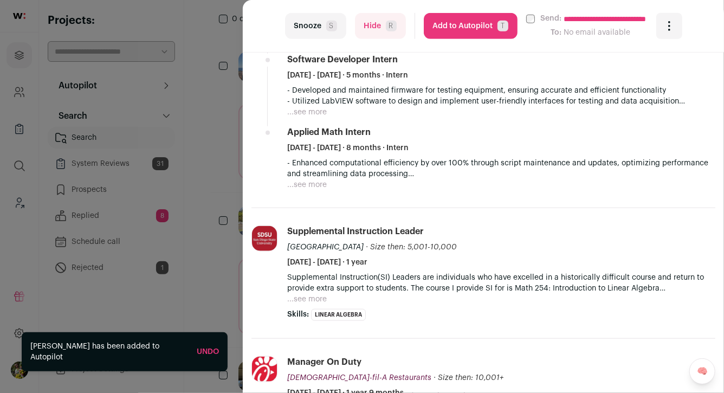
click at [315, 111] on button "...see more" at bounding box center [307, 112] width 40 height 11
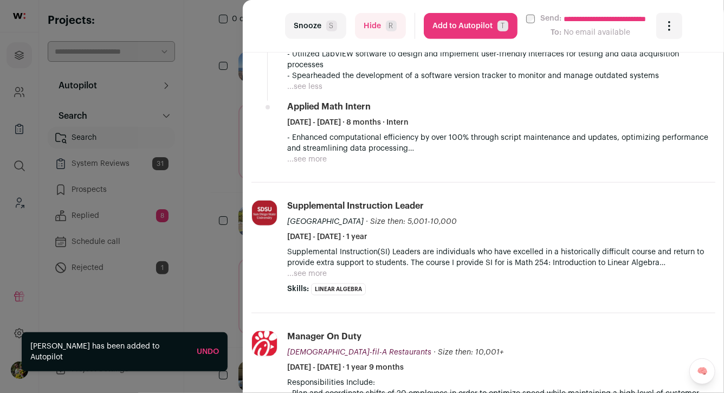
scroll to position [449, 0]
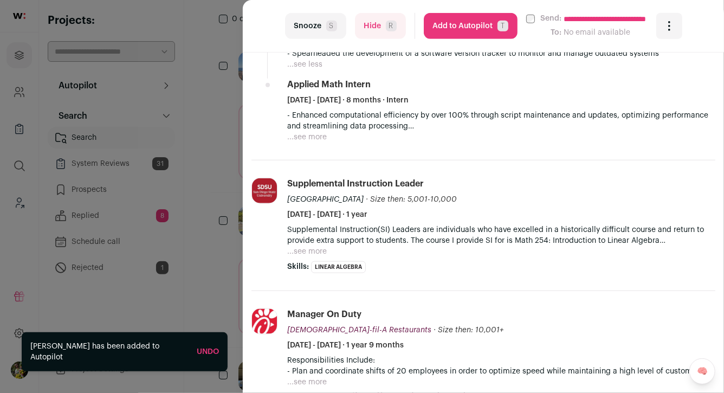
click at [312, 132] on button "...see more" at bounding box center [307, 137] width 40 height 11
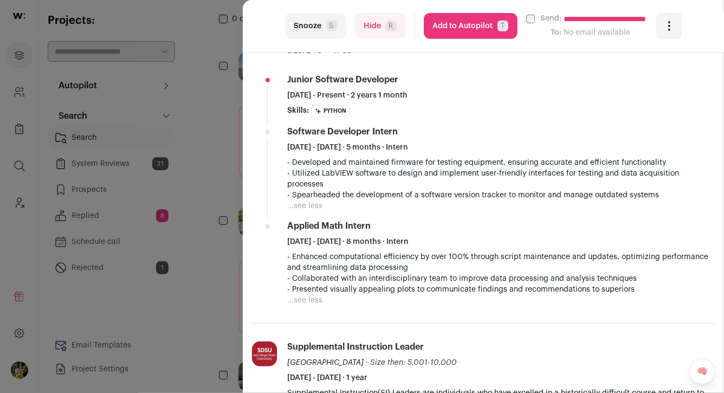
scroll to position [35, 0]
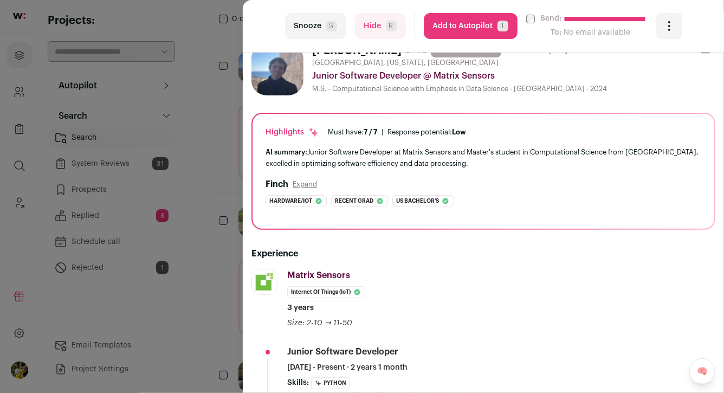
click at [231, 141] on div "**********" at bounding box center [362, 196] width 724 height 393
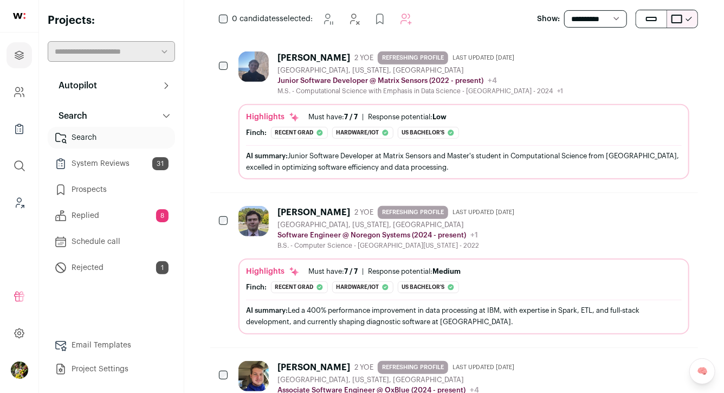
scroll to position [0, 0]
